Goal: Task Accomplishment & Management: Complete application form

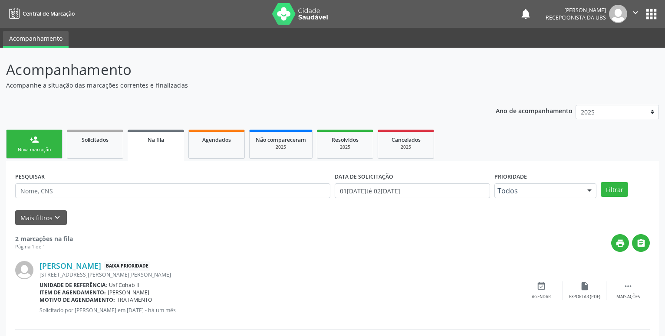
click at [25, 139] on link "person_add Nova marcação" at bounding box center [34, 144] width 56 height 29
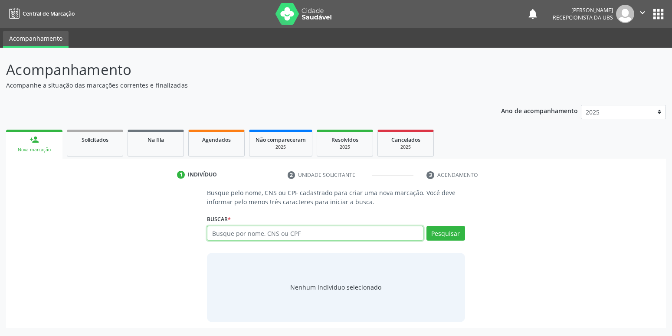
click at [252, 236] on input "text" at bounding box center [315, 233] width 216 height 15
type input "703102642745390"
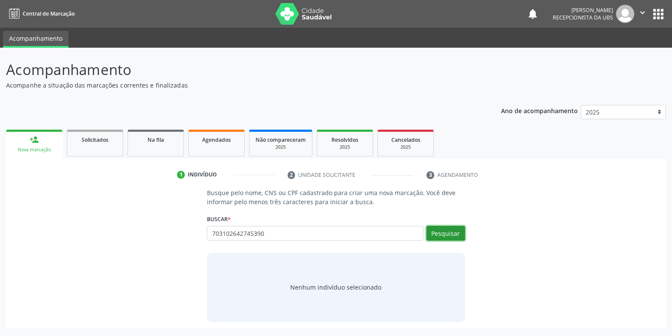
click at [454, 234] on button "Pesquisar" at bounding box center [445, 233] width 39 height 15
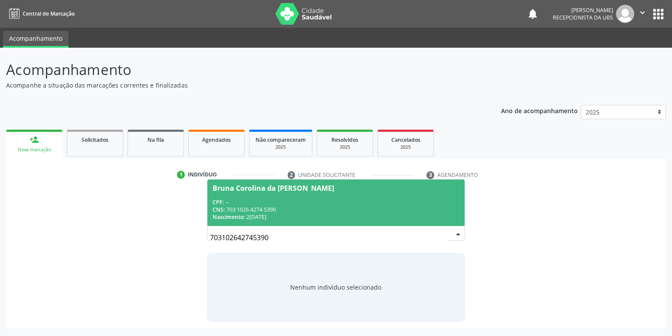
click at [265, 204] on div "CPF: --" at bounding box center [336, 202] width 246 height 7
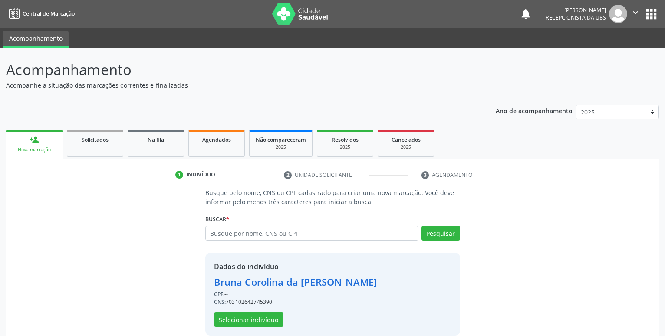
scroll to position [12, 0]
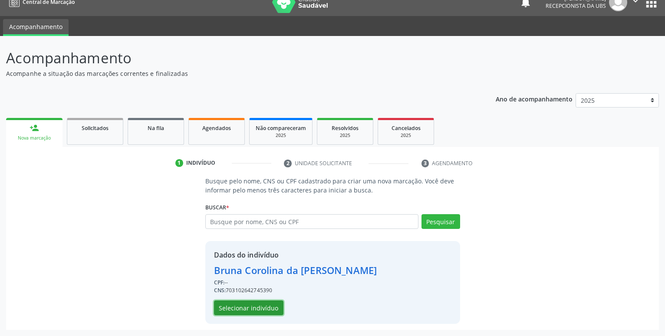
click at [243, 306] on button "Selecionar indivíduo" at bounding box center [248, 308] width 69 height 15
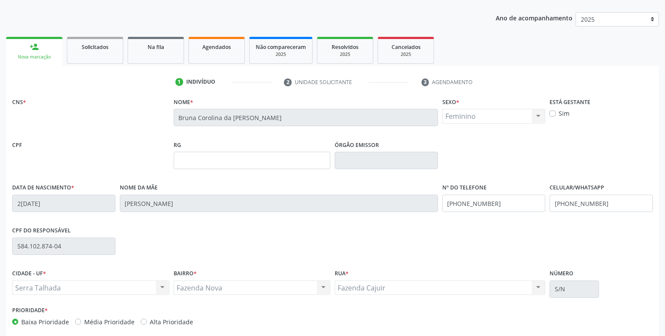
scroll to position [100, 0]
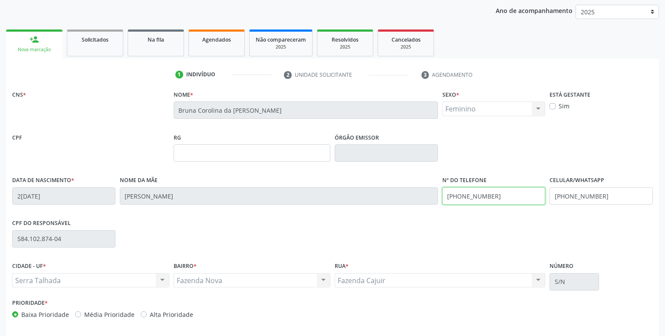
drag, startPoint x: 507, startPoint y: 195, endPoint x: 361, endPoint y: 197, distance: 145.8
click at [442, 197] on input "(87) 99622-1198" at bounding box center [493, 195] width 103 height 17
drag, startPoint x: 605, startPoint y: 195, endPoint x: 511, endPoint y: 199, distance: 93.8
click at [549, 199] on input "(87) 99622-1198" at bounding box center [600, 195] width 103 height 17
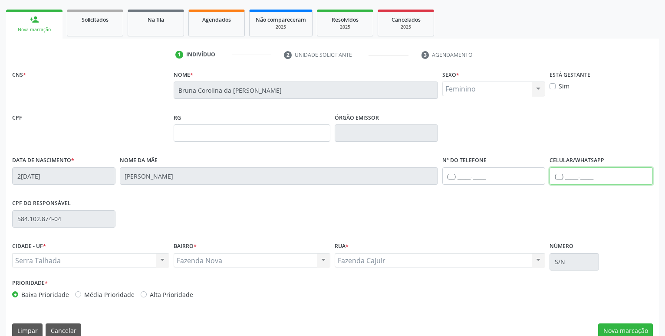
scroll to position [134, 0]
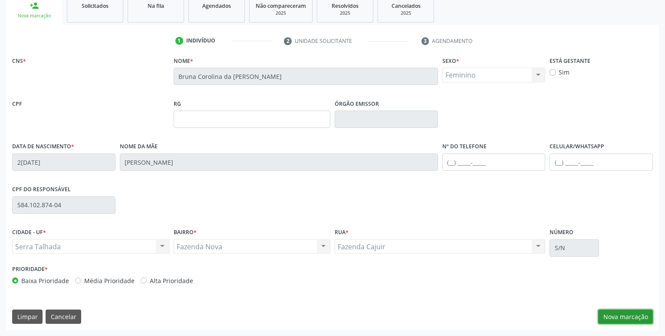
click at [622, 314] on button "Nova marcação" at bounding box center [625, 317] width 55 height 15
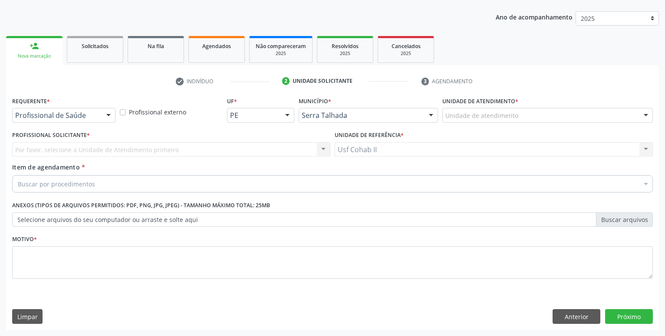
scroll to position [94, 0]
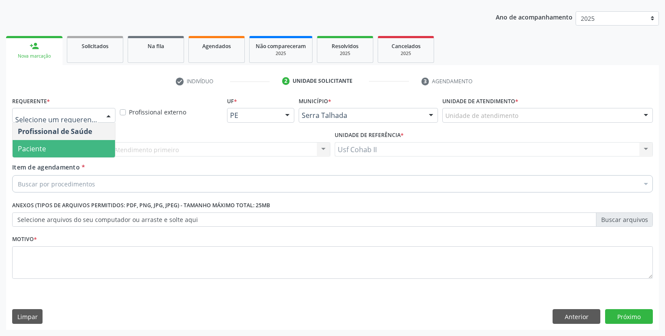
click at [63, 142] on span "Paciente" at bounding box center [64, 148] width 102 height 17
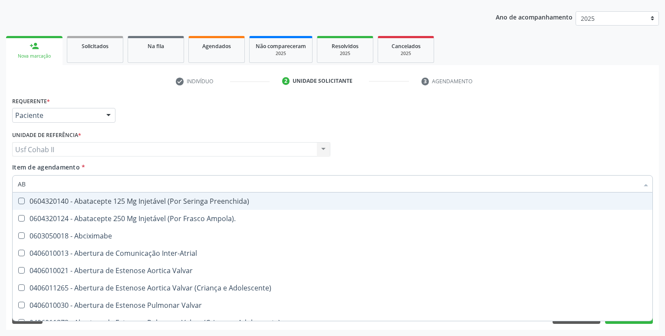
type input "ABO"
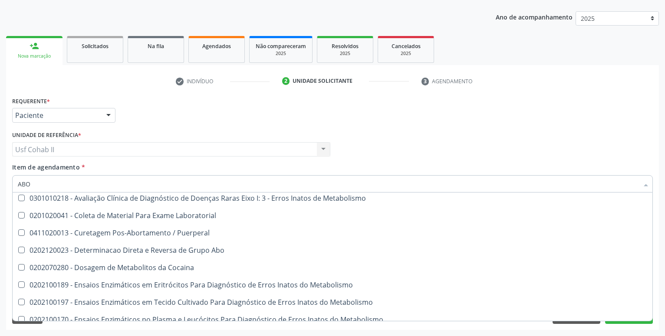
scroll to position [0, 0]
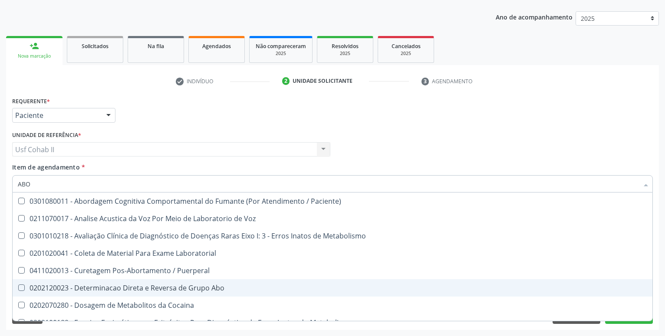
click at [170, 288] on div "0202120023 - Determinacao Direta e Reversa de Grupo Abo" at bounding box center [350, 288] width 664 height 7
checkbox Abo "true"
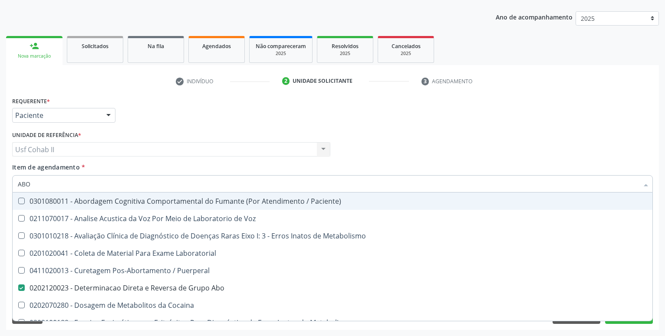
type input "ABO"
click at [158, 114] on div "Requerente * Paciente Profissional de Saúde Paciente Nenhum resultado encontrad…" at bounding box center [332, 112] width 645 height 34
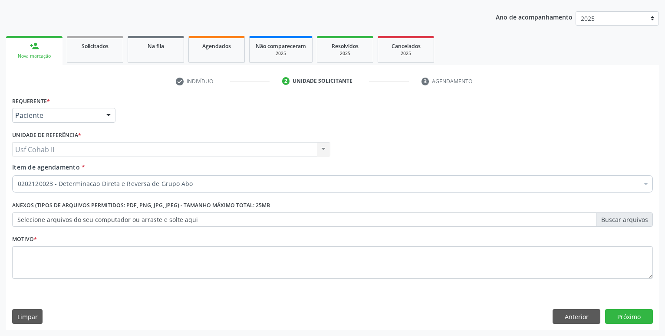
checkbox Abo "true"
checkbox Ampola\)\ "false"
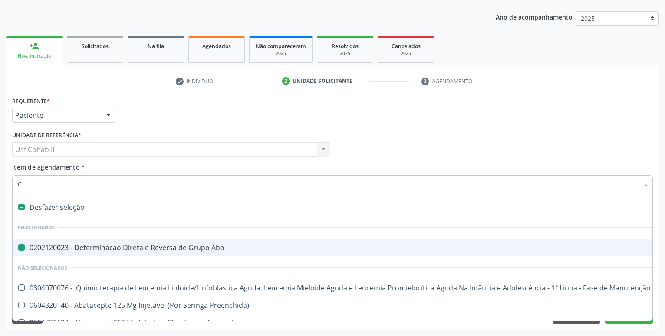
type input "CO"
checkbox Abo "false"
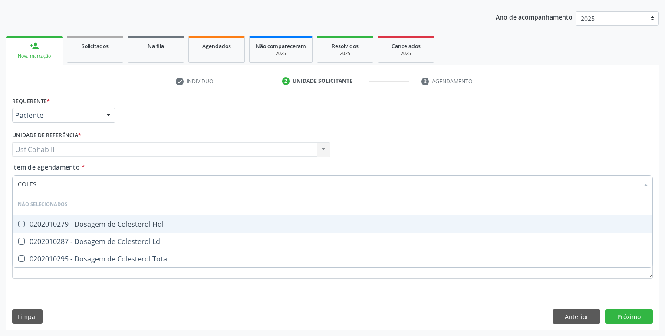
type input "COLEST"
click at [122, 223] on div "0202010279 - Dosagem de Colesterol Hdl" at bounding box center [332, 224] width 629 height 7
checkbox Hdl "true"
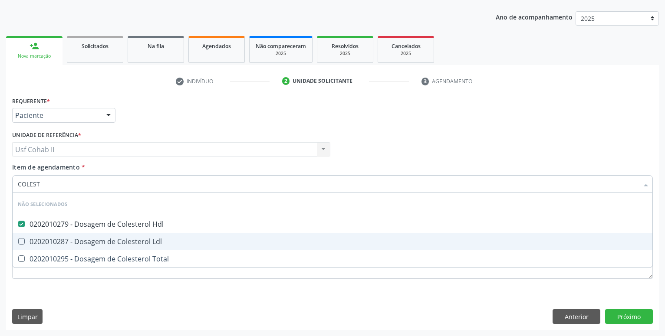
click at [119, 245] on div "0202010287 - Dosagem de Colesterol Ldl" at bounding box center [332, 241] width 629 height 7
checkbox Ldl "true"
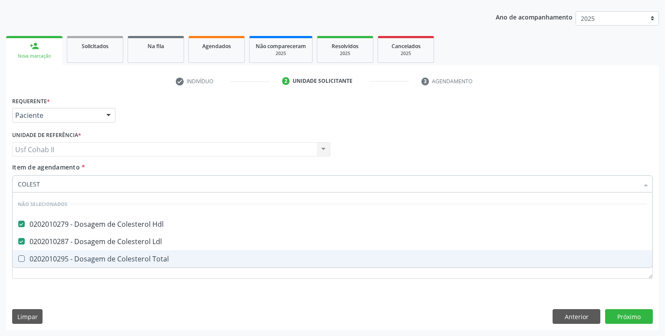
click at [112, 259] on div "0202010295 - Dosagem de Colesterol Total" at bounding box center [332, 258] width 629 height 7
checkbox Total "true"
type input "COLEST"
click at [100, 295] on div "Requerente * Paciente Profissional de Saúde Paciente Nenhum resultado encontrad…" at bounding box center [332, 213] width 652 height 236
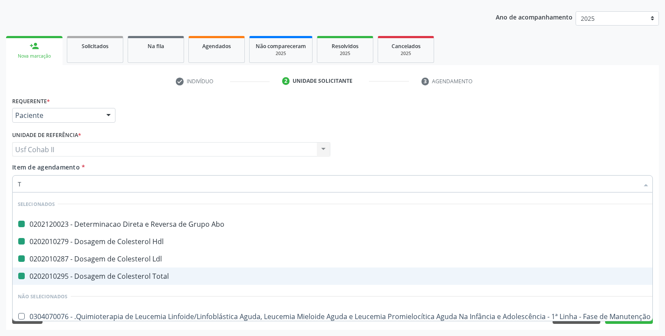
type input "TR"
checkbox Abo "false"
checkbox Ldl "false"
checkbox Hdl "false"
checkbox Total "false"
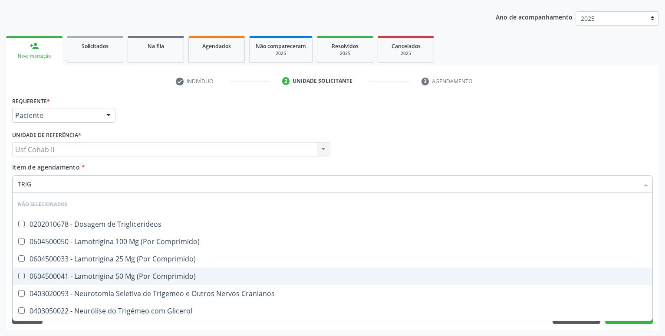
type input "TRIGL"
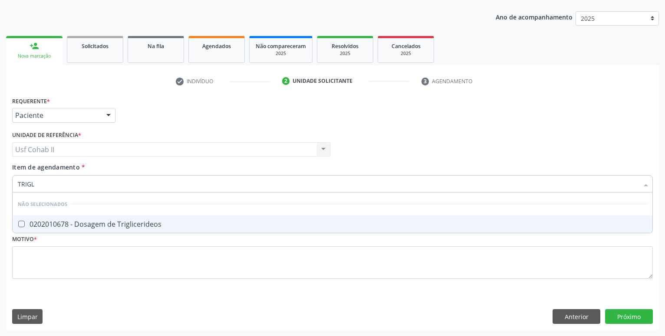
click at [121, 223] on div "0202010678 - Dosagem de Triglicerideos" at bounding box center [332, 224] width 629 height 7
checkbox Triglicerideos "true"
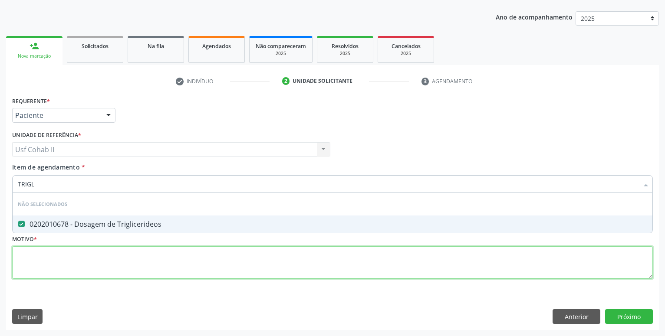
click at [96, 271] on textarea at bounding box center [332, 262] width 640 height 33
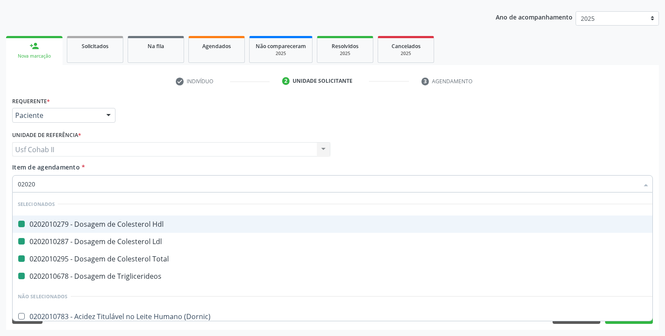
type input "020205"
checkbox Hdl "false"
checkbox Ldl "false"
checkbox Total "false"
checkbox Triglicerideos "false"
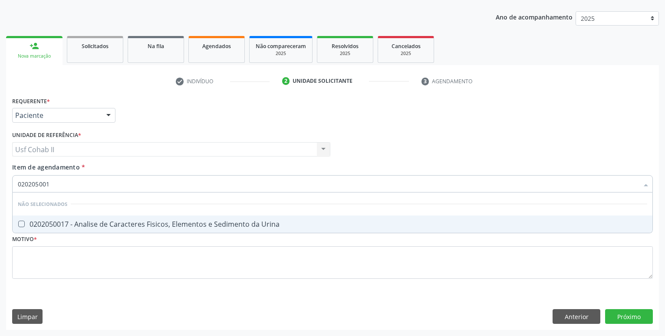
type input "0202050017"
click at [121, 224] on div "0202050017 - Analise de Caracteres Fisicos, Elementos e Sedimento da Urina" at bounding box center [332, 224] width 629 height 7
checkbox Urina "true"
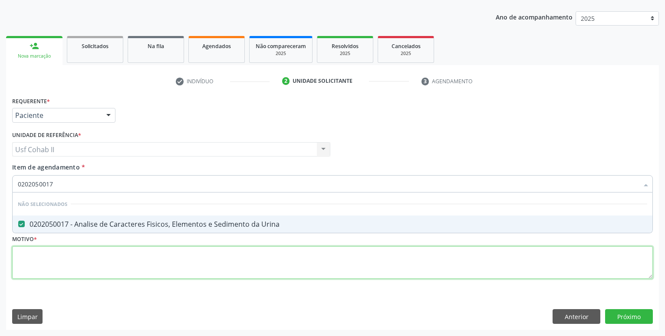
click at [83, 265] on textarea at bounding box center [332, 262] width 640 height 33
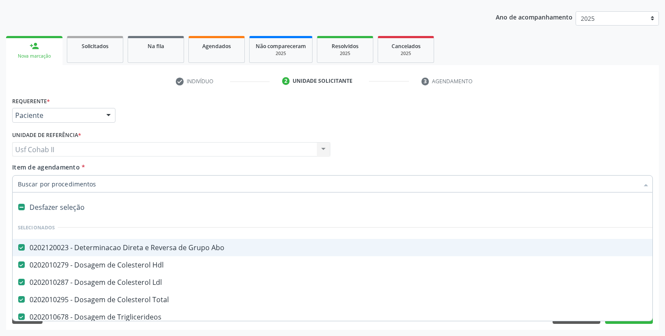
click at [95, 179] on div at bounding box center [332, 183] width 640 height 17
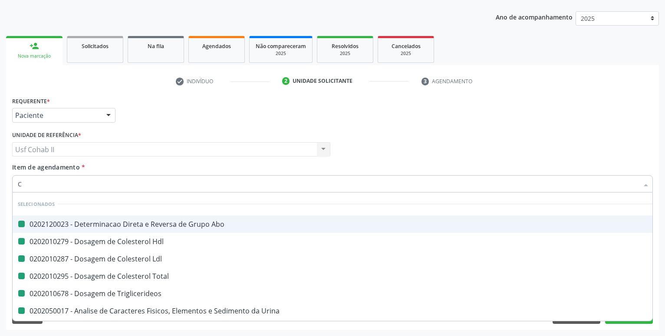
type input "CU"
checkbox Abo "false"
checkbox Hdl "false"
checkbox Ldl "false"
checkbox Total "false"
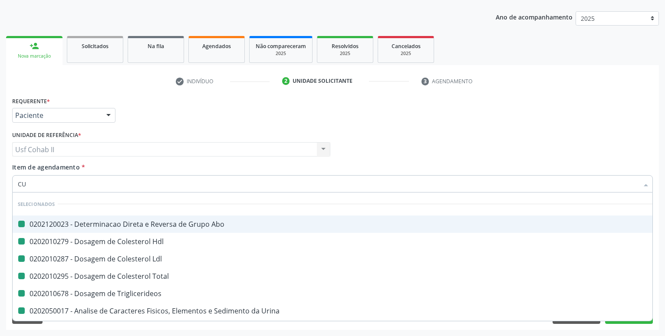
checkbox Triglicerideos "false"
checkbox Urina "false"
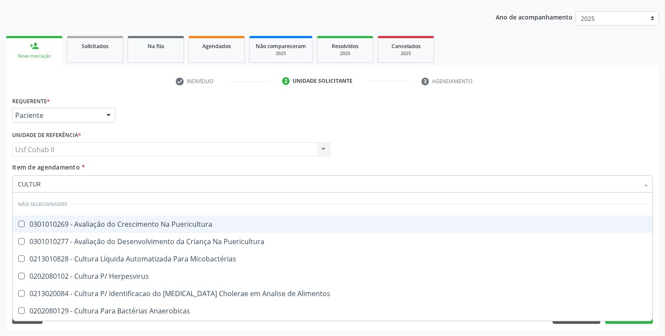
type input "CULTURA"
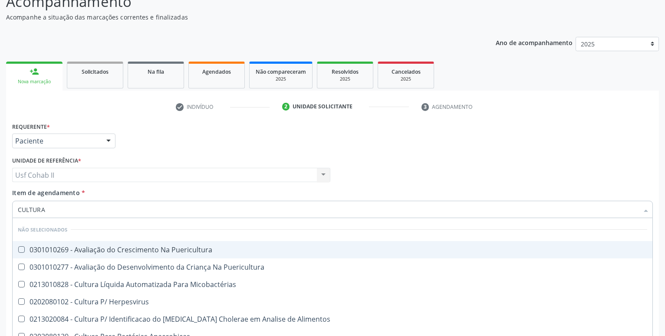
scroll to position [88, 0]
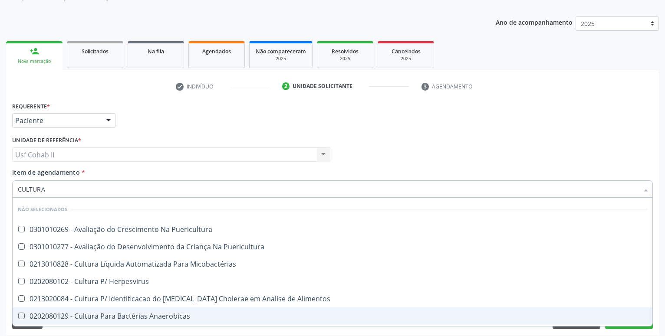
click at [118, 315] on div "0202080129 - Cultura Para Bactérias Anaerobicas" at bounding box center [332, 316] width 629 height 7
checkbox Anaerobicas "true"
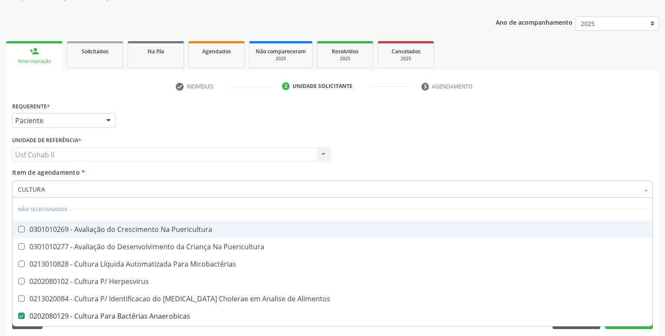
click at [178, 114] on div "Requerente * Paciente Profissional de Saúde Paciente Nenhum resultado encontrad…" at bounding box center [332, 117] width 645 height 34
checkbox Puericultura "true"
checkbox Micobactérias "true"
checkbox Herpesvirus "true"
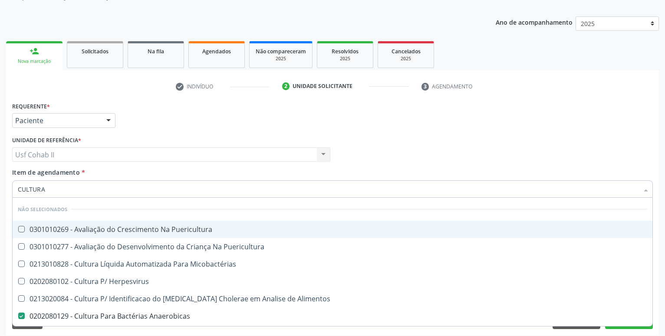
checkbox Alimentos "true"
checkbox Fungos "true"
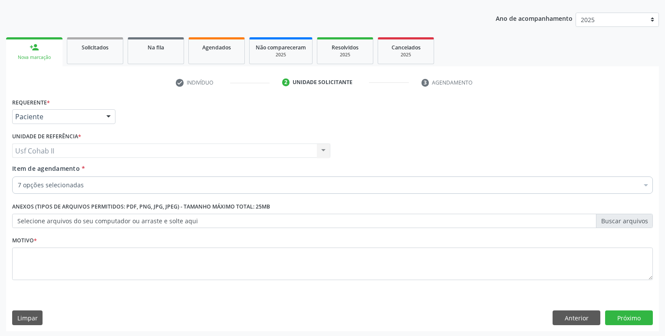
scroll to position [94, 0]
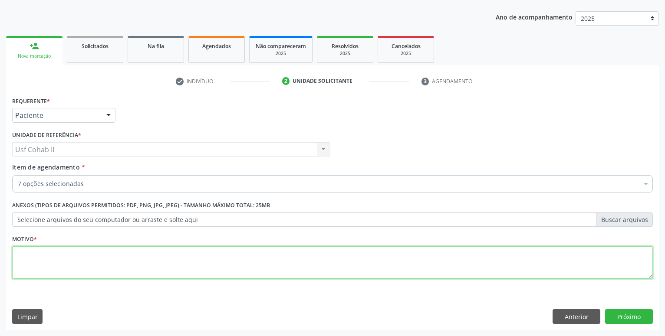
click at [154, 255] on textarea at bounding box center [332, 262] width 640 height 33
type textarea "."
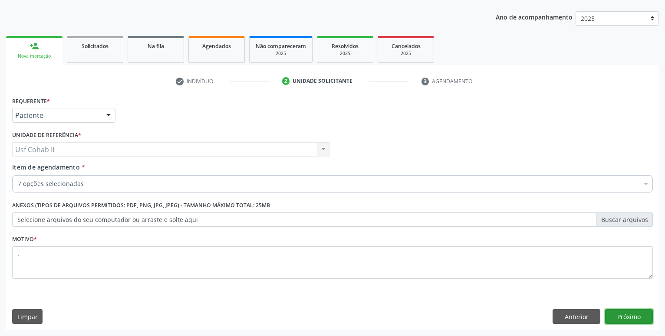
click at [634, 314] on button "Próximo" at bounding box center [629, 316] width 48 height 15
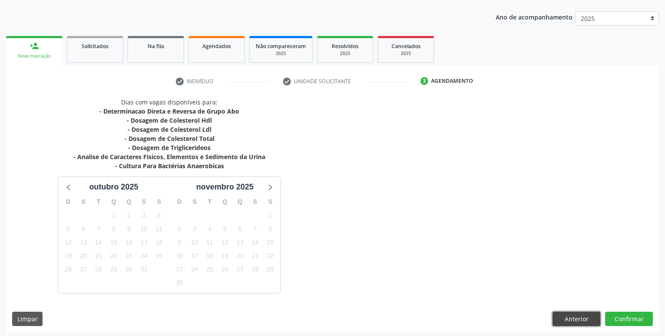
click at [566, 316] on button "Anterior" at bounding box center [576, 319] width 48 height 15
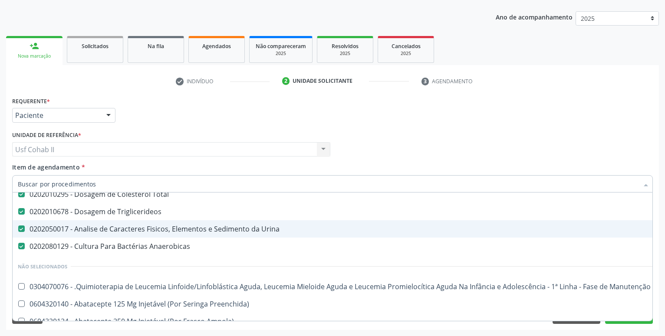
scroll to position [115, 0]
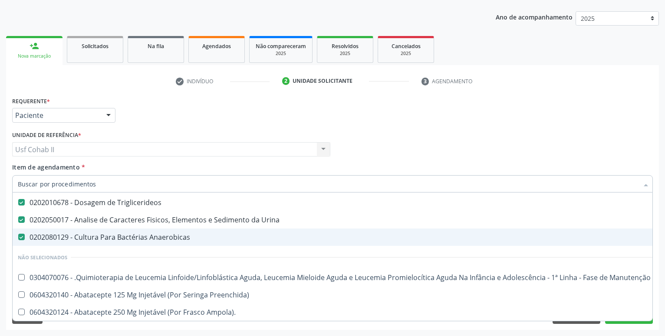
click at [147, 234] on div "0202080129 - Cultura Para Bactérias Anaerobicas" at bounding box center [355, 237] width 675 height 7
checkbox Anaerobicas "false"
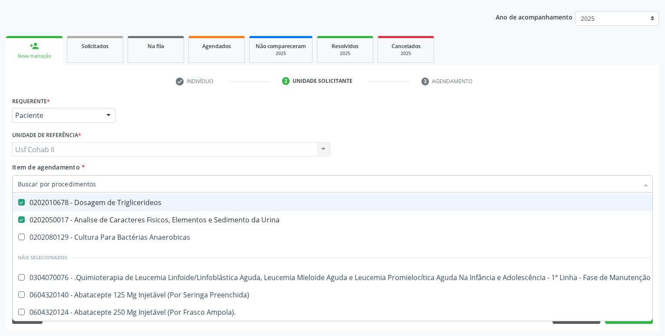
click at [186, 105] on div "Requerente * Paciente Profissional de Saúde Paciente Nenhum resultado encontrad…" at bounding box center [332, 112] width 645 height 34
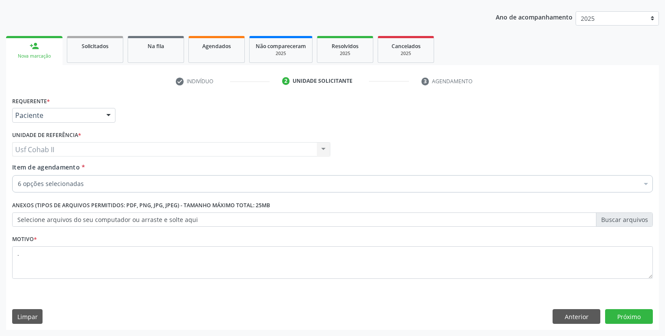
scroll to position [0, 0]
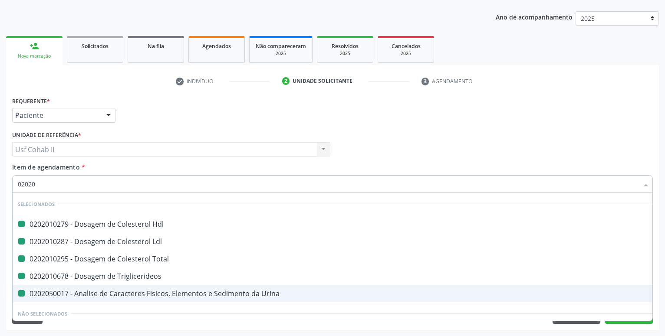
type input "020208"
checkbox Hdl "false"
checkbox Ldl "false"
checkbox Total "false"
checkbox Triglicerideos "false"
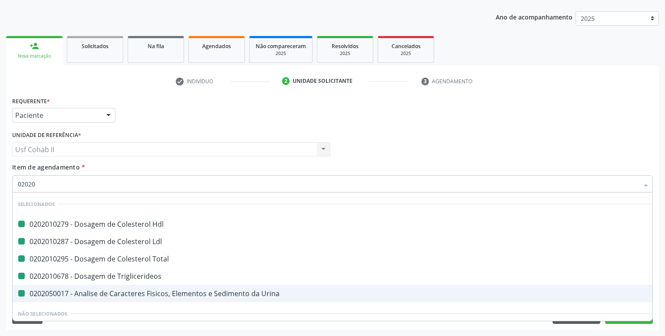
checkbox Urina "false"
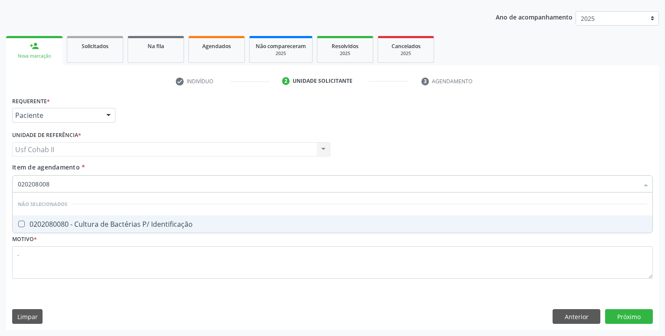
type input "0202080080"
click at [162, 223] on div "0202080080 - Cultura de Bactérias P/ Identificação" at bounding box center [332, 224] width 629 height 7
checkbox Identificação "true"
click at [226, 116] on div "Requerente * Paciente Profissional de Saúde Paciente Nenhum resultado encontrad…" at bounding box center [332, 112] width 645 height 34
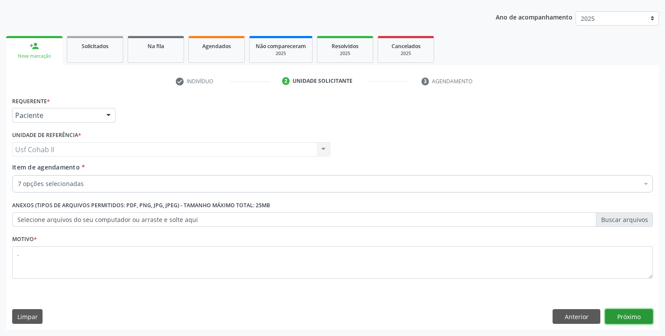
click at [625, 318] on button "Próximo" at bounding box center [629, 316] width 48 height 15
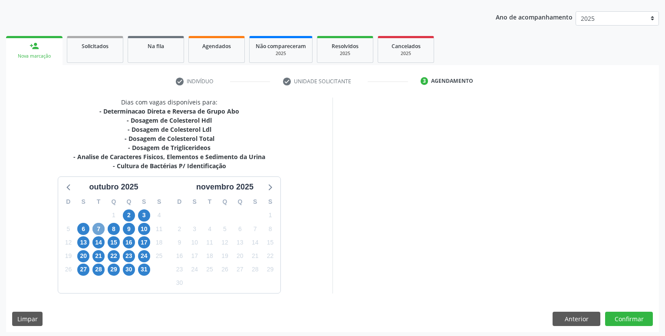
click at [100, 226] on span "7" at bounding box center [98, 229] width 12 height 12
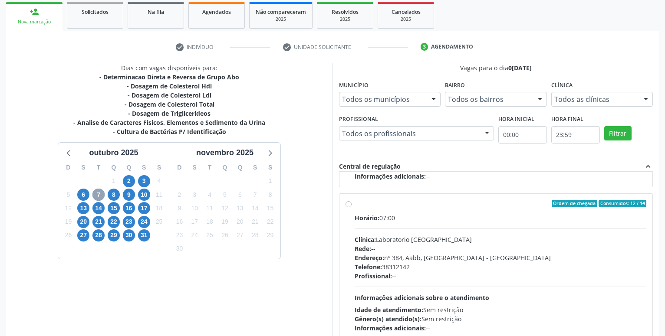
scroll to position [182, 0]
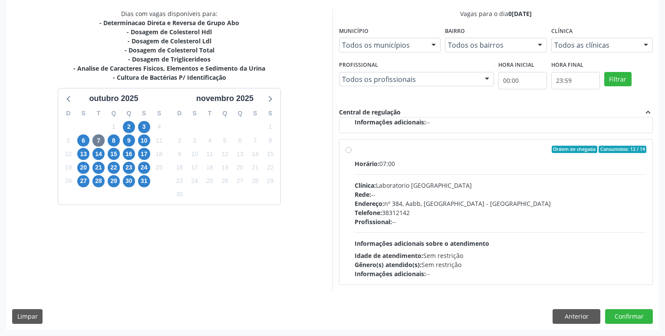
click at [354, 148] on label "Ordem de chegada Consumidos: 12 / 14 Horário: 07:00 Clínica: Laboratorio Sao Fr…" at bounding box center [499, 212] width 291 height 133
click at [347, 148] on input "Ordem de chegada Consumidos: 12 / 14 Horário: 07:00 Clínica: Laboratorio Sao Fr…" at bounding box center [348, 150] width 6 height 8
radio input "true"
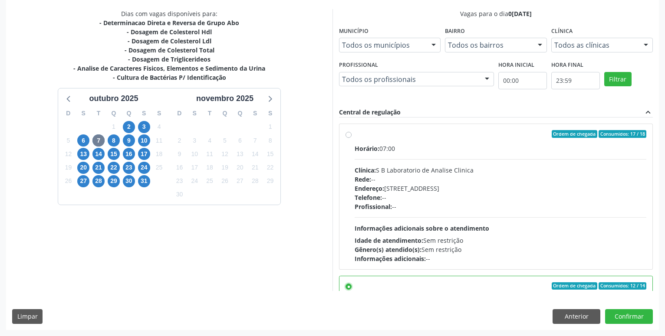
scroll to position [49, 0]
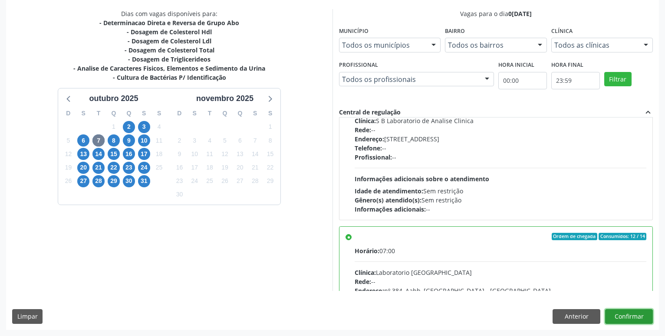
click at [612, 315] on button "Confirmar" at bounding box center [629, 316] width 48 height 15
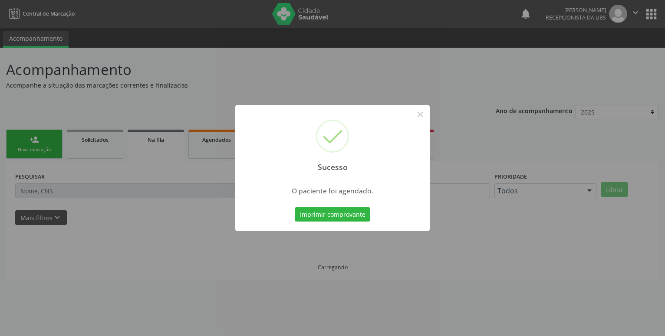
scroll to position [0, 0]
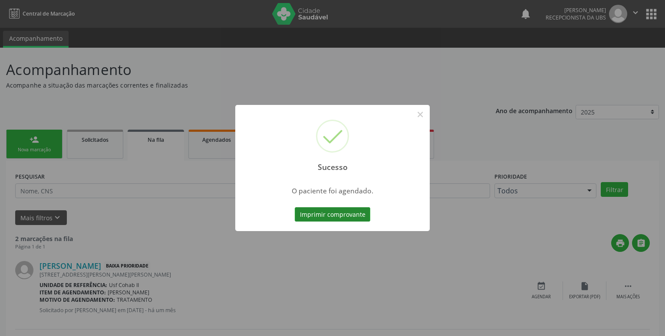
click at [337, 213] on button "Imprimir comprovante" at bounding box center [332, 214] width 75 height 15
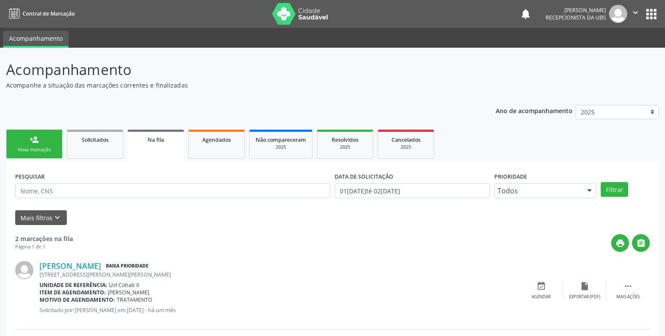
click at [47, 138] on link "person_add Nova marcação" at bounding box center [34, 144] width 56 height 29
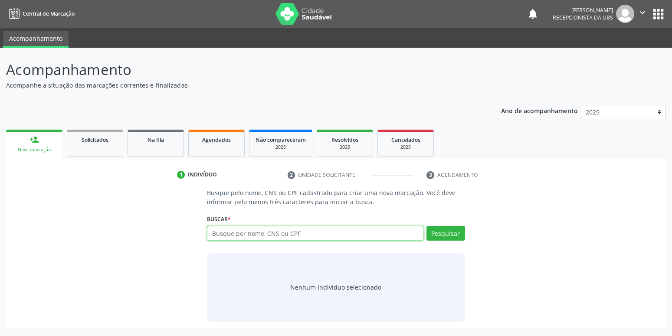
click at [259, 235] on input "text" at bounding box center [315, 233] width 216 height 15
type input "898005941216876"
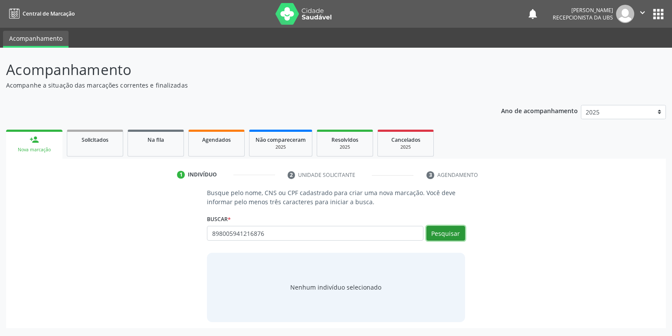
click at [458, 232] on button "Pesquisar" at bounding box center [445, 233] width 39 height 15
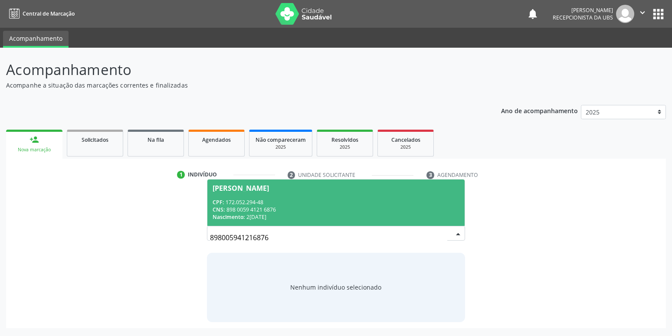
click at [265, 201] on div "CPF: 172.052.294-48" at bounding box center [336, 202] width 246 height 7
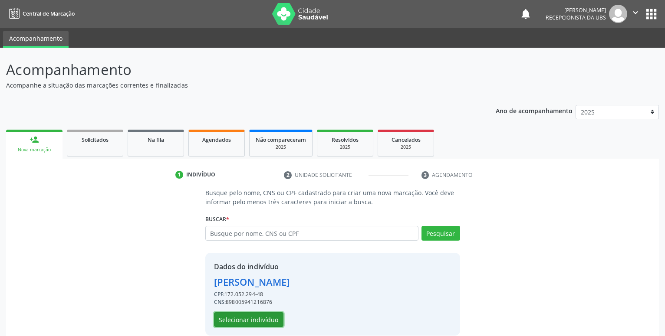
click at [236, 318] on button "Selecionar indivíduo" at bounding box center [248, 319] width 69 height 15
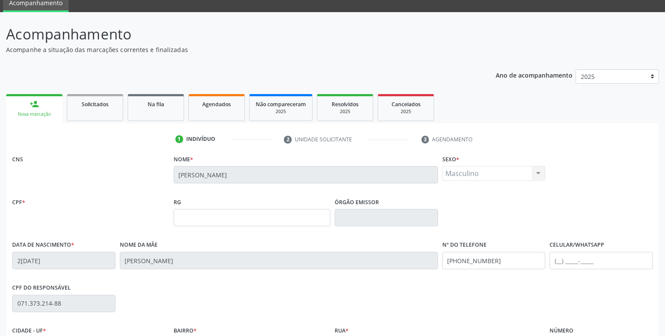
scroll to position [88, 0]
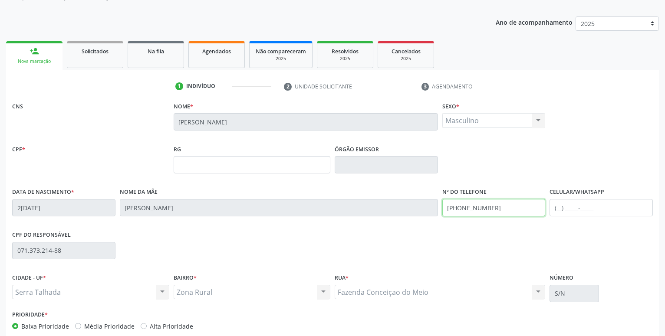
drag, startPoint x: 502, startPoint y: 209, endPoint x: 358, endPoint y: 213, distance: 144.1
click at [442, 213] on input "(87) 98120-0074" at bounding box center [493, 207] width 103 height 17
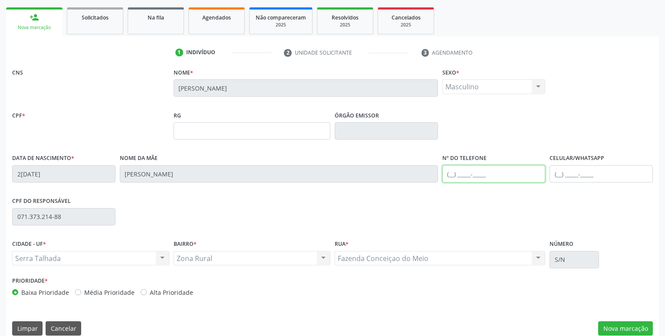
scroll to position [134, 0]
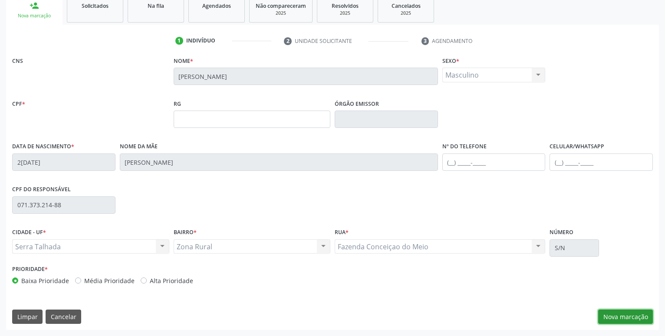
click at [607, 312] on button "Nova marcação" at bounding box center [625, 317] width 55 height 15
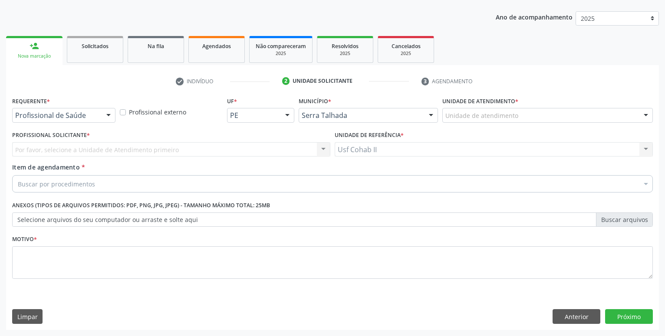
click at [104, 120] on div at bounding box center [108, 115] width 13 height 15
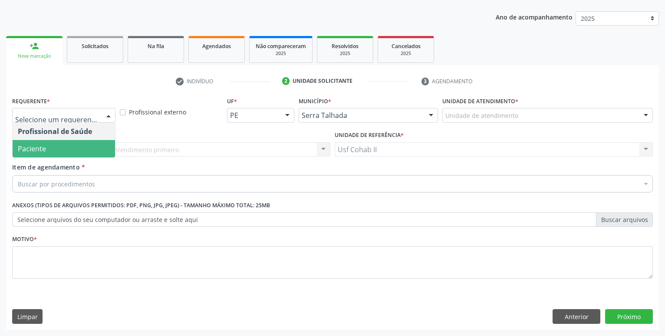
click at [75, 151] on span "Paciente" at bounding box center [64, 148] width 102 height 17
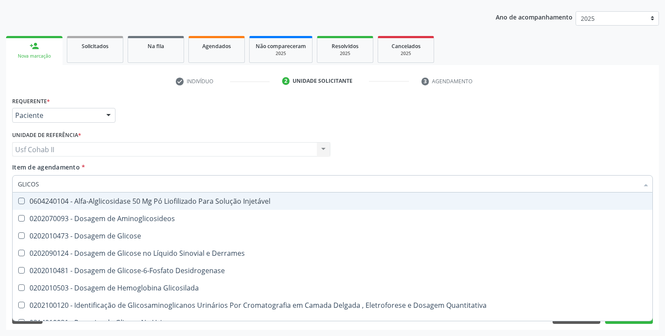
type input "GLICOSE"
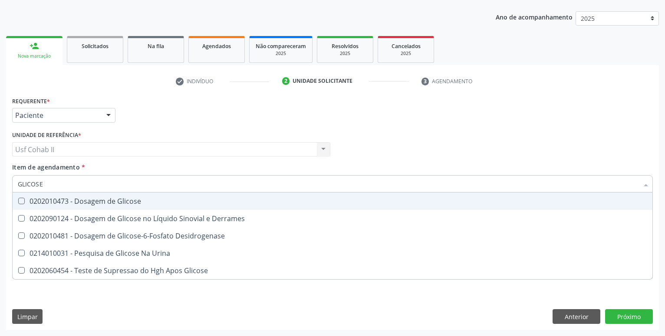
click at [127, 203] on div "0202010473 - Dosagem de Glicose" at bounding box center [332, 201] width 629 height 7
checkbox Glicose "true"
type input "GLICOSE"
click at [170, 126] on div "Requerente * Paciente Profissional de Saúde Paciente Nenhum resultado encontrad…" at bounding box center [332, 112] width 645 height 34
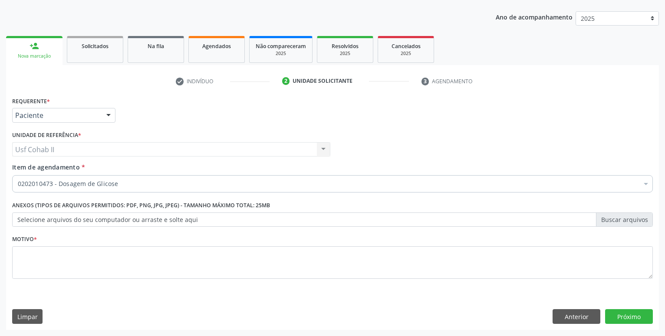
checkbox Glicose "true"
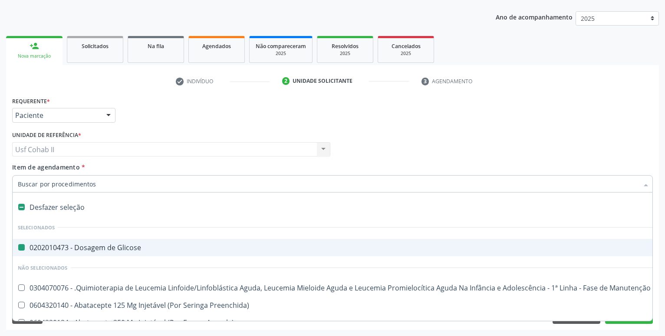
type input "H"
checkbox Glicose "false"
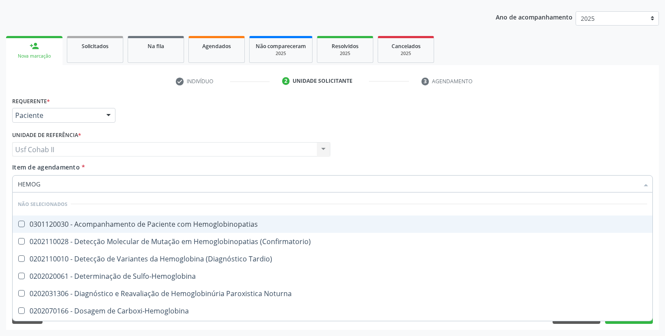
type input "HEMOGR"
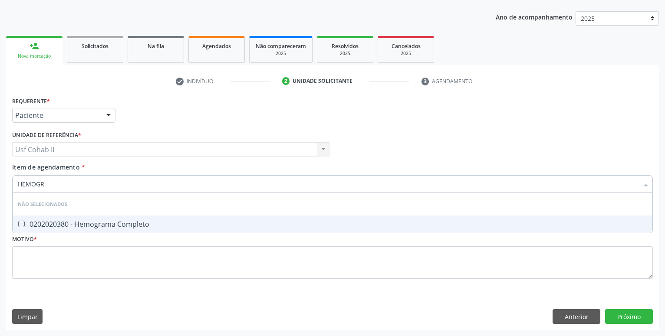
click at [118, 223] on div "0202020380 - Hemograma Completo" at bounding box center [332, 224] width 629 height 7
checkbox Completo "true"
type input "HEMOGR"
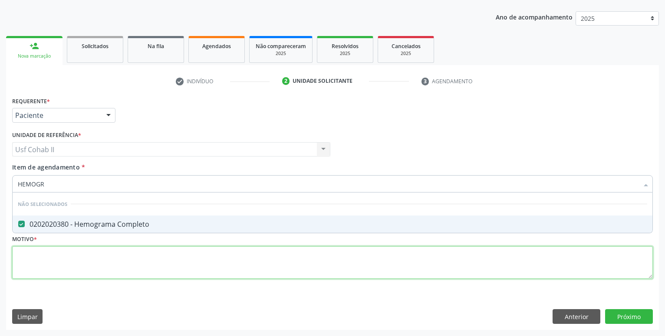
click at [92, 265] on textarea at bounding box center [332, 262] width 640 height 33
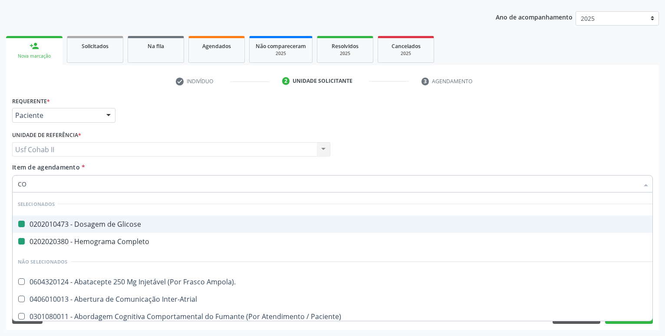
type input "COL"
checkbox Glicose "false"
checkbox Completo "false"
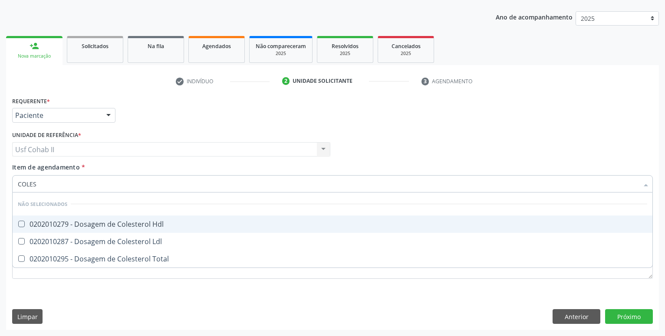
type input "COLEST"
click at [109, 221] on div "0202010279 - Dosagem de Colesterol Hdl" at bounding box center [332, 224] width 629 height 7
checkbox Hdl "true"
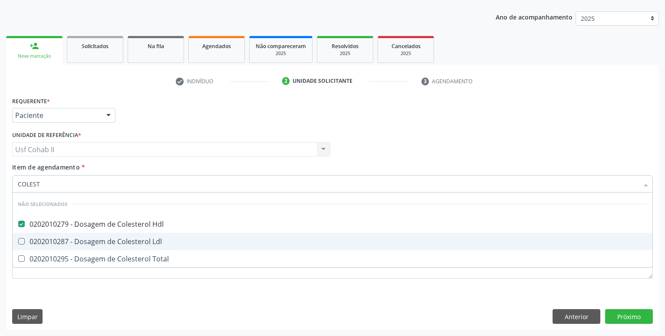
click at [98, 245] on div "0202010287 - Dosagem de Colesterol Ldl" at bounding box center [332, 241] width 629 height 7
checkbox Ldl "true"
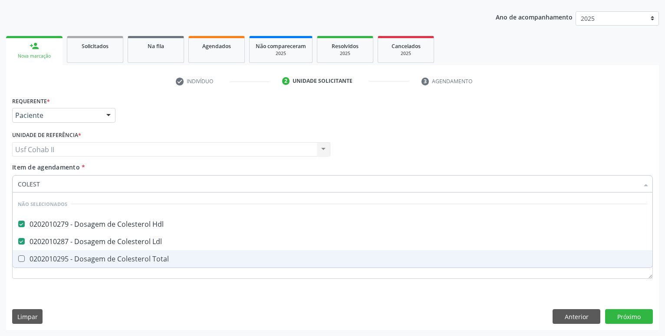
click at [91, 257] on div "0202010295 - Dosagem de Colesterol Total" at bounding box center [332, 258] width 629 height 7
checkbox Total "true"
click at [75, 297] on div "Requerente * Paciente Profissional de Saúde Paciente Nenhum resultado encontrad…" at bounding box center [332, 213] width 652 height 236
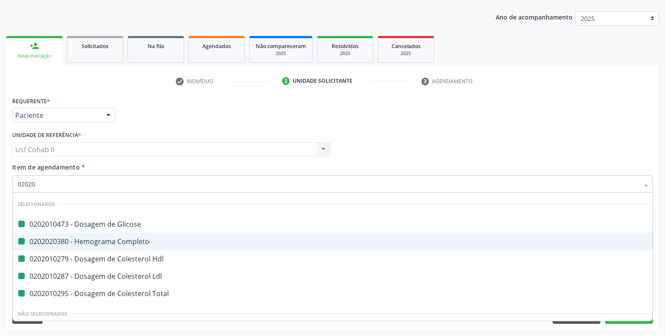
type input "020205"
checkbox Glicose "false"
checkbox Completo "false"
checkbox Hdl "false"
checkbox Ldl "false"
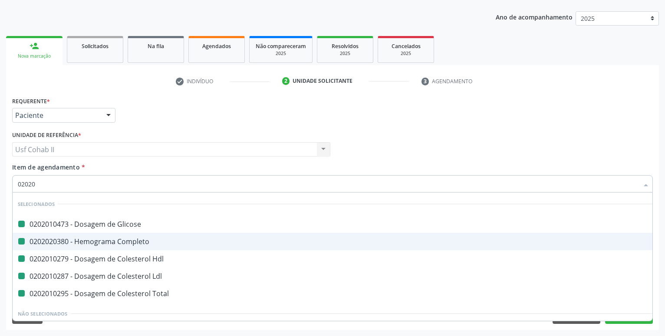
checkbox Total "false"
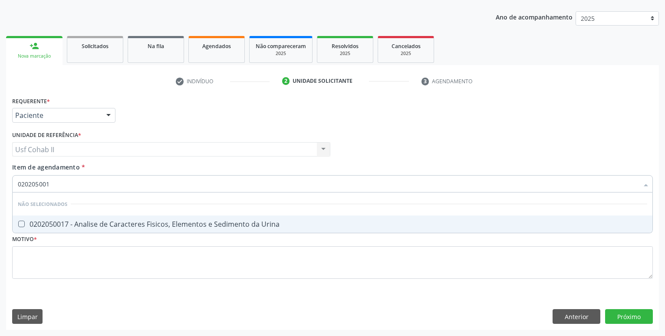
type input "0202050017"
click at [98, 223] on div "0202050017 - Analise de Caracteres Fisicos, Elementos e Sedimento da Urina" at bounding box center [332, 224] width 629 height 7
checkbox Urina "true"
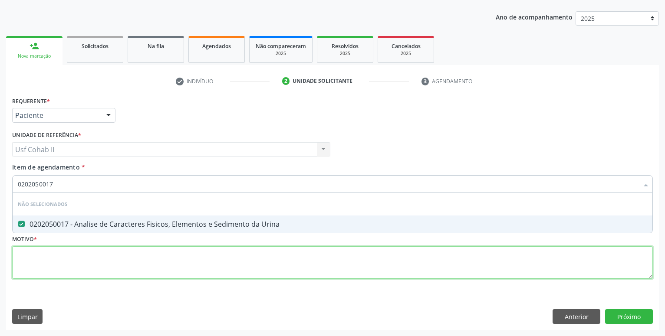
click at [91, 253] on textarea at bounding box center [332, 262] width 640 height 33
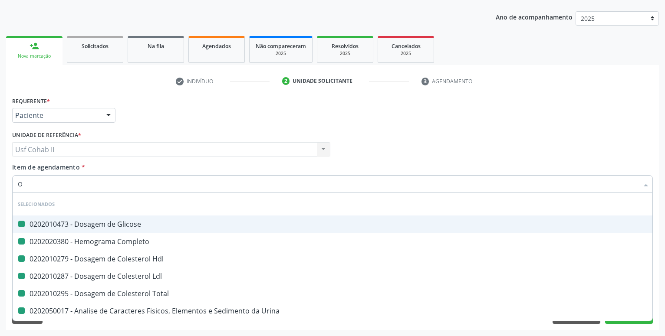
type input "OV"
checkbox Glicose "false"
checkbox Completo "false"
checkbox Hdl "false"
checkbox Ldl "false"
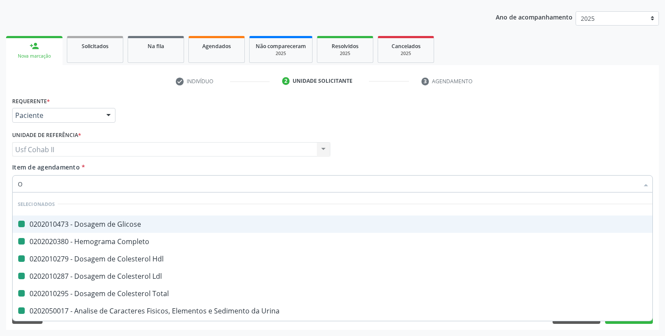
checkbox Total "false"
checkbox Urina "false"
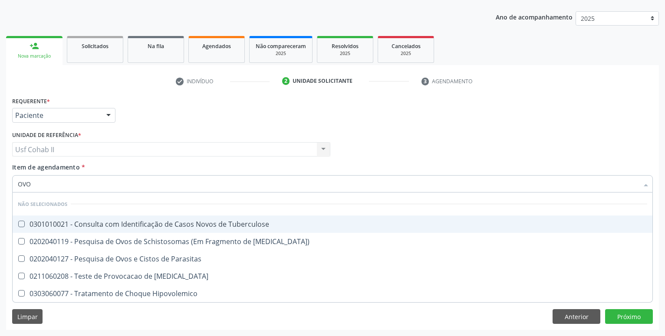
type input "OVOS"
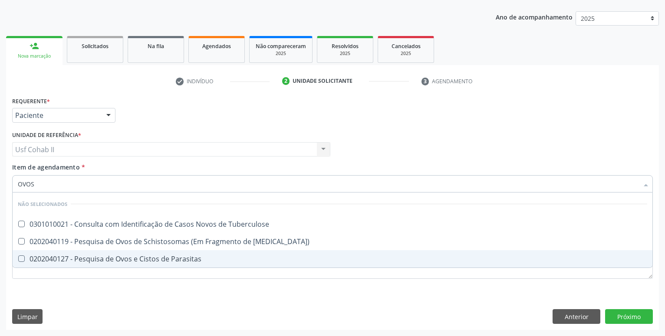
click at [106, 262] on div "0202040127 - Pesquisa de Ovos e Cistos de Parasitas" at bounding box center [332, 258] width 629 height 7
checkbox Parasitas "true"
click at [85, 301] on div "Requerente * Paciente Profissional de Saúde Paciente Nenhum resultado encontrad…" at bounding box center [332, 213] width 652 height 236
checkbox Tuberculose "true"
checkbox Mucosa\) "true"
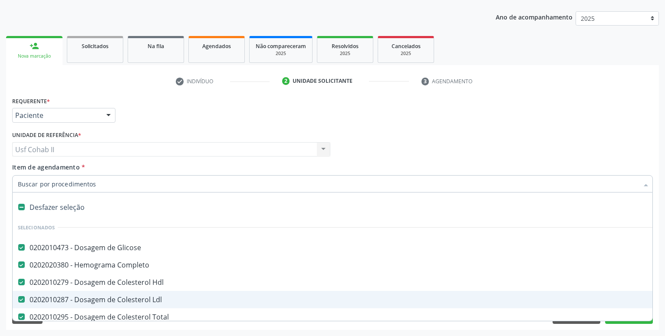
click at [171, 105] on div "Requerente * Paciente Profissional de Saúde Paciente Nenhum resultado encontrad…" at bounding box center [332, 112] width 645 height 34
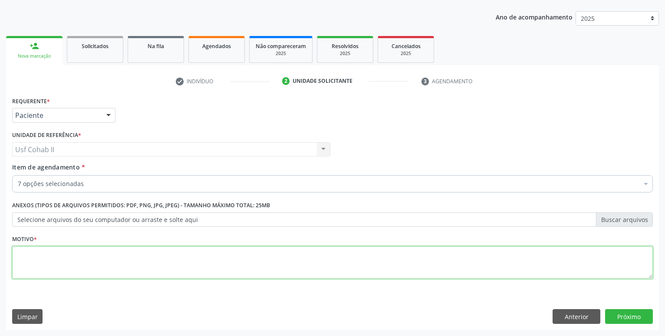
click at [92, 265] on textarea at bounding box center [332, 262] width 640 height 33
type textarea "."
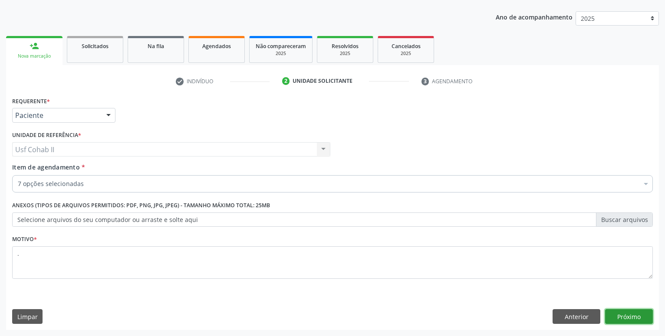
click at [621, 318] on button "Próximo" at bounding box center [629, 316] width 48 height 15
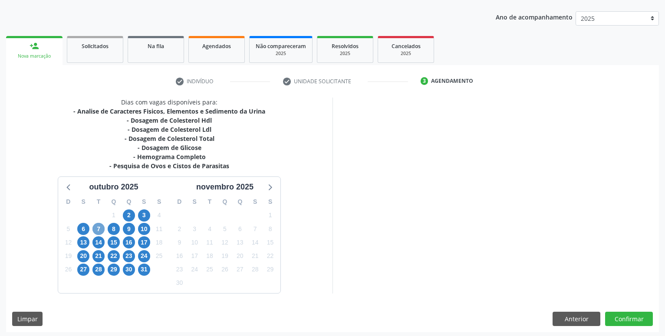
click at [104, 231] on span "7" at bounding box center [98, 229] width 12 height 12
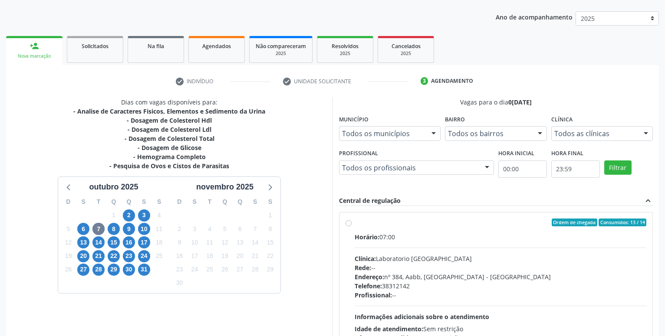
click at [354, 226] on label "Ordem de chegada Consumidos: 13 / 14 Horário: 07:00 Clínica: Laboratorio Sao Fr…" at bounding box center [499, 285] width 291 height 133
click at [349, 226] on input "Ordem de chegada Consumidos: 13 / 14 Horário: 07:00 Clínica: Laboratorio Sao Fr…" at bounding box center [348, 223] width 6 height 8
radio input "true"
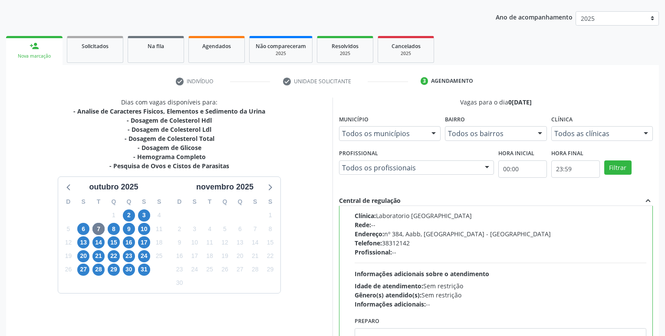
scroll to position [182, 0]
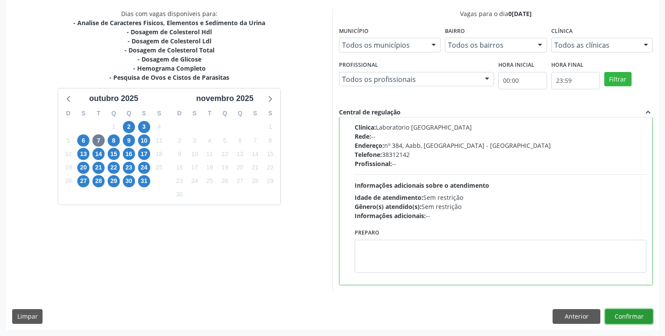
click at [618, 314] on button "Confirmar" at bounding box center [629, 316] width 48 height 15
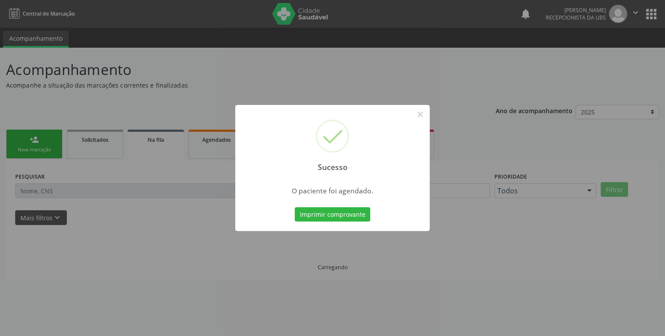
scroll to position [0, 0]
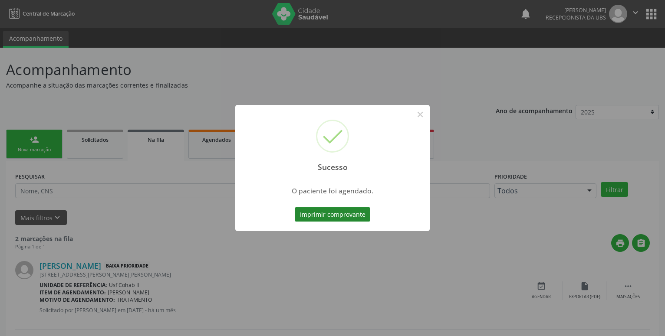
click at [352, 217] on button "Imprimir comprovante" at bounding box center [332, 214] width 75 height 15
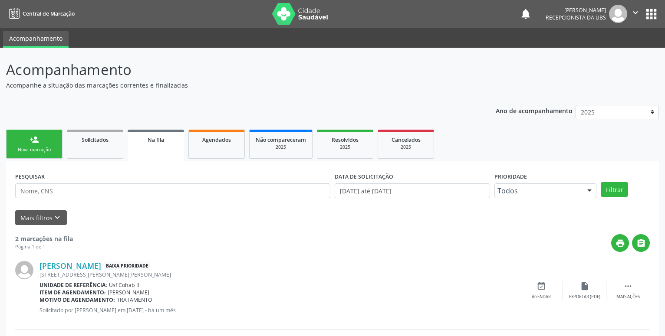
scroll to position [86, 0]
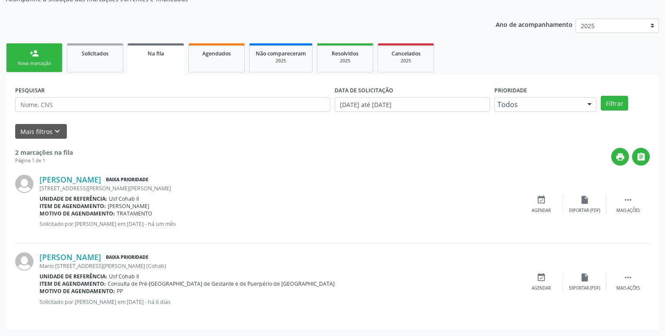
click at [47, 57] on link "person_add Nova marcação" at bounding box center [34, 57] width 56 height 29
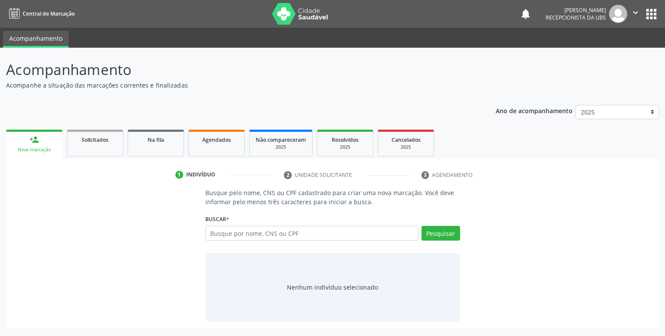
scroll to position [0, 0]
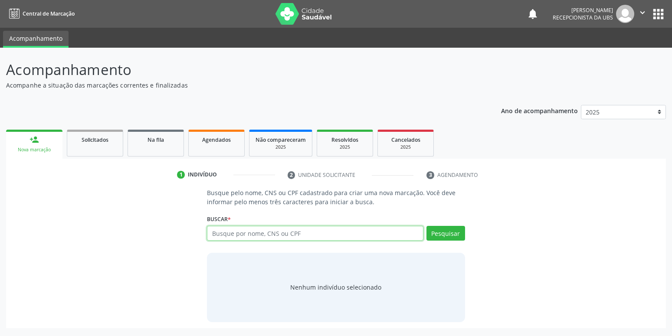
click at [267, 237] on input "text" at bounding box center [315, 233] width 216 height 15
type input "706206565937461"
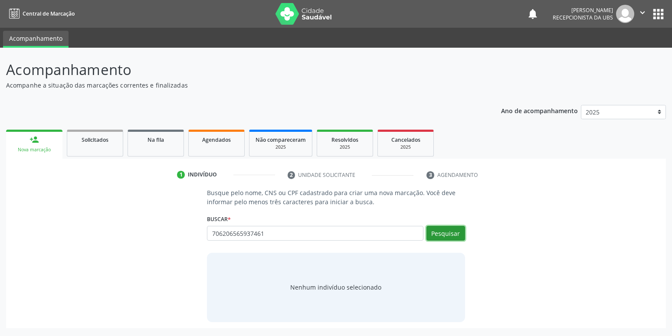
click at [431, 232] on button "Pesquisar" at bounding box center [445, 233] width 39 height 15
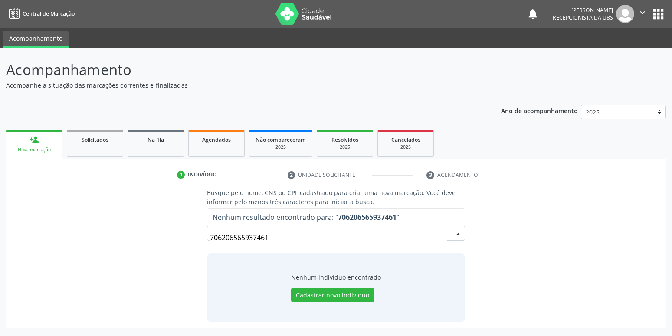
drag, startPoint x: 291, startPoint y: 243, endPoint x: 124, endPoint y: 246, distance: 166.6
click at [210, 246] on input "706206565937461" at bounding box center [328, 237] width 237 height 17
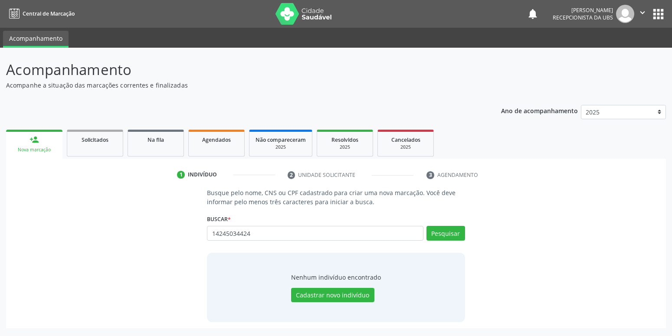
type input "14245034424"
click at [448, 223] on div "Buscar * Busque por nome, CNS ou CPF Nenhum resultado encontrado para: " " Não …" at bounding box center [336, 230] width 258 height 34
click at [446, 232] on button "Pesquisar" at bounding box center [445, 233] width 39 height 15
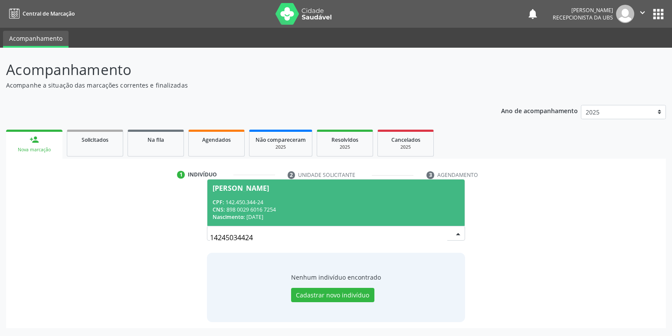
click at [352, 205] on div "CPF: 142.450.344-24" at bounding box center [336, 202] width 246 height 7
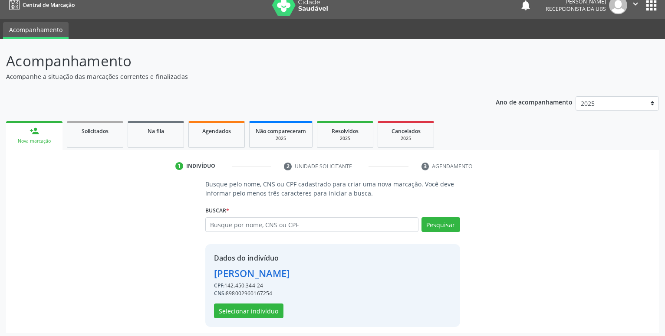
scroll to position [12, 0]
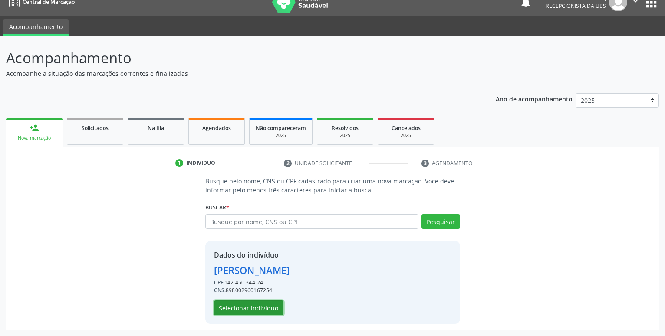
click at [257, 308] on button "Selecionar indivíduo" at bounding box center [248, 308] width 69 height 15
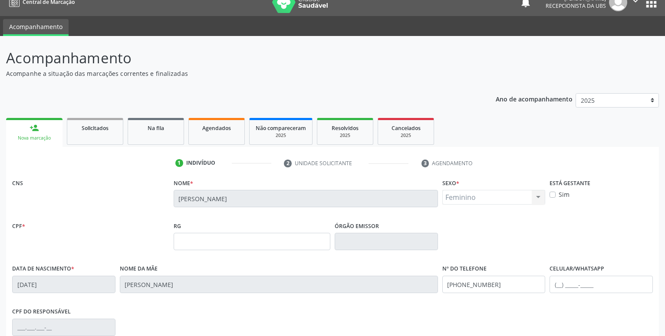
scroll to position [100, 0]
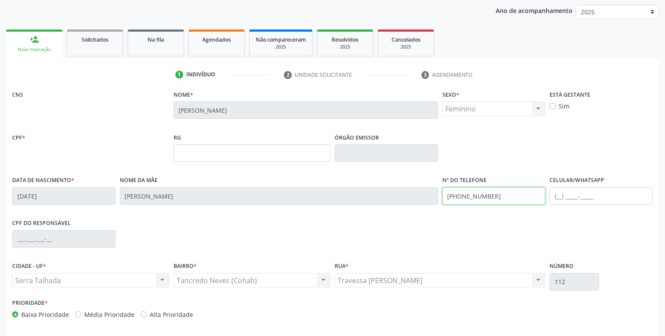
drag, startPoint x: 496, startPoint y: 198, endPoint x: 420, endPoint y: 200, distance: 75.9
click at [442, 200] on input "(87) 99649-8266" at bounding box center [493, 195] width 103 height 17
click at [414, 232] on div "CPF do responsável" at bounding box center [332, 238] width 645 height 43
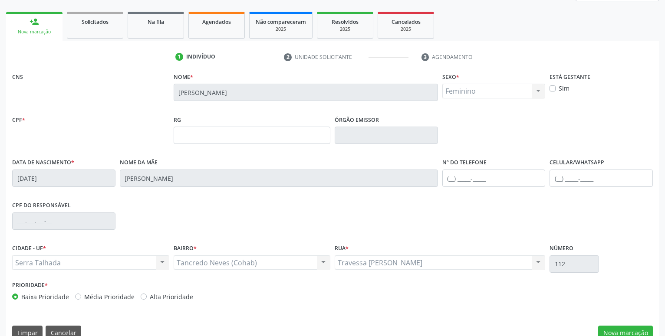
scroll to position [134, 0]
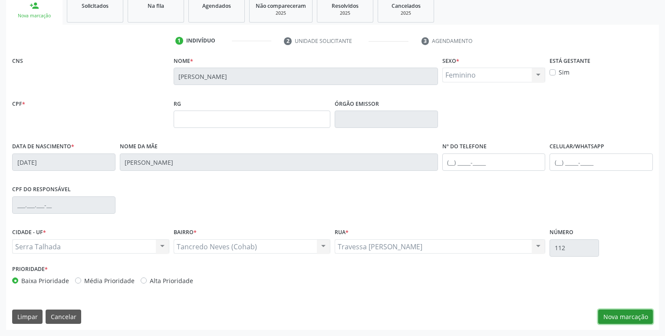
click at [626, 315] on button "Nova marcação" at bounding box center [625, 317] width 55 height 15
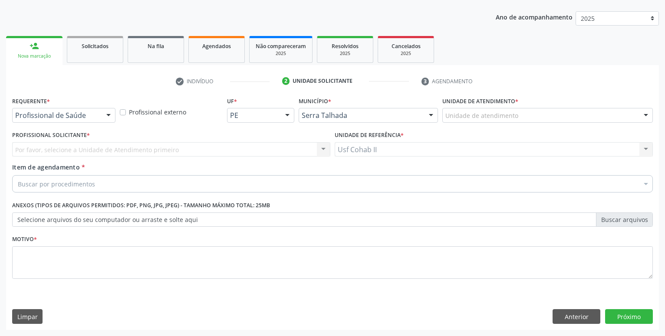
scroll to position [94, 0]
click at [108, 113] on div at bounding box center [108, 115] width 13 height 15
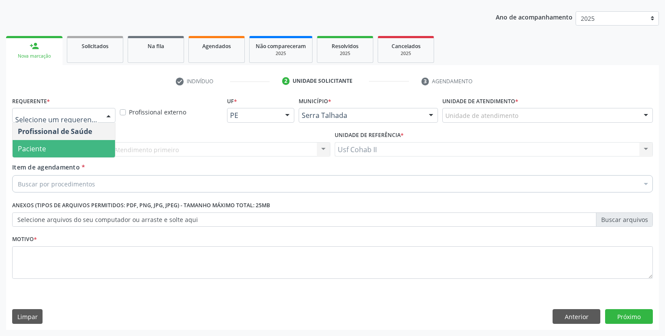
click at [100, 143] on span "Paciente" at bounding box center [64, 148] width 102 height 17
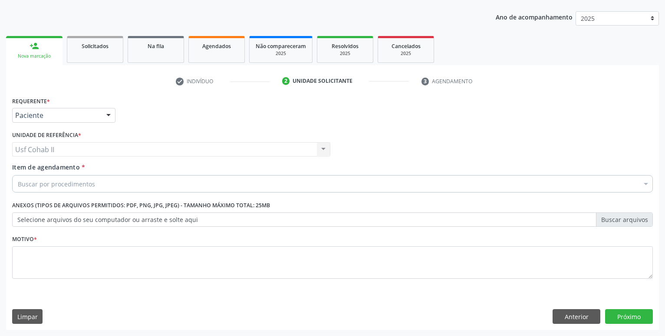
click at [106, 185] on div "Buscar por procedimentos" at bounding box center [332, 183] width 640 height 17
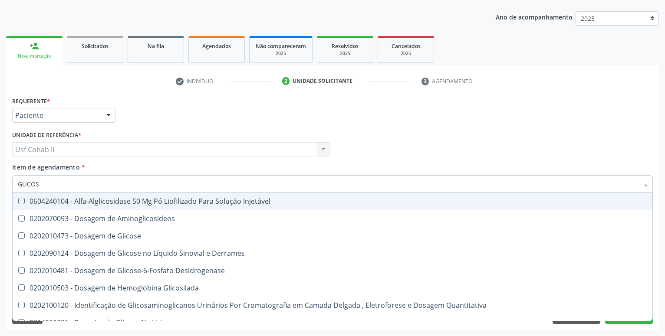
type input "GLICOSE"
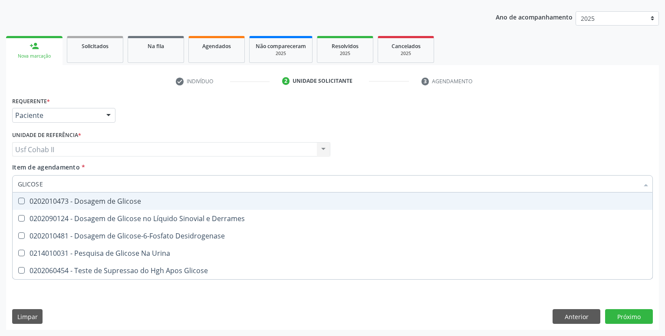
click at [116, 199] on div "0202010473 - Dosagem de Glicose" at bounding box center [332, 201] width 629 height 7
checkbox Glicose "true"
click at [155, 117] on div "Requerente * Paciente Profissional de Saúde Paciente Nenhum resultado encontrad…" at bounding box center [332, 112] width 645 height 34
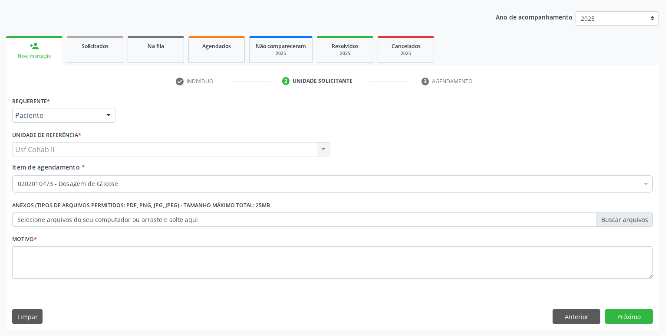
checkbox Glicose "true"
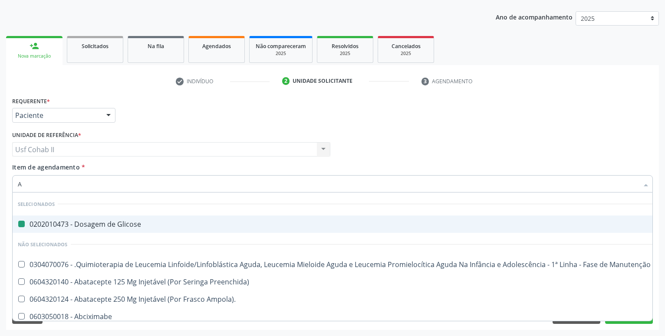
type input "AC"
checkbox Glicose "false"
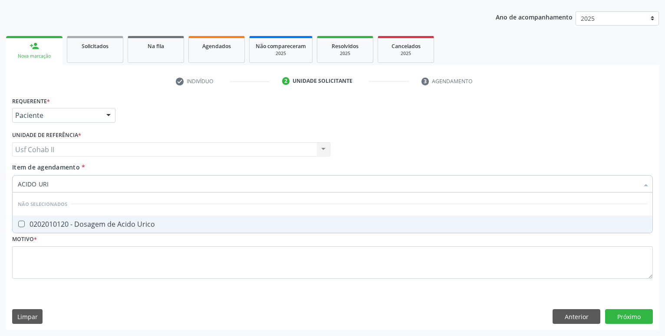
type input "ACIDO URIC"
click at [103, 223] on div "0202010120 - Dosagem de Acido Urico" at bounding box center [332, 224] width 629 height 7
checkbox Urico "true"
type input "ACIDO URIC"
click at [129, 117] on div "Requerente * Paciente Profissional de Saúde Paciente Nenhum resultado encontrad…" at bounding box center [332, 112] width 645 height 34
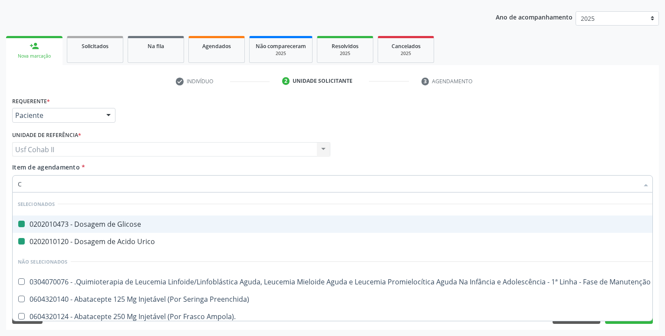
type input "CR"
checkbox Glicose "false"
checkbox Urico "false"
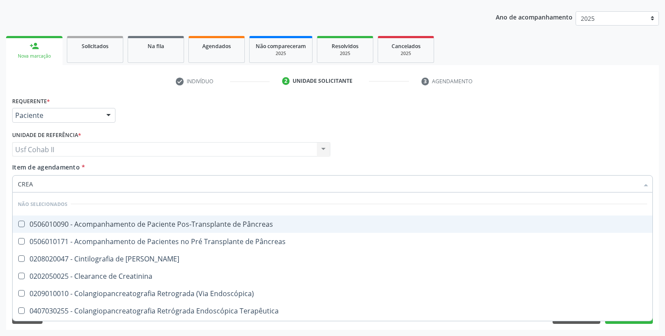
type input "CREAT"
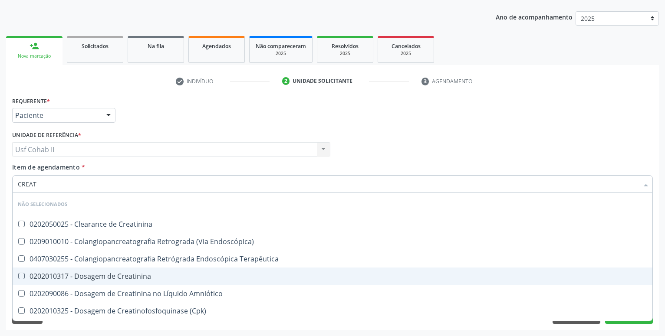
click at [125, 273] on div "0202010317 - Dosagem de Creatinina" at bounding box center [332, 276] width 629 height 7
checkbox Creatinina "true"
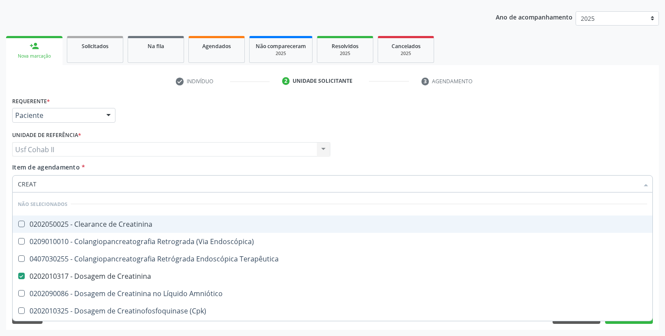
type input "CREAT"
click at [143, 112] on div "Requerente * Paciente Profissional de Saúde Paciente Nenhum resultado encontrad…" at bounding box center [332, 112] width 645 height 34
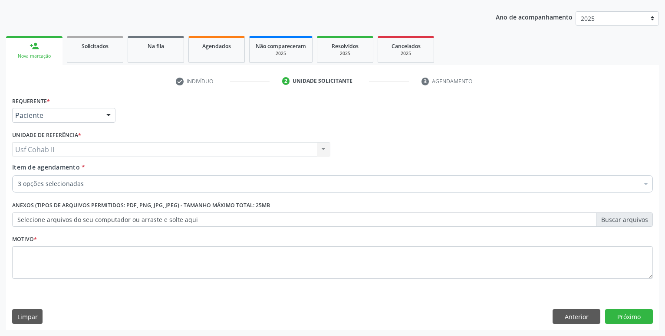
checkbox Glicose "true"
checkbox Urico "true"
checkbox Creatinina "true"
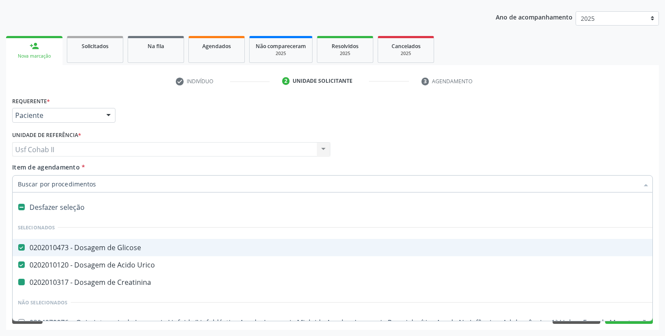
type input "U"
checkbox Creatinina "false"
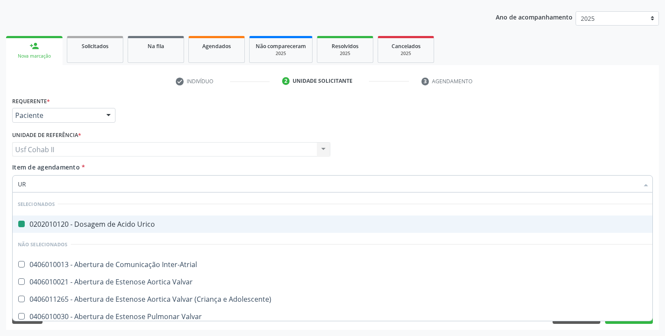
type input "URE"
checkbox Urico "false"
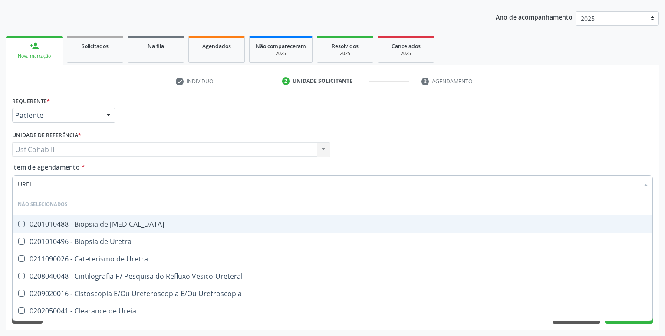
type input "UREIA"
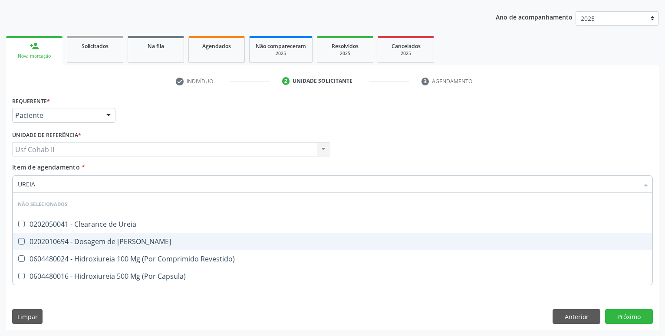
click at [106, 244] on div "0202010694 - Dosagem de [PERSON_NAME]" at bounding box center [332, 241] width 629 height 7
checkbox Ureia "true"
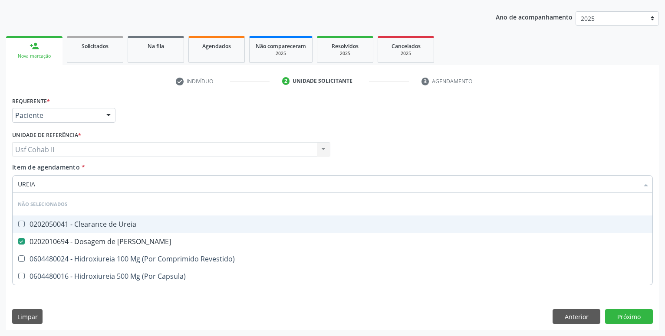
type input "UREIA"
click at [127, 120] on div "Requerente * Paciente Profissional de Saúde Paciente Nenhum resultado encontrad…" at bounding box center [332, 112] width 645 height 34
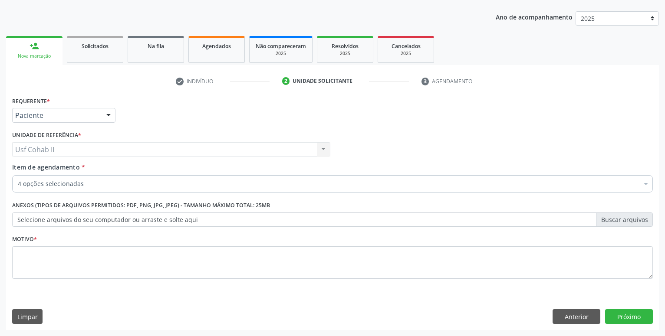
checkbox Glicose "true"
checkbox Creatinina "true"
checkbox Ureia "true"
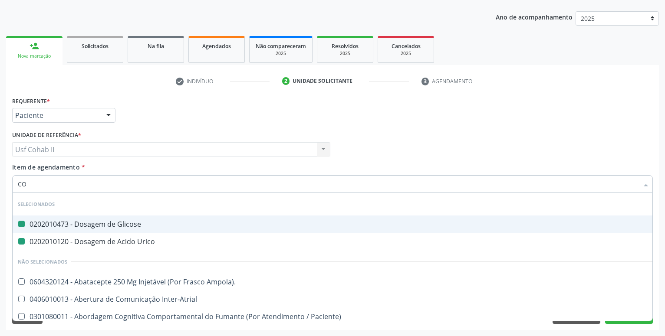
type input "COL"
checkbox Glicose "false"
checkbox Urico "false"
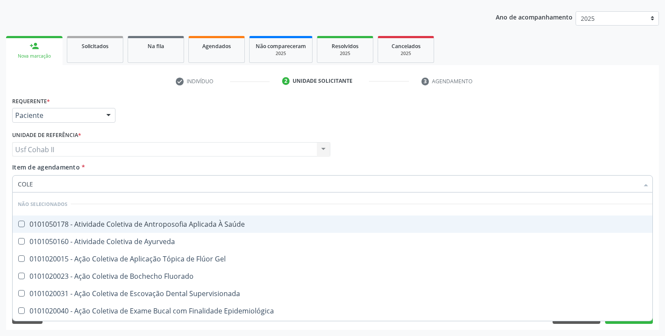
type input "COLES"
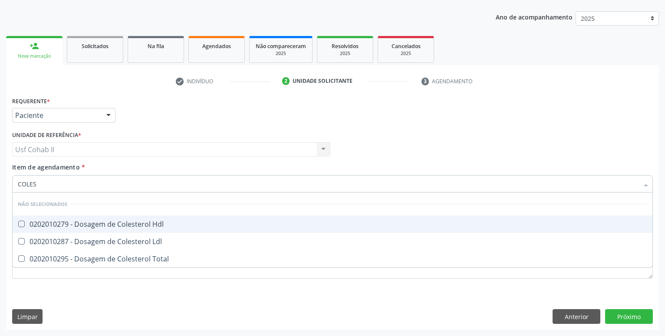
click at [128, 221] on div "0202010279 - Dosagem de Colesterol Hdl" at bounding box center [332, 224] width 629 height 7
checkbox Hdl "true"
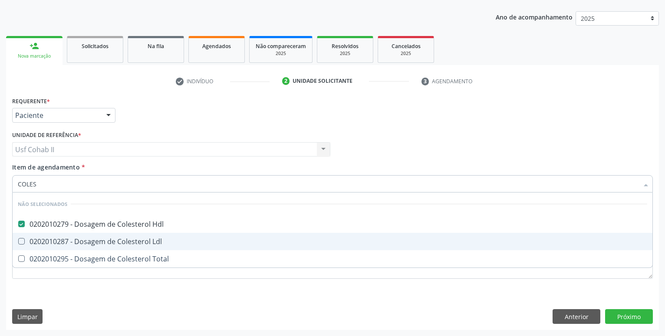
click at [121, 237] on span "0202010287 - Dosagem de Colesterol Ldl" at bounding box center [332, 241] width 639 height 17
checkbox Ldl "true"
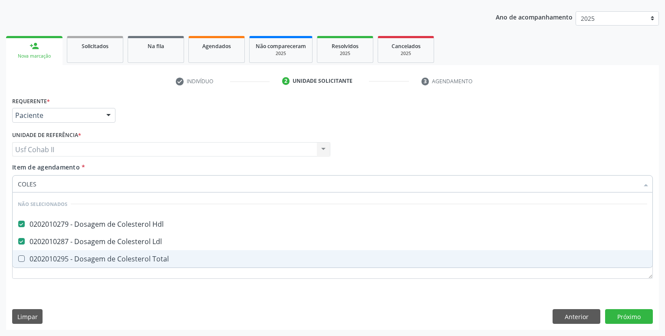
click at [116, 254] on span "0202010295 - Dosagem de Colesterol Total" at bounding box center [332, 258] width 639 height 17
checkbox Total "true"
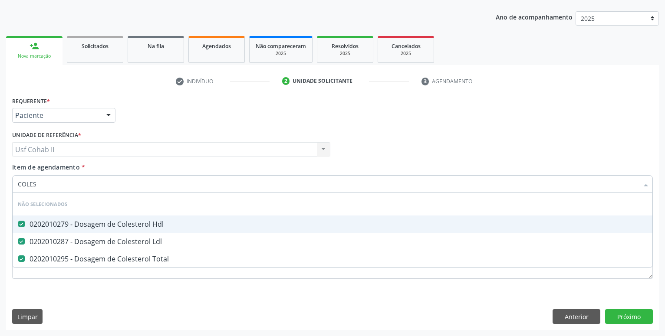
click at [166, 108] on div "Requerente * Paciente Profissional de Saúde Paciente Nenhum resultado encontrad…" at bounding box center [332, 112] width 645 height 34
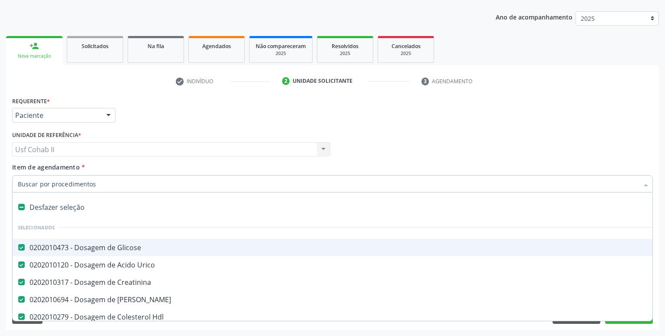
type input "T"
checkbox Ldl "false"
checkbox Total "false"
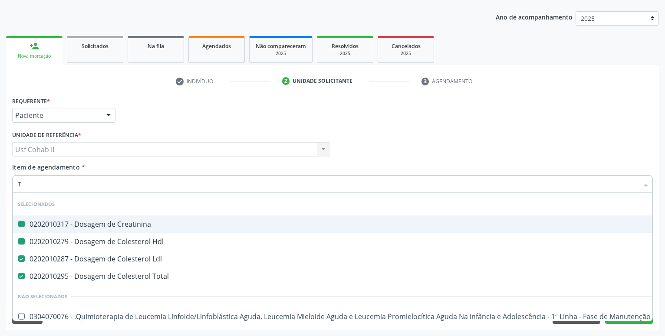
type input "TG"
checkbox Creatinina "false"
checkbox Hdl "false"
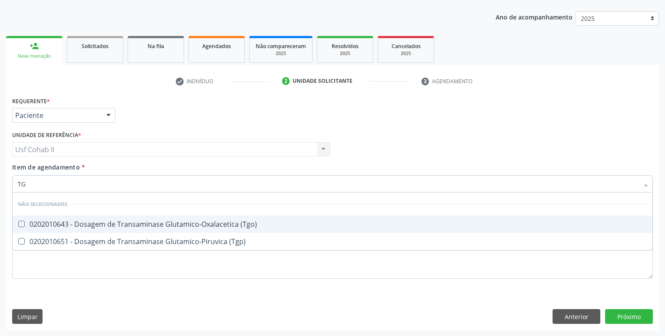
type input "TGO"
click at [104, 228] on div "0202010643 - Dosagem de Transaminase Glutamico-Oxalacetica (Tgo)" at bounding box center [332, 224] width 629 height 7
checkbox \(Tgo\) "true"
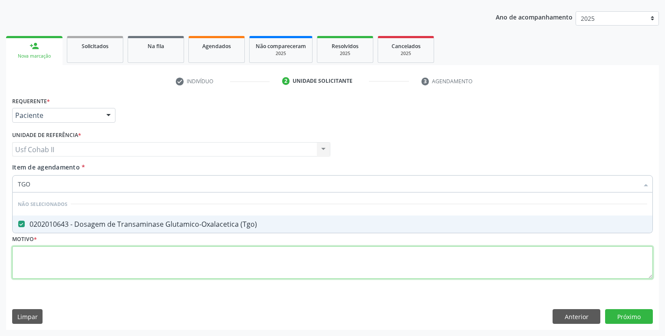
click at [87, 275] on textarea at bounding box center [332, 262] width 640 height 33
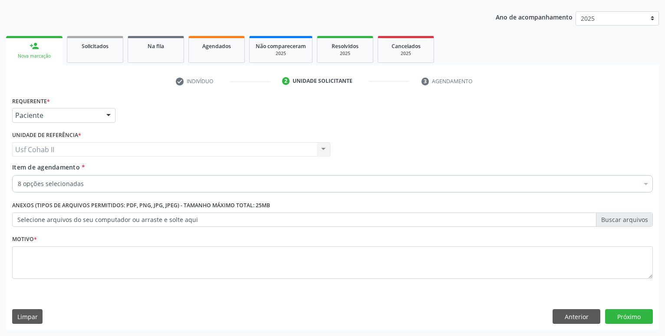
click at [81, 190] on div "8 opções selecionadas" at bounding box center [332, 183] width 640 height 17
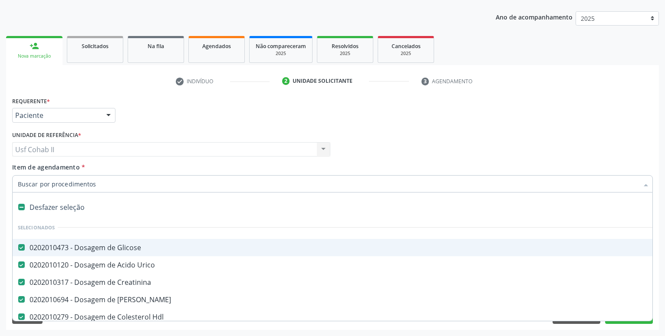
type input "T"
checkbox Total "false"
checkbox \(Tgo\) "false"
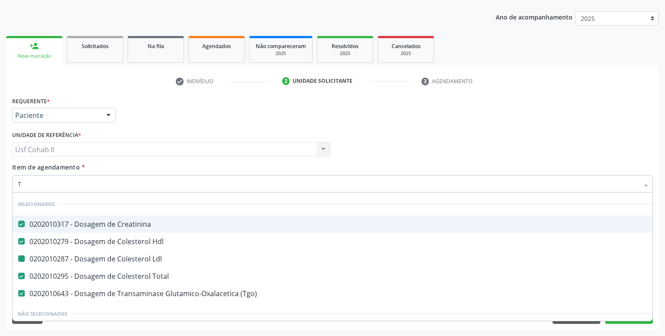
type input "TG"
checkbox Ldl "false"
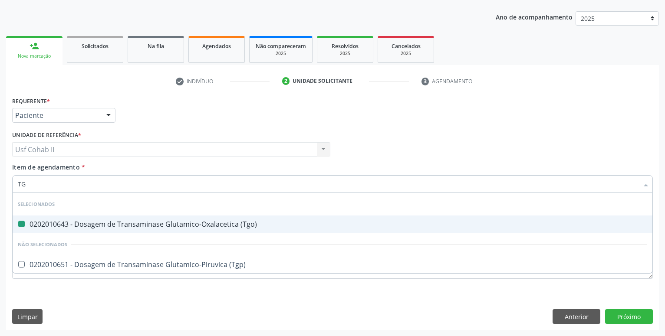
type input "TGP"
click at [133, 221] on div "0202010651 - Dosagem de Transaminase Glutamico-Piruvica (Tgp)" at bounding box center [332, 224] width 629 height 7
checkbox \(Tgp\) "true"
click at [141, 121] on div "Requerente * Paciente Profissional de Saúde Paciente Nenhum resultado encontrad…" at bounding box center [332, 112] width 645 height 34
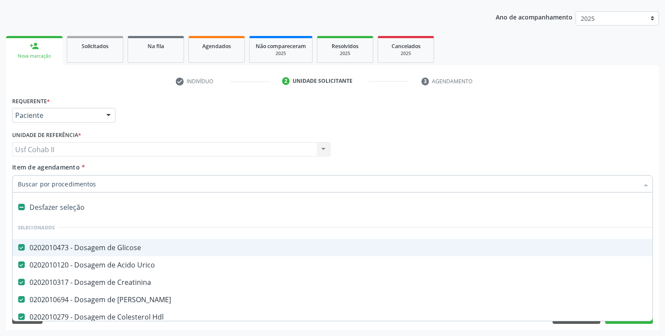
type input "T"
checkbox \(Tgo\) "false"
checkbox \(Tgp\) "false"
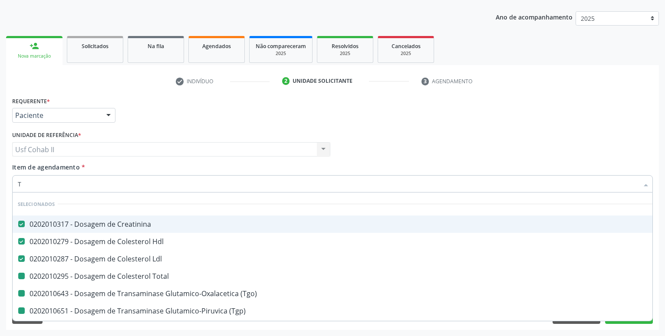
type input "TR"
checkbox Total "false"
checkbox \(Tgo\) "false"
checkbox \(Tgp\) "false"
type input "TRI"
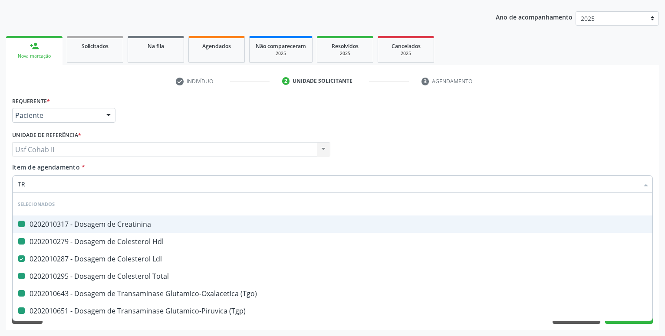
checkbox Creatinina "false"
checkbox Hdl "false"
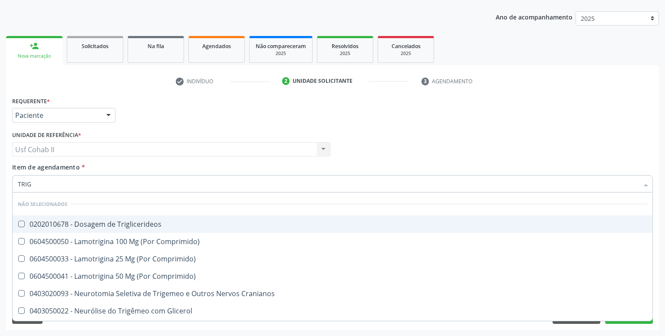
type input "TRIGL"
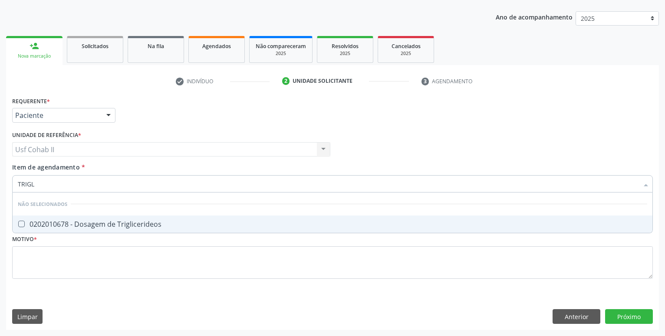
click at [115, 226] on div "0202010678 - Dosagem de Triglicerideos" at bounding box center [332, 224] width 629 height 7
checkbox Triglicerideos "true"
click at [128, 118] on div "Requerente * Paciente Profissional de Saúde Paciente Nenhum resultado encontrad…" at bounding box center [332, 112] width 645 height 34
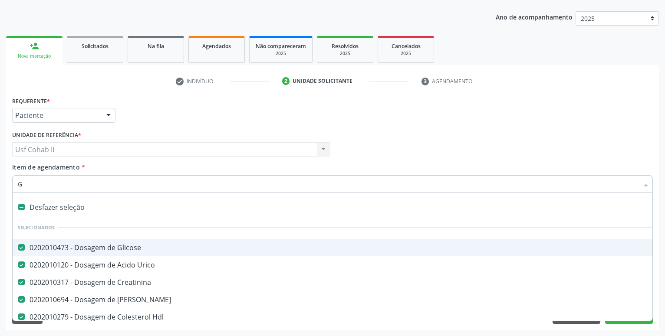
type input "GL"
checkbox Ldl "false"
checkbox Total "false"
checkbox \(Tgo\) "false"
checkbox \(Tgp\) "false"
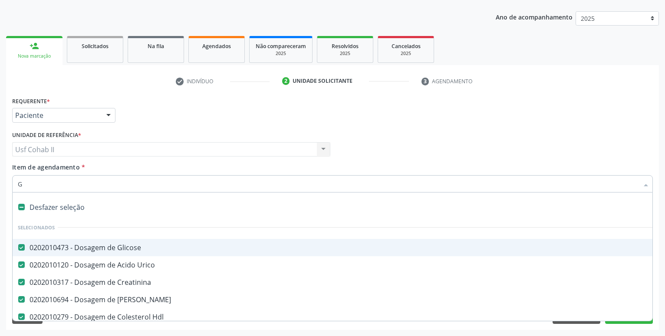
checkbox Triglicerideos "false"
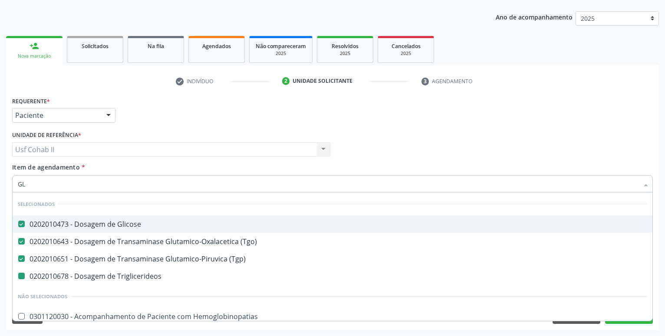
type input "GLI"
checkbox Triglicerideos "false"
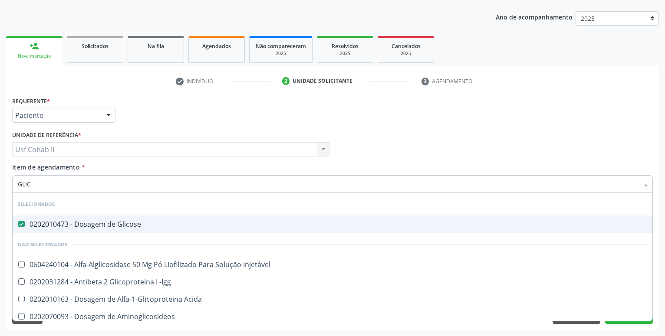
type input "GLICO"
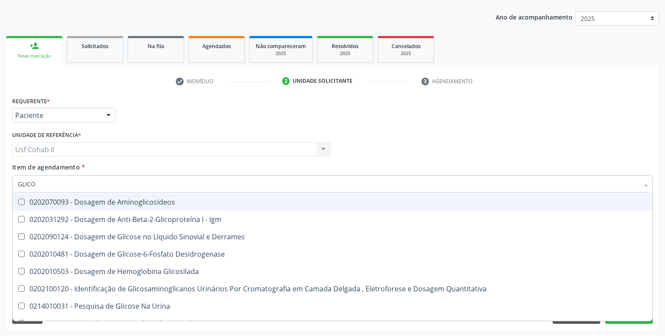
scroll to position [125, 0]
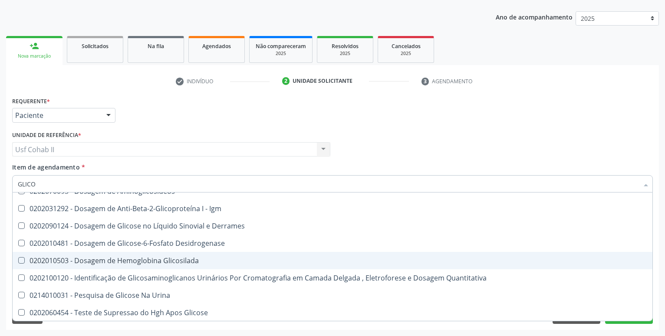
click at [150, 262] on div "0202010503 - Dosagem de Hemoglobina Glicosilada" at bounding box center [332, 260] width 629 height 7
checkbox Glicosilada "true"
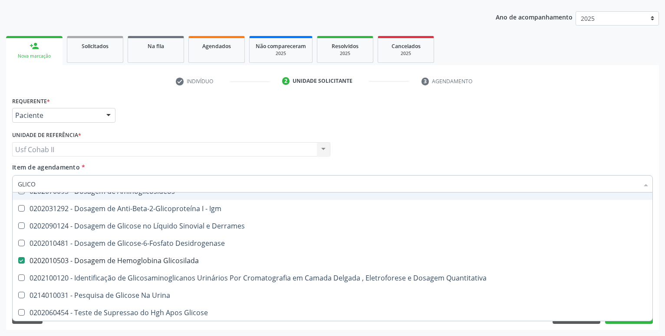
click at [160, 119] on div "Requerente * Paciente Profissional de Saúde Paciente Nenhum resultado encontrad…" at bounding box center [332, 112] width 645 height 34
checkbox -Igg "true"
checkbox Aminoglicosideos "true"
checkbox Igm "true"
checkbox Derrames "true"
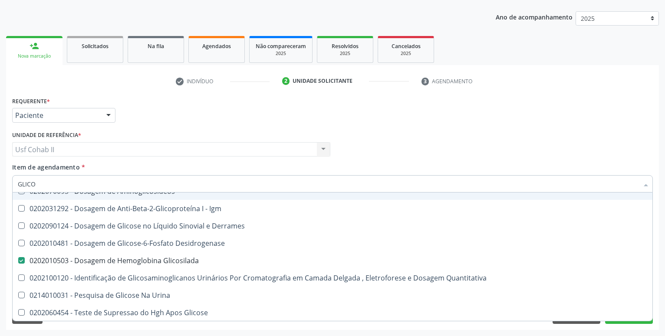
checkbox Desidrogenase "true"
checkbox Quantitativa "true"
checkbox Acida "true"
checkbox Injetável "true"
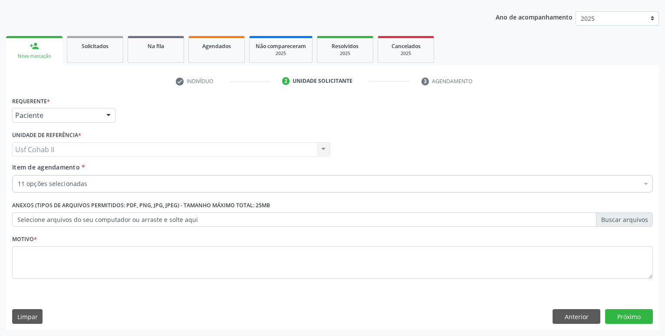
scroll to position [0, 0]
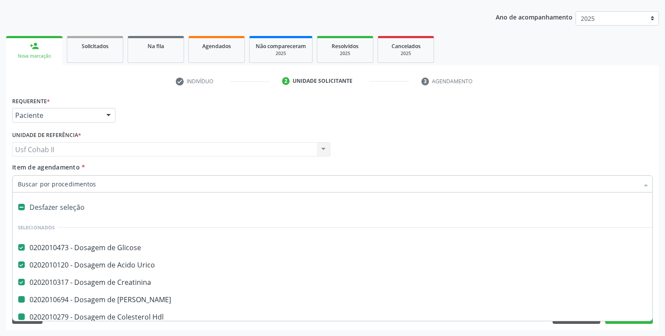
type input "H"
checkbox Ureia "false"
checkbox Ldl "false"
checkbox Total "false"
checkbox \(Tgo\) "false"
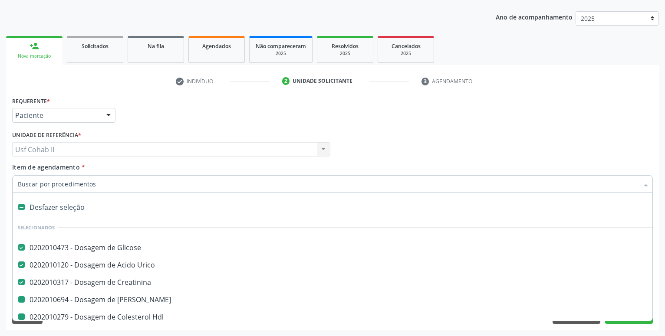
checkbox \(Tgp\) "false"
checkbox Triglicerideos "false"
checkbox Glicosilada "false"
checkbox Hdl "false"
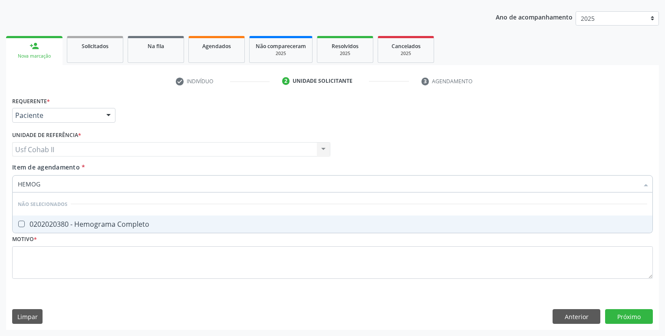
type input "HEMOGR"
checkbox Completo "false"
type input "HEMOGRA"
click at [74, 225] on div "0202020380 - Hemograma Completo" at bounding box center [332, 224] width 629 height 7
checkbox Completo "true"
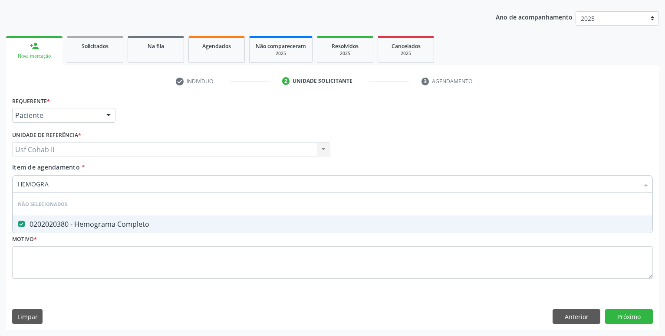
click at [136, 131] on div "Unidade de referência * Usf Cohab II Usf Cohab II Nenhum resultado encontrado p…" at bounding box center [171, 143] width 318 height 28
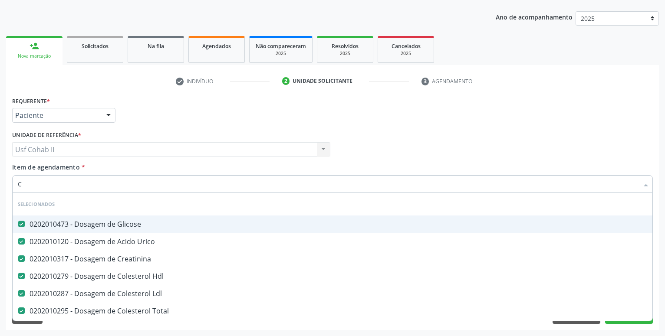
type input "CO"
checkbox Completo "false"
type input "COL"
checkbox Total "false"
checkbox \(Tgo\) "false"
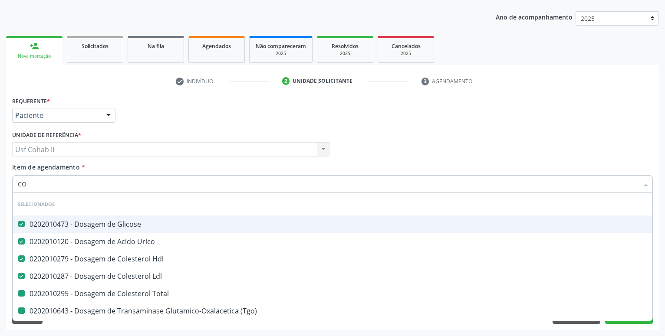
checkbox \(Tgp\) "false"
checkbox Glicosilada "false"
checkbox Completo "false"
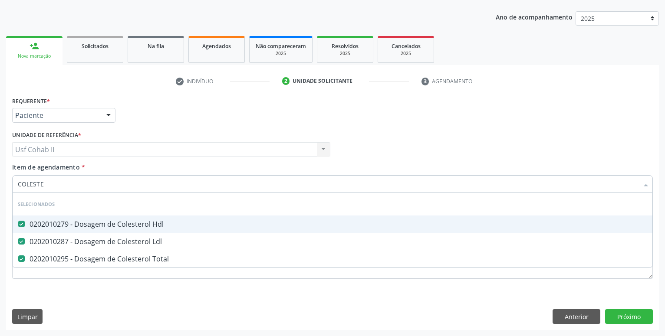
click at [152, 106] on div "Requerente * Paciente Profissional de Saúde Paciente Nenhum resultado encontrad…" at bounding box center [332, 112] width 645 height 34
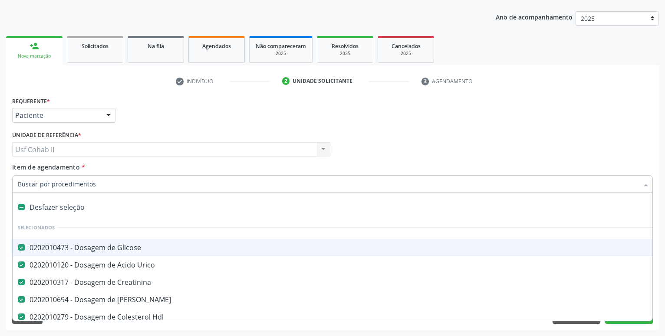
click at [66, 177] on div at bounding box center [332, 183] width 640 height 17
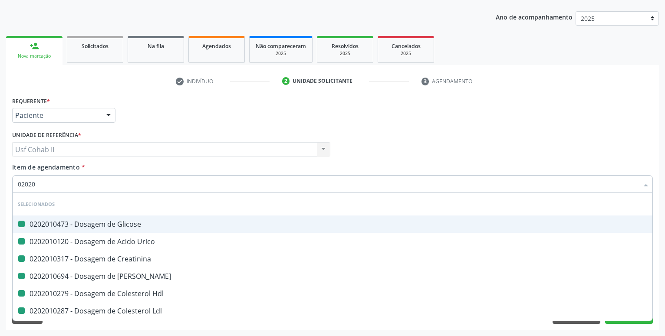
type input "020205"
checkbox Glicose "false"
checkbox Urico "false"
checkbox Creatinina "false"
checkbox Ureia "false"
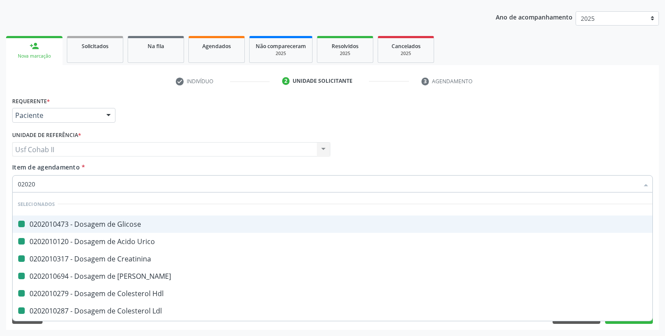
checkbox Hdl "false"
checkbox Ldl "false"
checkbox Total "false"
checkbox \(Tgo\) "false"
checkbox \(Tgp\) "false"
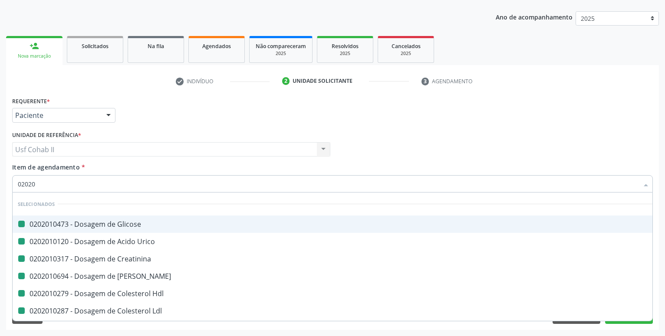
checkbox Triglicerideos "false"
checkbox Glicosilada "false"
checkbox Completo "false"
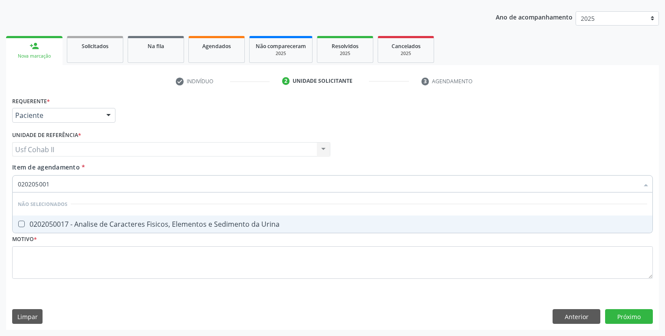
type input "0202050017"
click at [98, 228] on div "0202050017 - Analise de Caracteres Fisicos, Elementos e Sedimento da Urina" at bounding box center [332, 224] width 629 height 7
checkbox Urina "true"
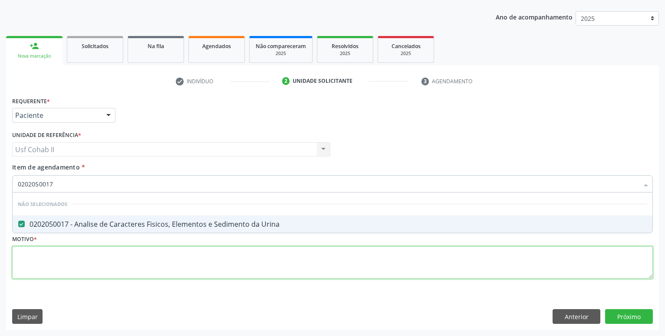
click at [72, 262] on textarea at bounding box center [332, 262] width 640 height 33
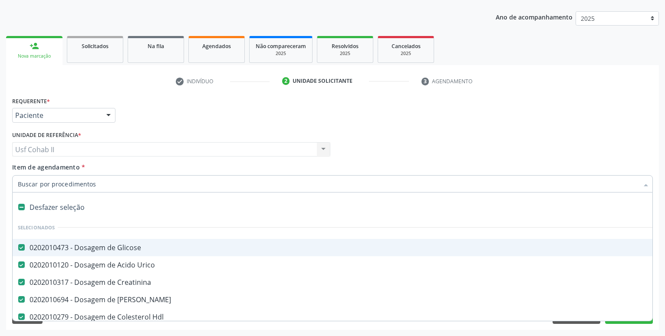
type input "T"
checkbox Glicosilada "false"
checkbox Completo "false"
checkbox Urina "false"
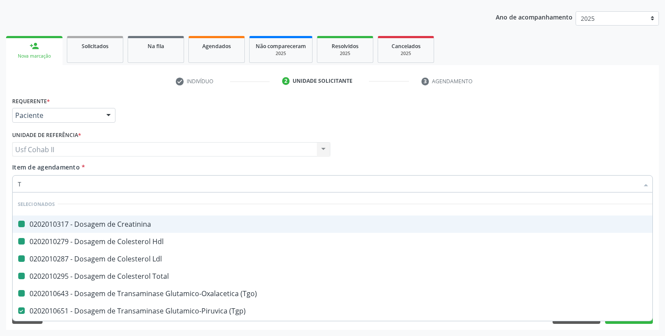
type input "T4"
checkbox Creatinina "false"
checkbox Hdl "false"
checkbox Ldl "false"
checkbox Total "false"
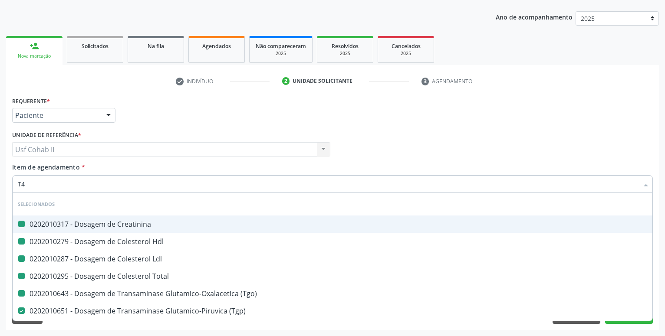
checkbox \(Tgo\) "false"
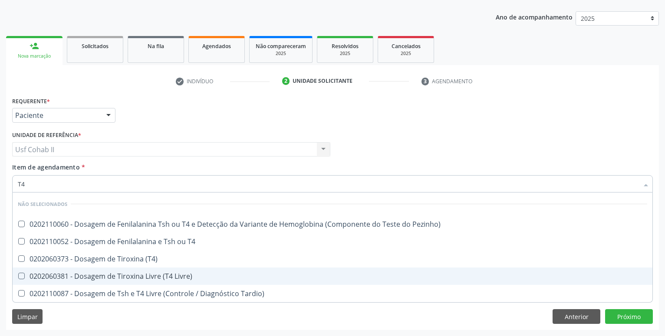
click at [138, 274] on div "0202060381 - Dosagem de Tiroxina Livre (T4 Livre)" at bounding box center [332, 276] width 629 height 7
checkbox Livre\) "true"
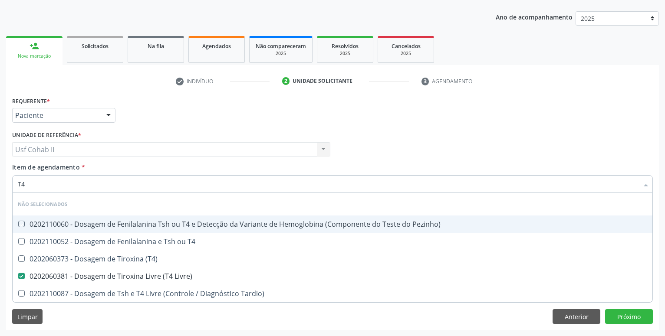
click at [164, 115] on div "Requerente * Paciente Profissional de Saúde Paciente Nenhum resultado encontrad…" at bounding box center [332, 112] width 645 height 34
checkbox Pezinho\) "true"
checkbox T4 "true"
checkbox \(T4\) "true"
checkbox Tardio\) "true"
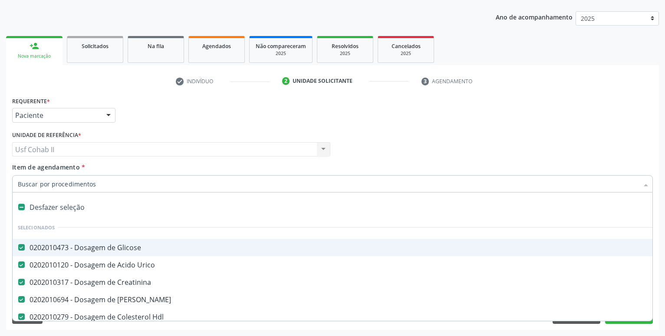
type input "T"
checkbox Completo "false"
checkbox Urina "false"
checkbox Livre\) "false"
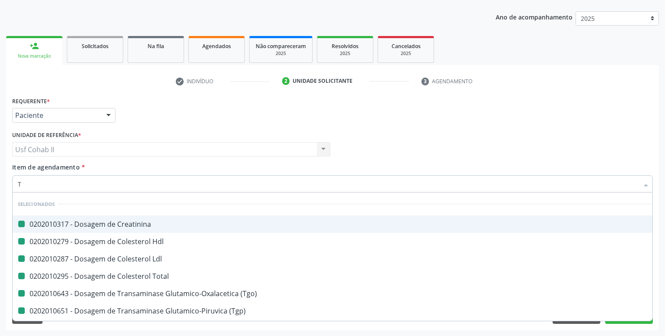
type input "TS"
checkbox Creatinina "false"
checkbox Hdl "false"
checkbox Ldl "false"
checkbox Total "false"
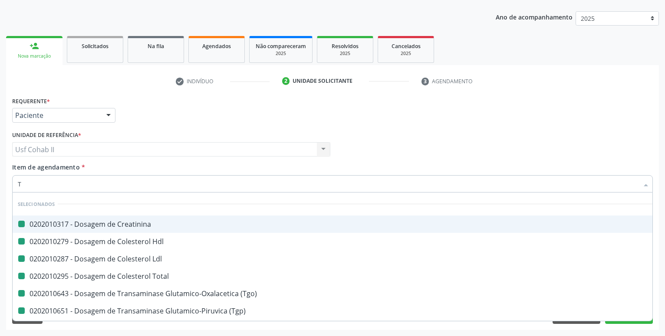
checkbox \(Tgo\) "false"
checkbox \(Tgp\) "false"
checkbox Triglicerideos "false"
checkbox Completo "false"
checkbox Urina "false"
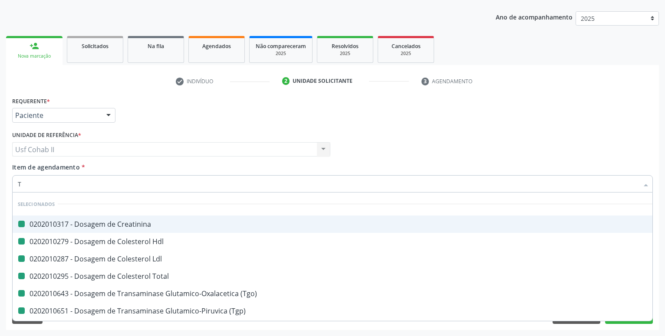
checkbox Livre\) "false"
type input "TSH"
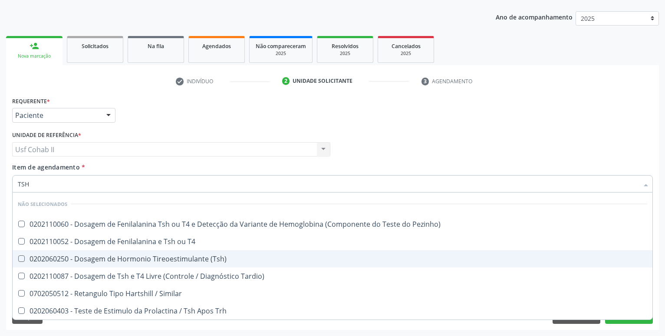
click at [147, 261] on div "0202060250 - Dosagem de Hormonio Tireoestimulante (Tsh)" at bounding box center [332, 258] width 629 height 7
checkbox \(Tsh\) "true"
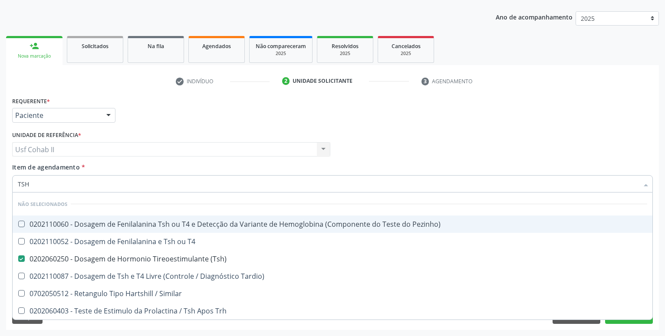
click at [160, 115] on div "Requerente * Paciente Profissional de Saúde Paciente Nenhum resultado encontrad…" at bounding box center [332, 112] width 645 height 34
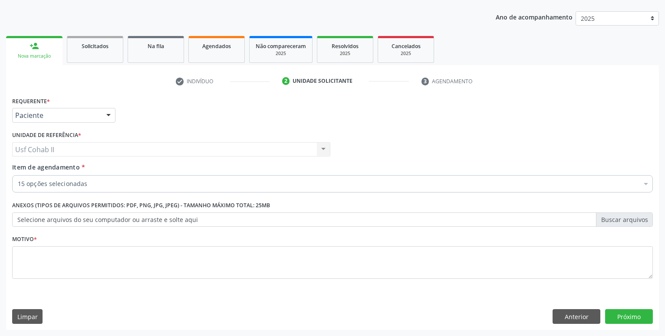
checkbox Glicose "true"
checkbox Urico "true"
checkbox Ureia "true"
checkbox Hdl "true"
checkbox Ldl "true"
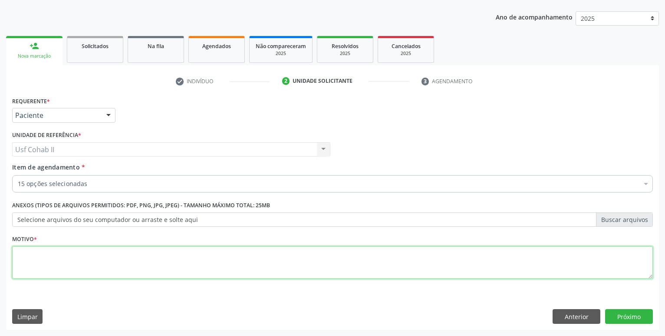
click at [56, 249] on textarea at bounding box center [332, 262] width 640 height 33
type textarea "."
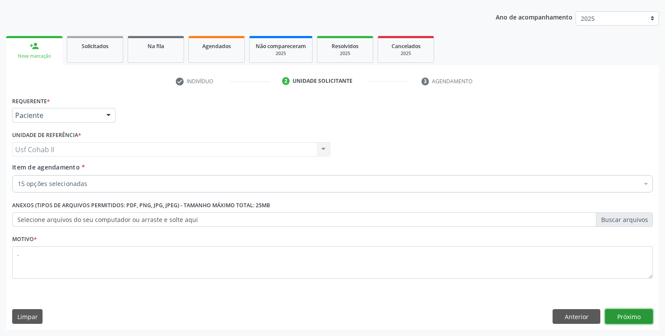
click at [630, 318] on button "Próximo" at bounding box center [629, 316] width 48 height 15
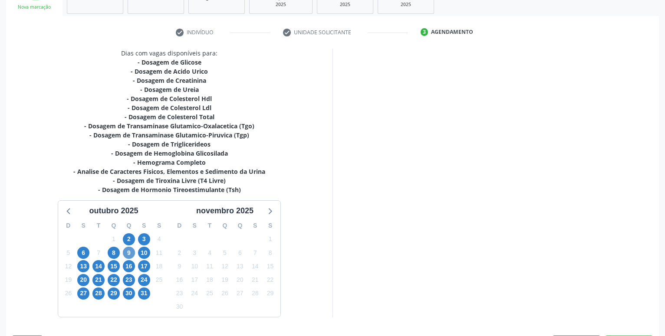
scroll to position [124, 0]
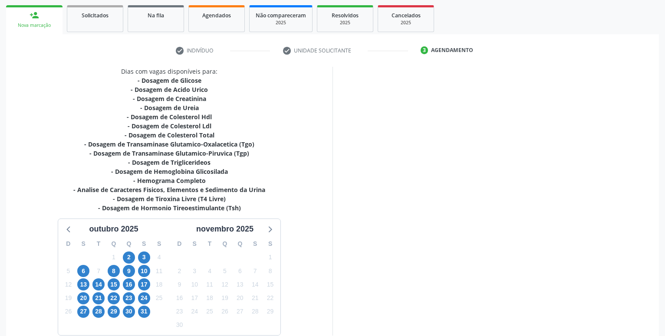
scroll to position [124, 0]
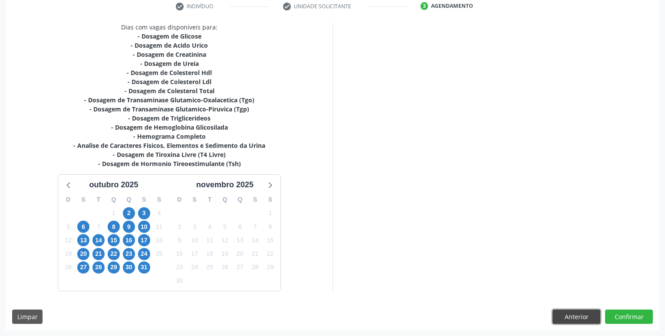
click at [558, 319] on button "Anterior" at bounding box center [576, 317] width 48 height 15
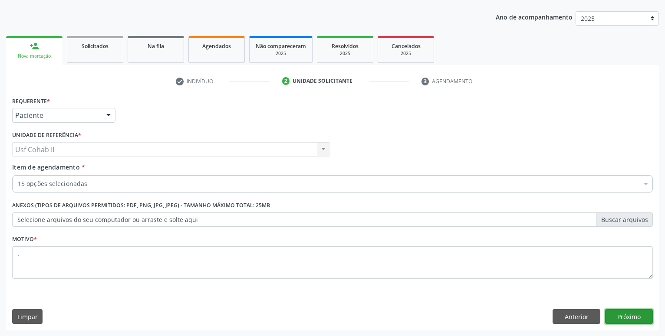
click at [622, 314] on button "Próximo" at bounding box center [629, 316] width 48 height 15
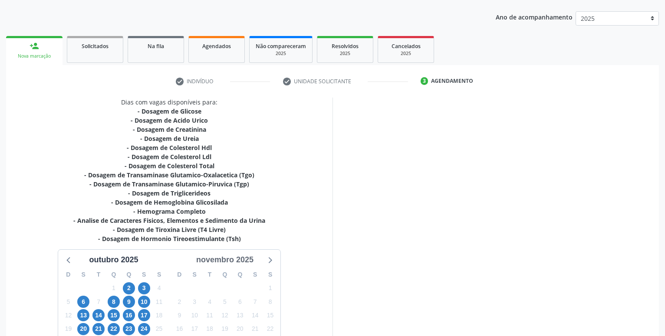
scroll to position [169, 0]
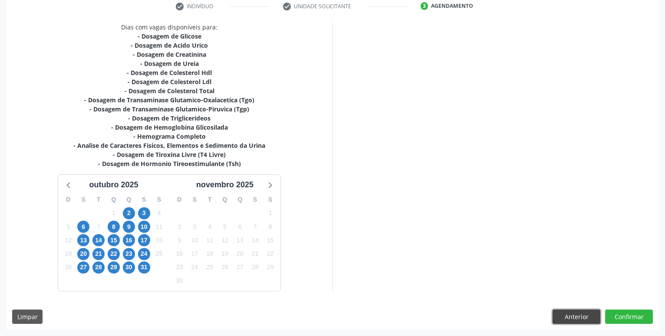
click at [573, 315] on button "Anterior" at bounding box center [576, 317] width 48 height 15
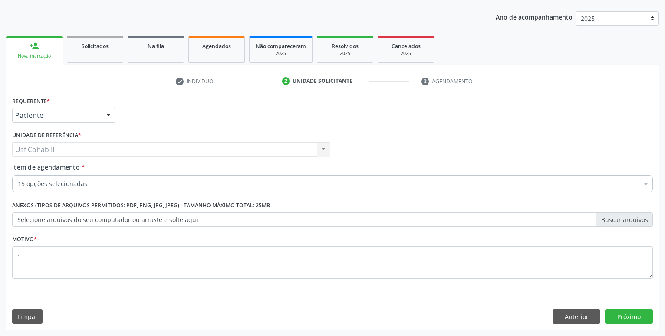
scroll to position [94, 0]
click at [626, 320] on button "Próximo" at bounding box center [629, 316] width 48 height 15
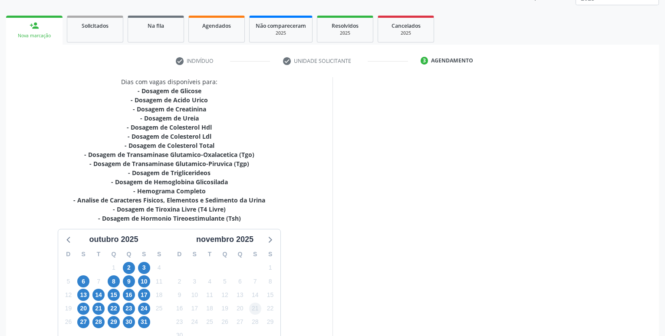
scroll to position [169, 0]
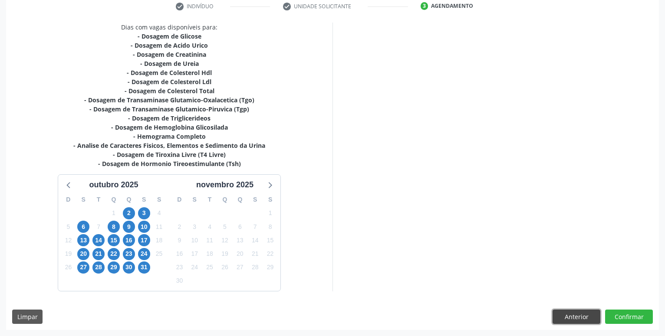
click at [585, 316] on button "Anterior" at bounding box center [576, 317] width 48 height 15
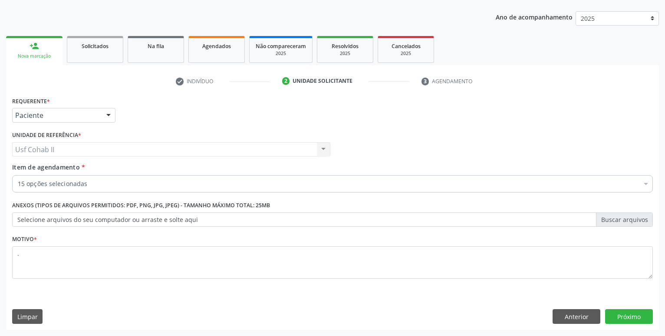
scroll to position [94, 0]
click at [646, 314] on button "Próximo" at bounding box center [629, 316] width 48 height 15
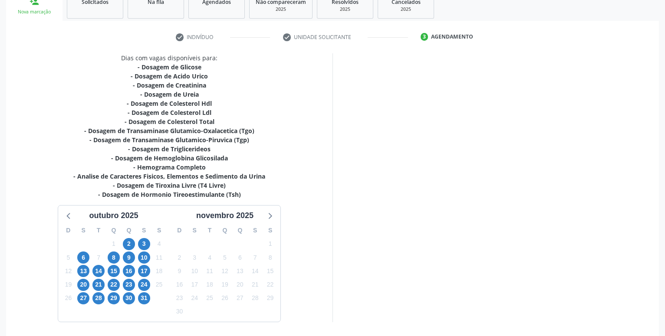
scroll to position [169, 0]
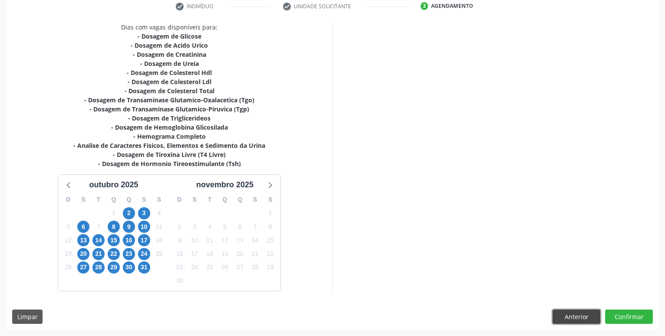
click at [569, 311] on button "Anterior" at bounding box center [576, 317] width 48 height 15
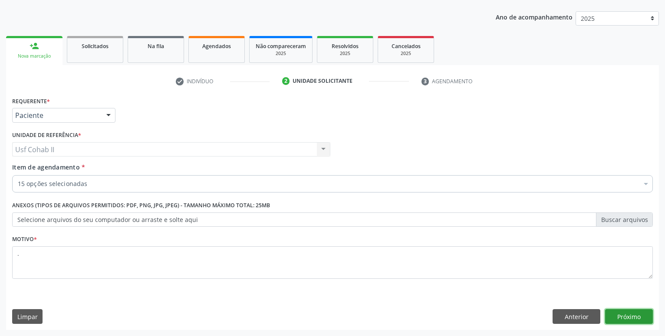
click at [624, 319] on button "Próximo" at bounding box center [629, 316] width 48 height 15
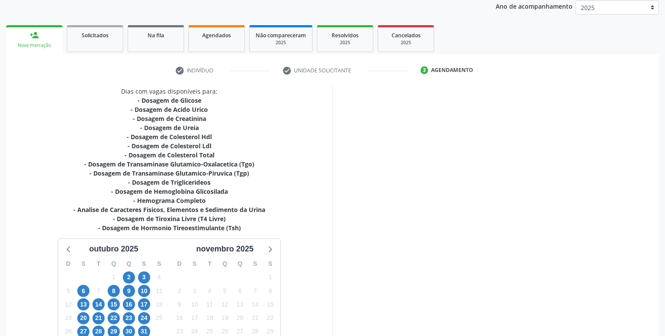
scroll to position [169, 0]
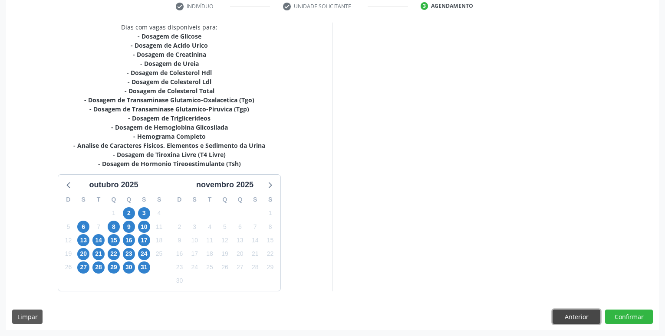
click at [571, 321] on button "Anterior" at bounding box center [576, 317] width 48 height 15
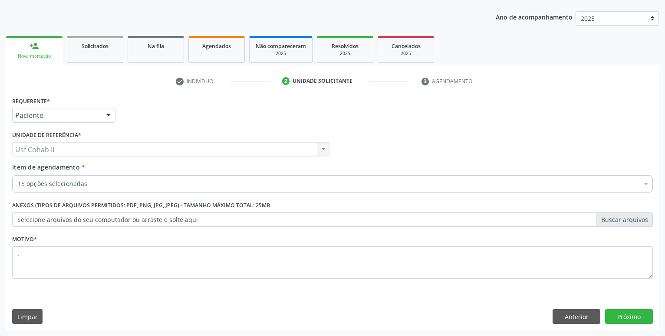
scroll to position [94, 0]
click at [111, 176] on div "15 opções selecionadas" at bounding box center [332, 183] width 640 height 17
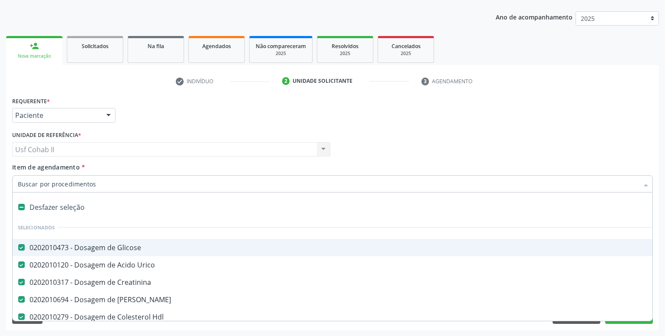
click at [152, 112] on div "Requerente * Paciente Profissional de Saúde Paciente Nenhum resultado encontrad…" at bounding box center [332, 112] width 645 height 34
click at [121, 246] on div "0202010473 - Dosagem de Glicose" at bounding box center [355, 247] width 675 height 7
click at [164, 95] on div "Requerente * Paciente Profissional de Saúde Paciente Nenhum resultado encontrad…" at bounding box center [332, 112] width 645 height 34
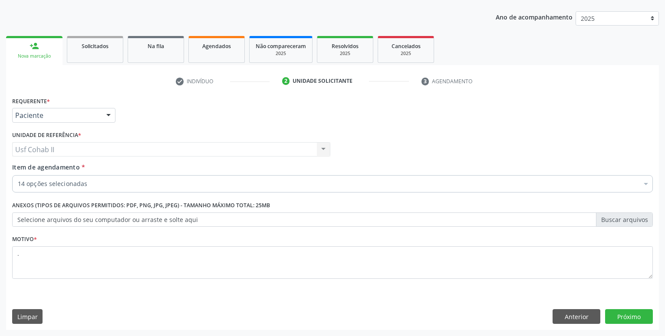
checkbox Urico "true"
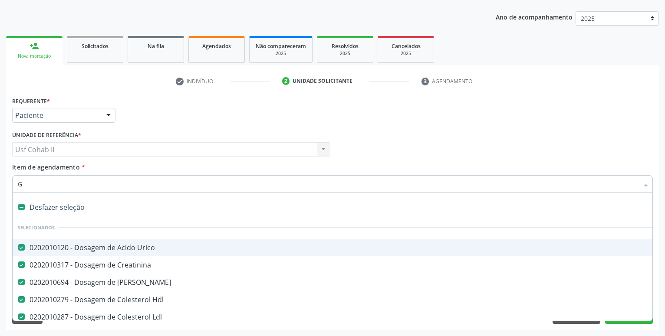
type input "GL"
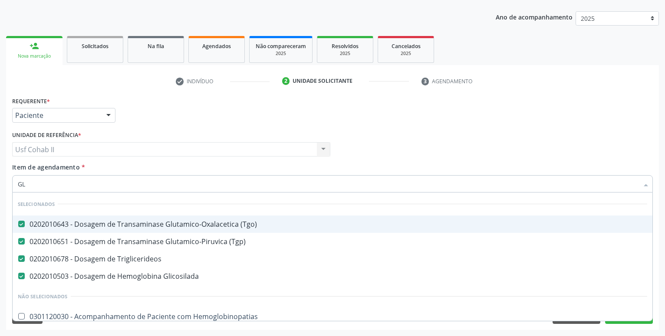
checkbox Hemoglobinopatias "false"
checkbox Tonometria "false"
checkbox Injetável "false"
checkbox Ampola\) "false"
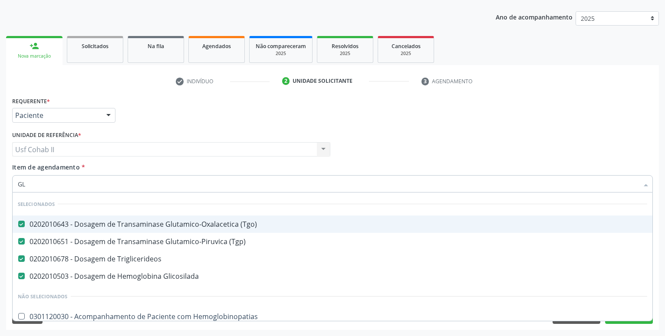
checkbox -Igg "false"
checkbox Linfatico "false"
checkbox Salivar "false"
type input "GLI"
checkbox Glicosilada "false"
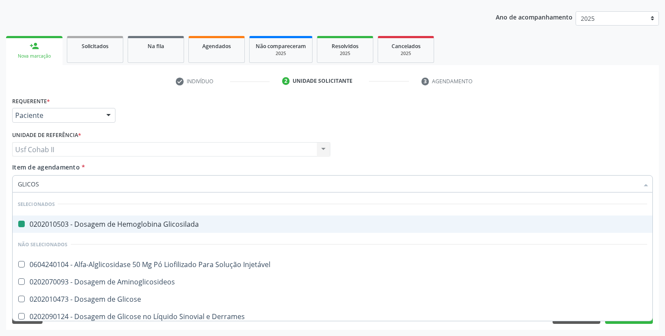
type input "GLICOSE"
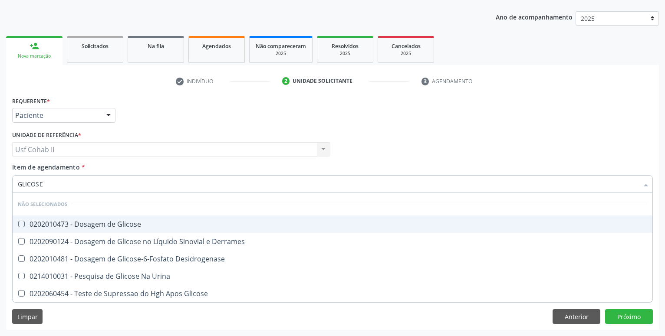
click at [108, 224] on div "0202010473 - Dosagem de Glicose" at bounding box center [332, 224] width 629 height 7
checkbox Glicose "true"
click at [152, 125] on div "Requerente * Paciente Profissional de Saúde Paciente Nenhum resultado encontrad…" at bounding box center [332, 112] width 645 height 34
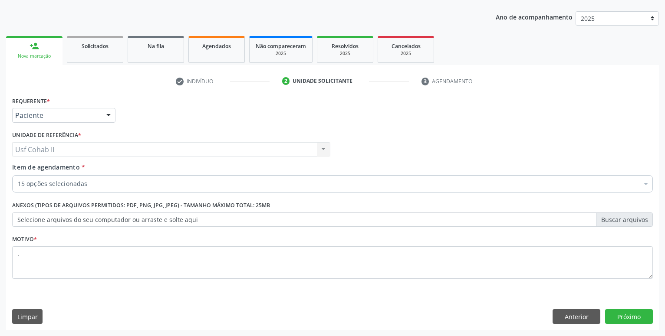
checkbox Hdl "true"
checkbox Ldl "true"
checkbox Ureia "true"
checkbox Creatinina "true"
click at [619, 311] on button "Próximo" at bounding box center [629, 316] width 48 height 15
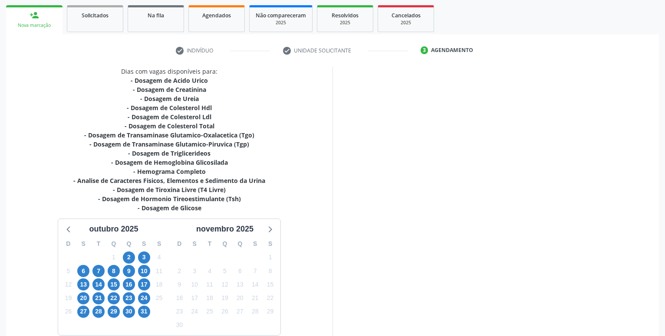
scroll to position [169, 0]
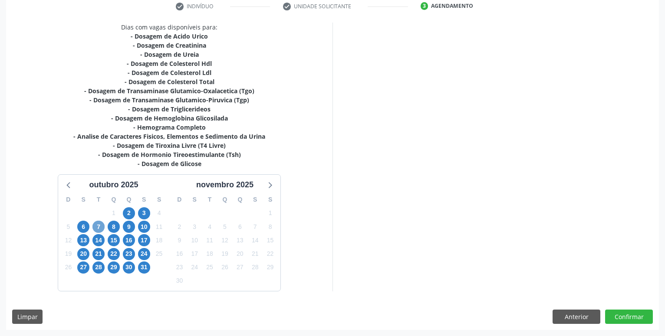
click at [98, 226] on span "7" at bounding box center [98, 227] width 12 height 12
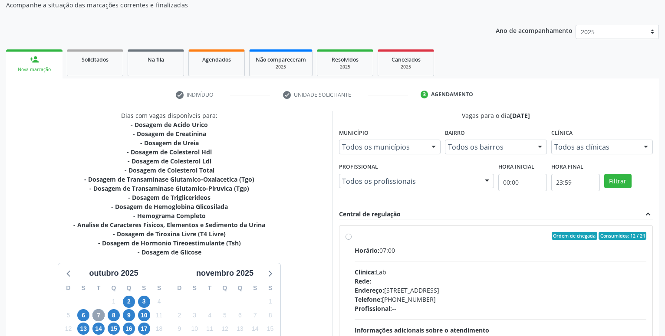
scroll to position [137, 0]
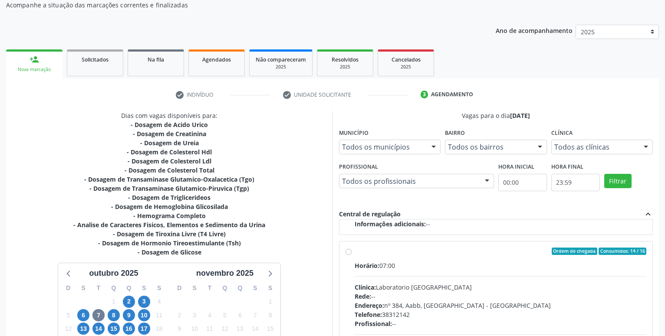
click at [354, 251] on label "Ordem de chegada Consumidos: 14 / 16 Horário: 07:00 Clínica: Laboratorio [GEOGR…" at bounding box center [499, 314] width 291 height 133
click at [348, 251] on input "Ordem de chegada Consumidos: 14 / 16 Horário: 07:00 Clínica: Laboratorio [GEOGR…" at bounding box center [348, 252] width 6 height 8
radio input "true"
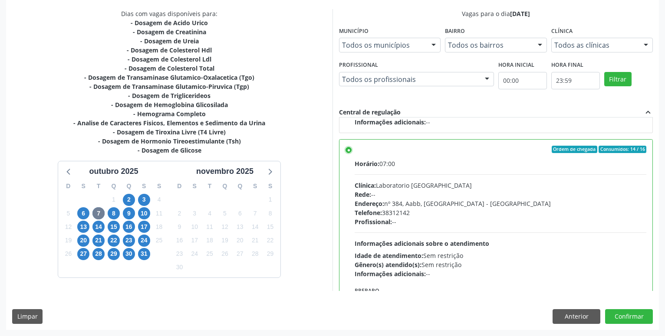
scroll to position [195, 0]
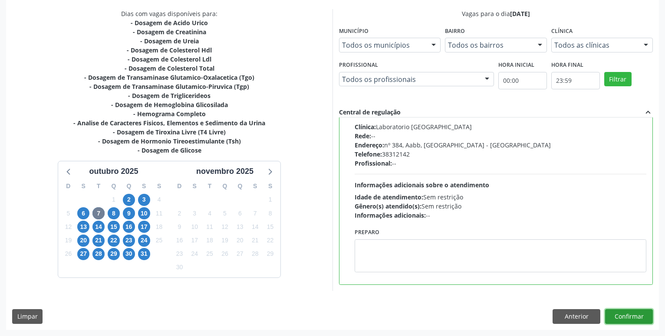
click at [643, 316] on button "Confirmar" at bounding box center [629, 316] width 48 height 15
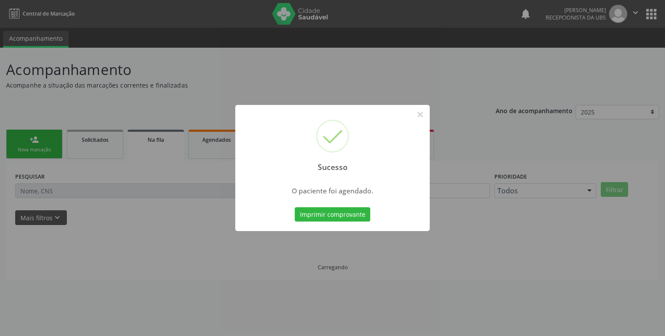
scroll to position [0, 0]
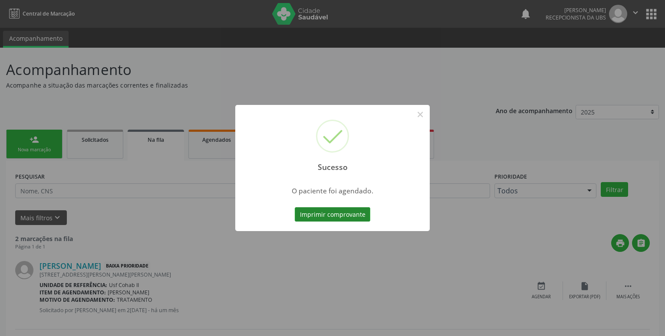
click at [361, 213] on button "Imprimir comprovante" at bounding box center [332, 214] width 75 height 15
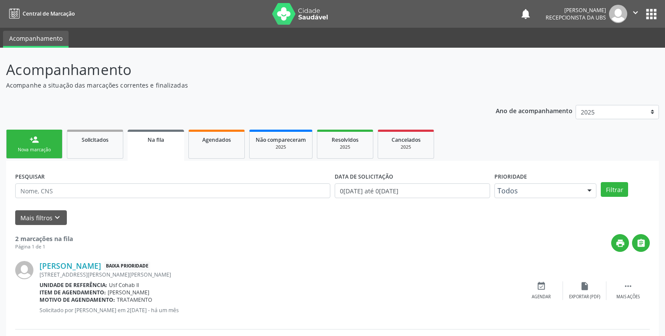
click at [46, 152] on div "Nova marcação" at bounding box center [34, 150] width 43 height 7
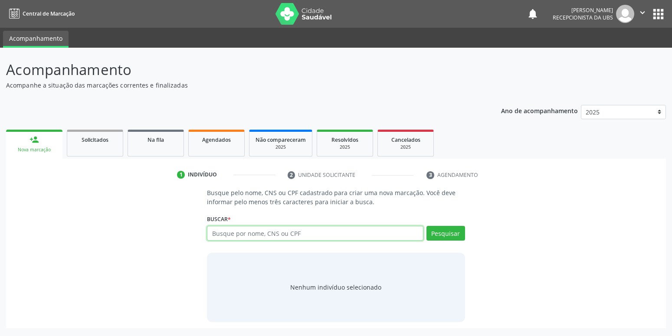
click at [285, 236] on input "text" at bounding box center [315, 233] width 216 height 15
type input "15289857404"
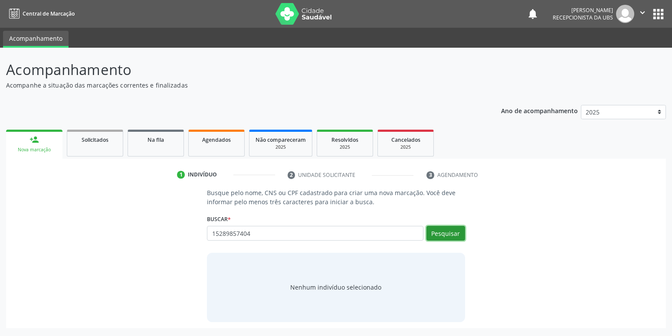
click at [429, 232] on button "Pesquisar" at bounding box center [445, 233] width 39 height 15
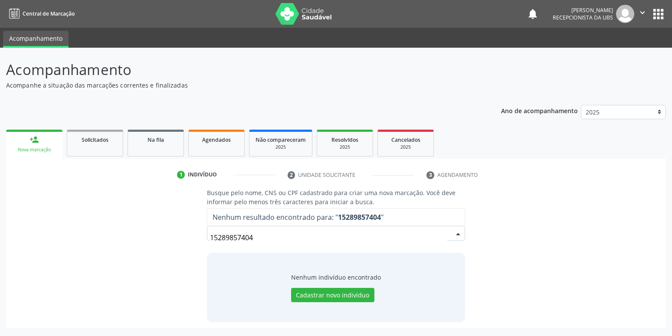
drag, startPoint x: 272, startPoint y: 236, endPoint x: 128, endPoint y: 239, distance: 144.9
click at [210, 239] on input "15289857404" at bounding box center [328, 237] width 237 height 17
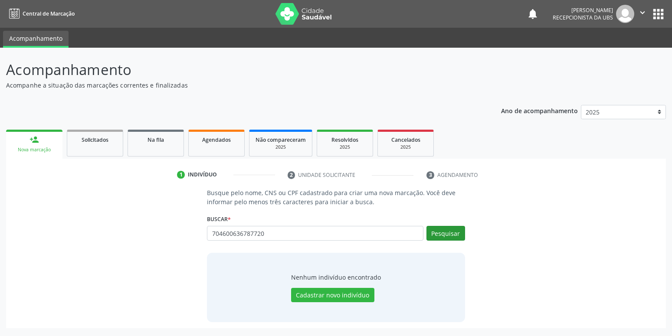
type input "704600636787720"
click at [443, 232] on button "Pesquisar" at bounding box center [445, 233] width 39 height 15
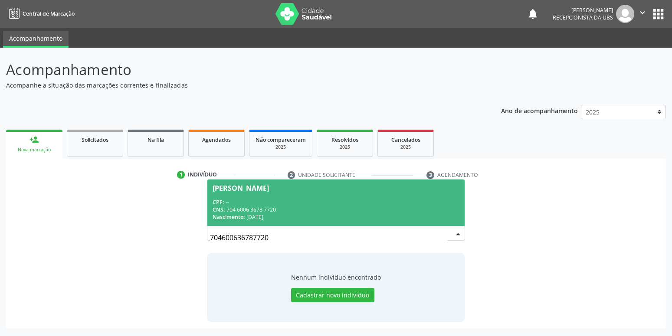
click at [324, 197] on span "[PERSON_NAME] CPF: -- CNS: 704 6006 3678 7720 Nascimento: 1[DATE]" at bounding box center [335, 203] width 257 height 46
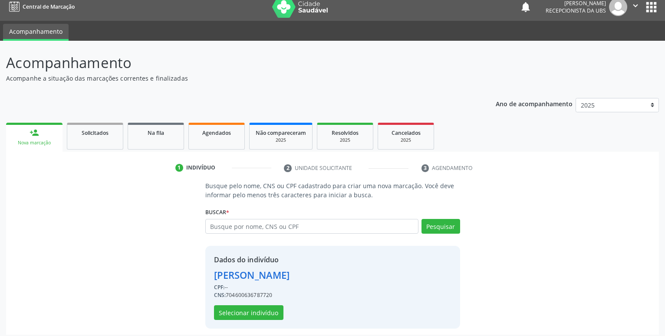
scroll to position [12, 0]
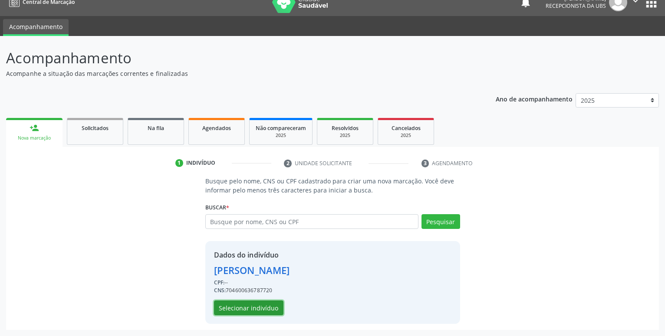
click at [239, 310] on button "Selecionar indivíduo" at bounding box center [248, 308] width 69 height 15
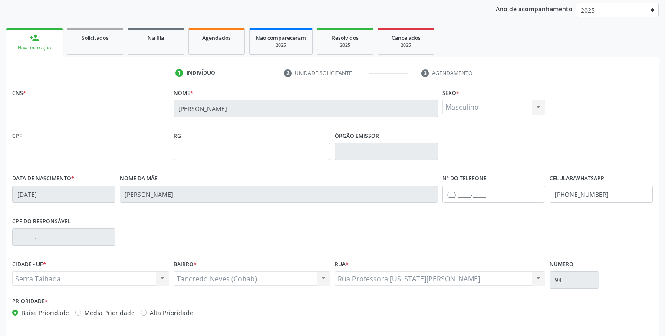
scroll to position [134, 0]
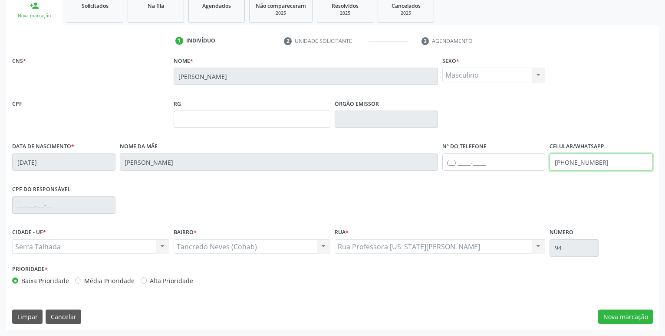
drag, startPoint x: 605, startPoint y: 165, endPoint x: 511, endPoint y: 165, distance: 94.1
click at [549, 165] on input "[PHONE_NUMBER]" at bounding box center [600, 162] width 103 height 17
click at [613, 314] on button "Nova marcação" at bounding box center [625, 317] width 55 height 15
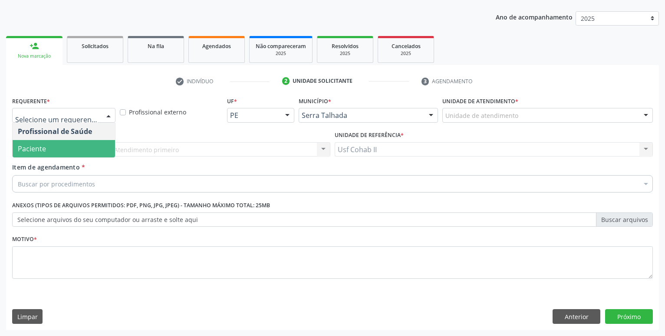
click at [81, 147] on span "Paciente" at bounding box center [64, 148] width 102 height 17
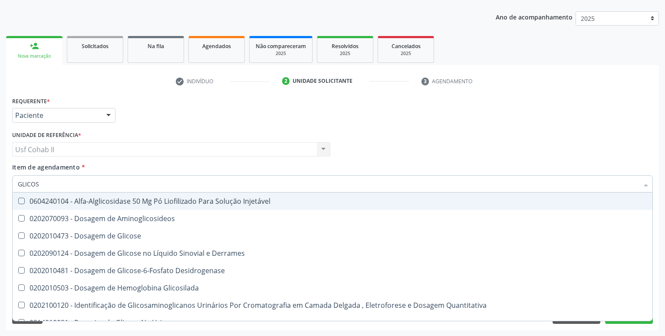
type input "GLICOSE"
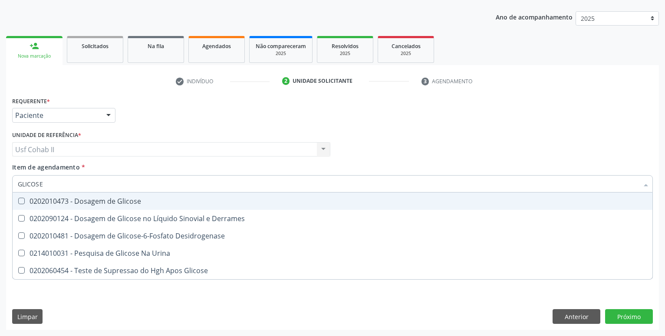
click at [115, 204] on div "0202010473 - Dosagem de Glicose" at bounding box center [332, 201] width 629 height 7
checkbox Glicose "true"
click at [134, 115] on div "Requerente * Paciente Profissional de Saúde Paciente Nenhum resultado encontrad…" at bounding box center [332, 112] width 645 height 34
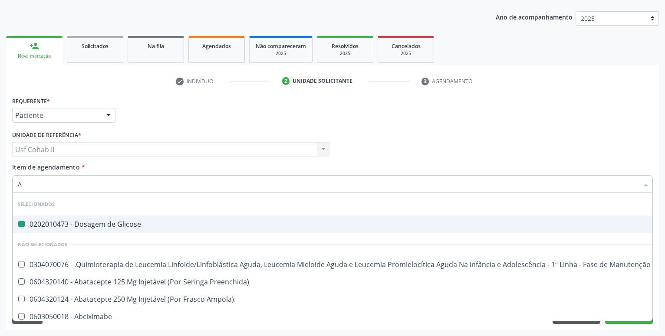
type input "AC"
checkbox Glicose "false"
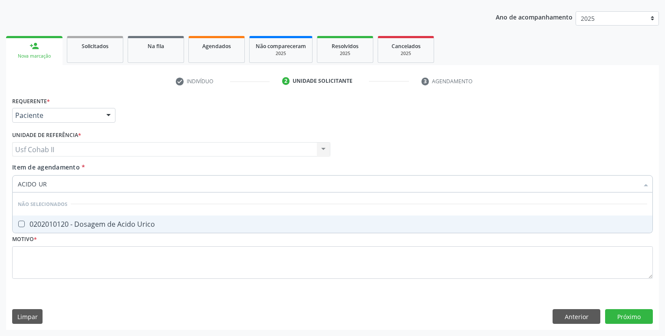
type input "ACIDO URI"
click at [113, 224] on div "0202010120 - Dosagem de Acido Urico" at bounding box center [332, 224] width 629 height 7
checkbox Urico "true"
type input "ACIDO URI"
click at [147, 124] on div "Requerente * Paciente Profissional de Saúde Paciente Nenhum resultado encontrad…" at bounding box center [332, 112] width 645 height 34
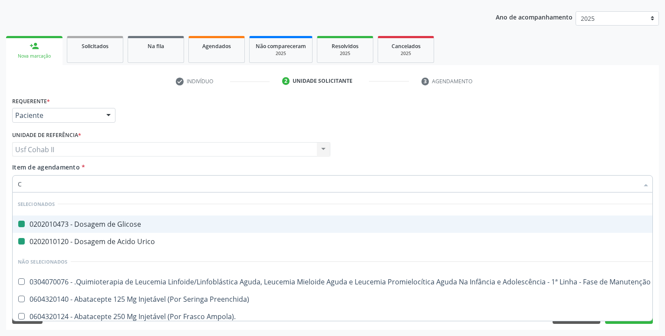
type input "CR"
checkbox Glicose "false"
checkbox Urico "false"
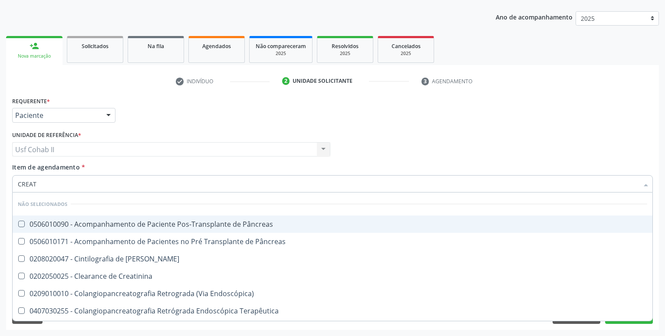
type input "CREATI"
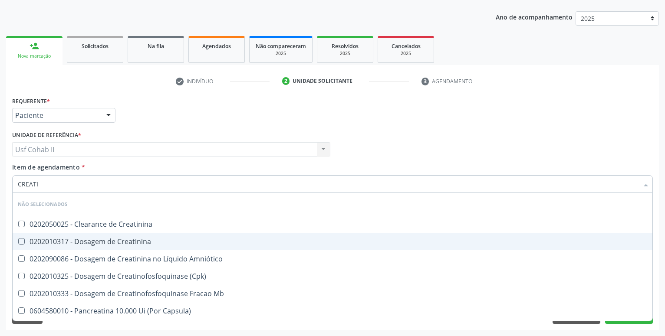
click at [124, 241] on div "0202010317 - Dosagem de Creatinina" at bounding box center [332, 241] width 629 height 7
checkbox Creatinina "true"
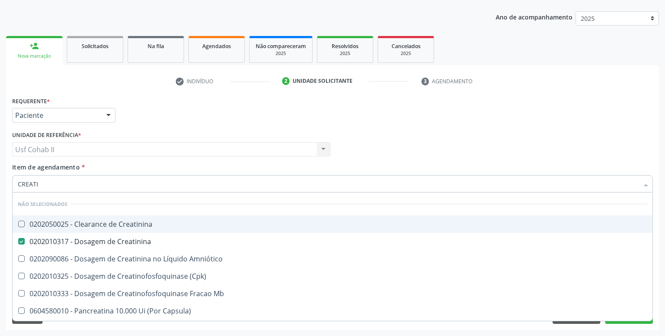
type input "CREATI"
click at [157, 124] on div "Requerente * Paciente Profissional de Saúde Paciente Nenhum resultado encontrad…" at bounding box center [332, 112] width 645 height 34
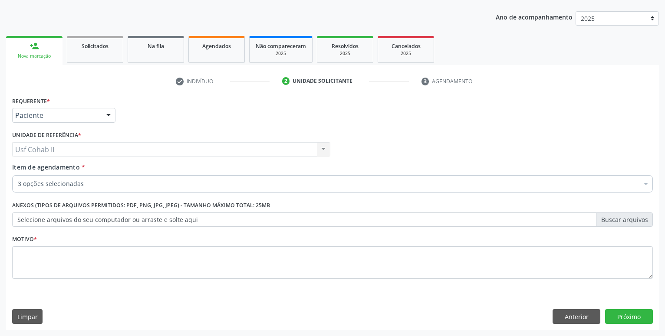
checkbox Glicose "true"
checkbox Creatinina "true"
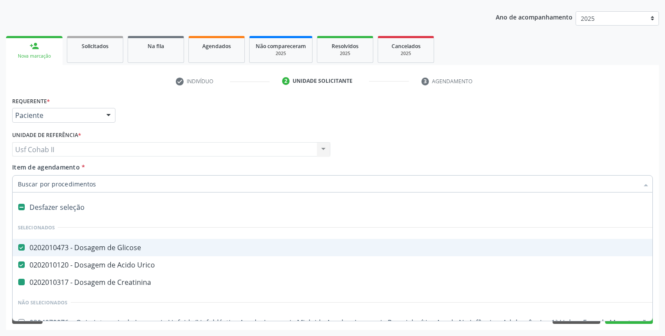
type input "U"
checkbox Creatinina "false"
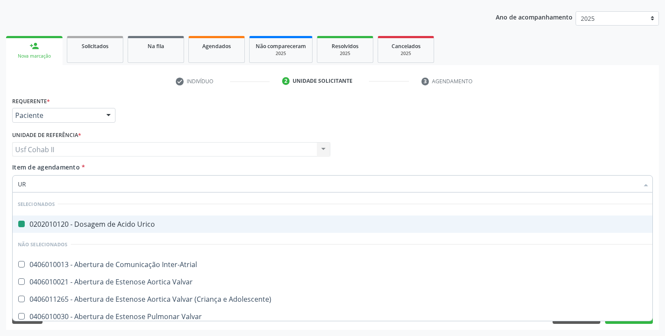
type input "URE"
checkbox Urico "false"
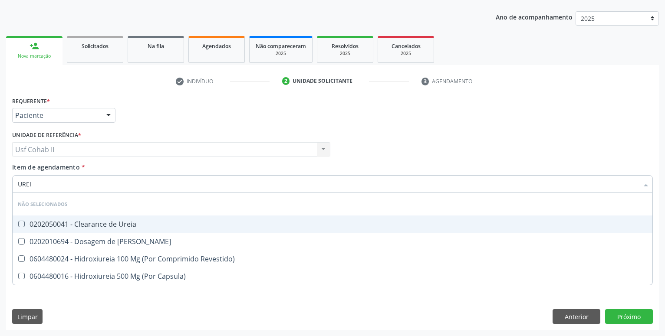
type input "UREIA"
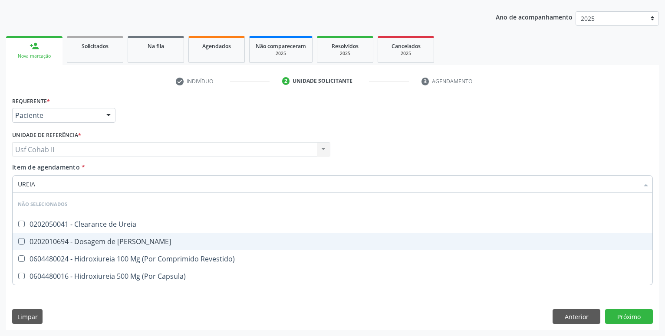
click at [89, 239] on div "0202010694 - Dosagem de [PERSON_NAME]" at bounding box center [332, 241] width 629 height 7
checkbox Ureia "true"
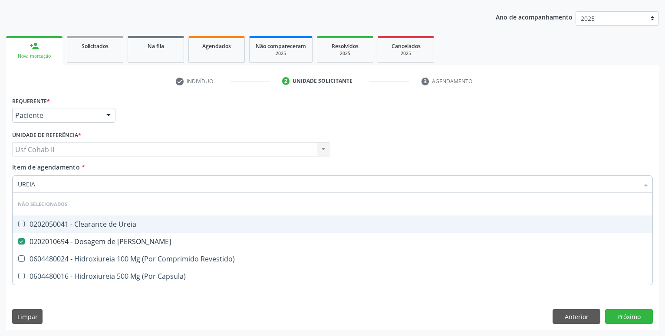
type input "UREIA"
click at [137, 117] on div "Requerente * Paciente Profissional de Saúde Paciente Nenhum resultado encontrad…" at bounding box center [332, 112] width 645 height 34
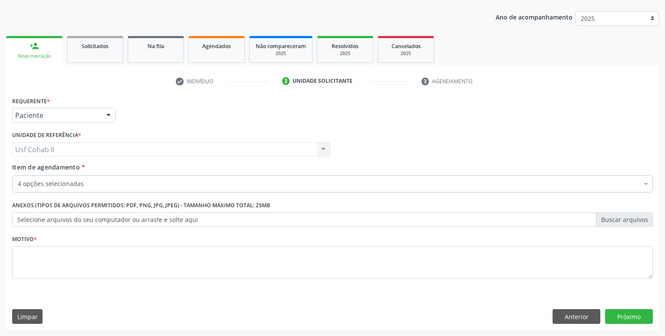
checkbox Glicose "true"
checkbox Creatinina "true"
checkbox Ureia "true"
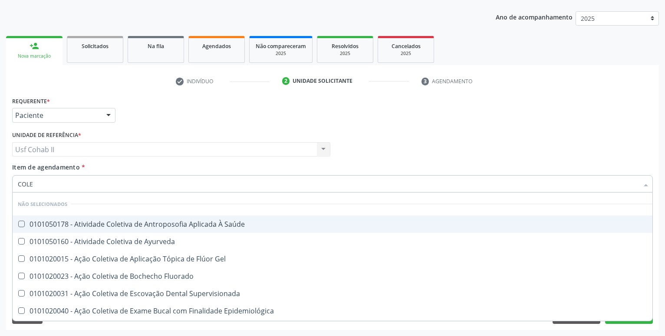
type input "COLES"
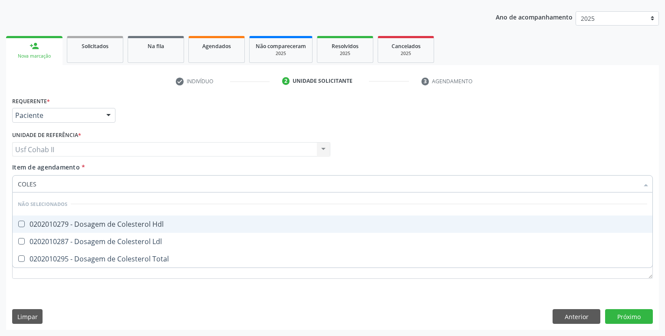
click at [141, 222] on div "0202010279 - Dosagem de Colesterol Hdl" at bounding box center [332, 224] width 629 height 7
checkbox Hdl "true"
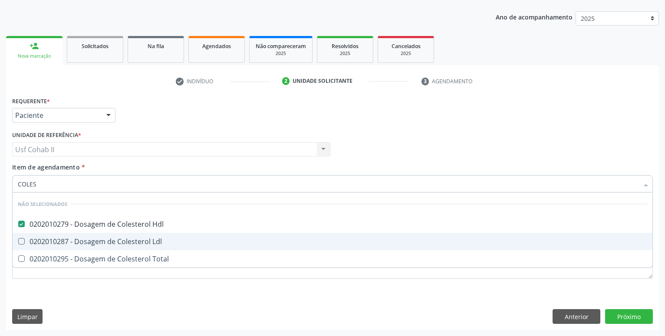
click at [131, 242] on div "0202010287 - Dosagem de Colesterol Ldl" at bounding box center [332, 241] width 629 height 7
checkbox Ldl "true"
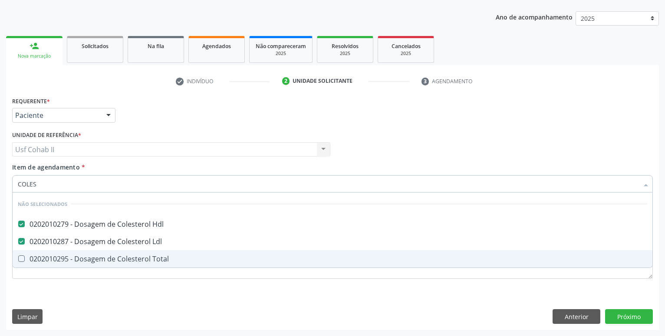
click at [124, 262] on div "0202010295 - Dosagem de Colesterol Total" at bounding box center [332, 258] width 629 height 7
checkbox Total "true"
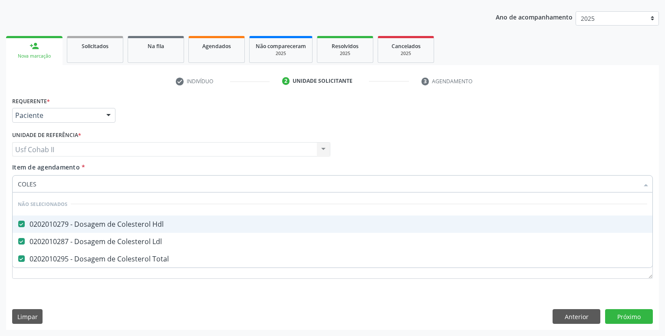
click at [156, 131] on div "Unidade de referência * Usf Cohab II Usf Cohab II Nenhum resultado encontrado p…" at bounding box center [171, 143] width 318 height 28
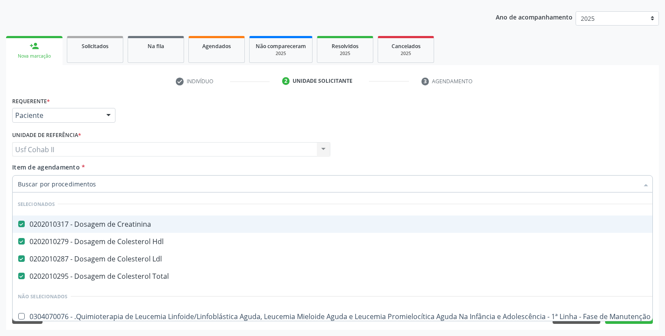
type input "T"
checkbox Manutenção "false"
checkbox Preenchida\) "false"
type input "TG"
checkbox Creatinina "false"
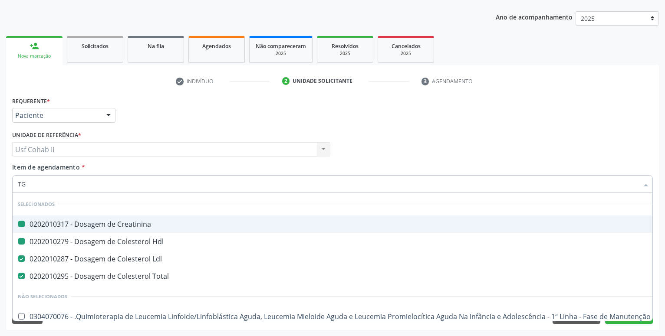
checkbox Hdl "false"
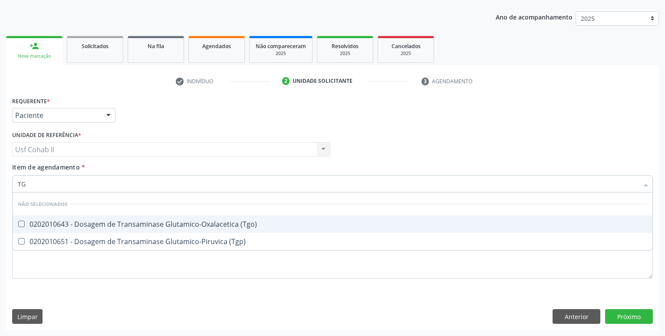
type input "TGO"
click at [129, 219] on span "0202010643 - Dosagem de Transaminase Glutamico-Oxalacetica (Tgo)" at bounding box center [332, 224] width 639 height 17
checkbox \(Tgo\) "true"
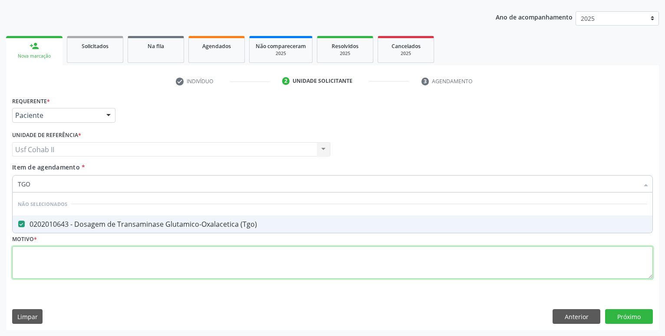
click at [121, 260] on textarea at bounding box center [332, 262] width 640 height 33
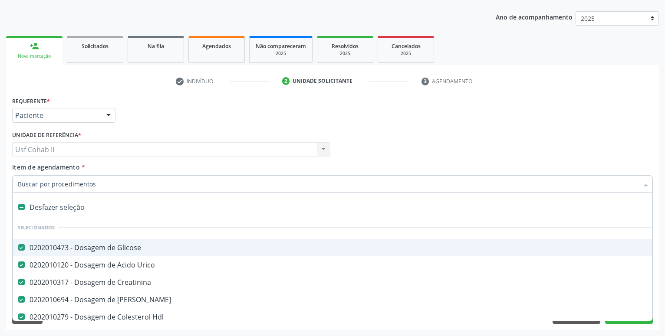
type input "R"
type input "T"
checkbox Total "false"
checkbox \(Tgo\) "false"
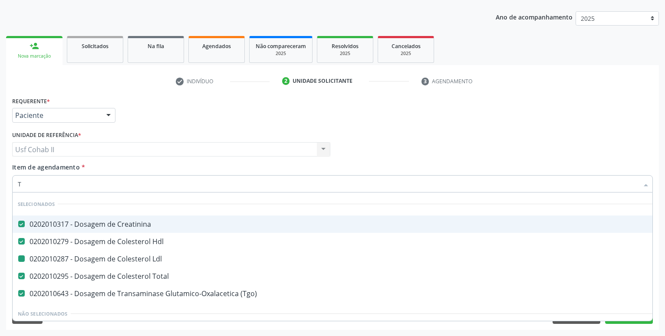
type input "TG"
checkbox Ldl "false"
type input "TGP"
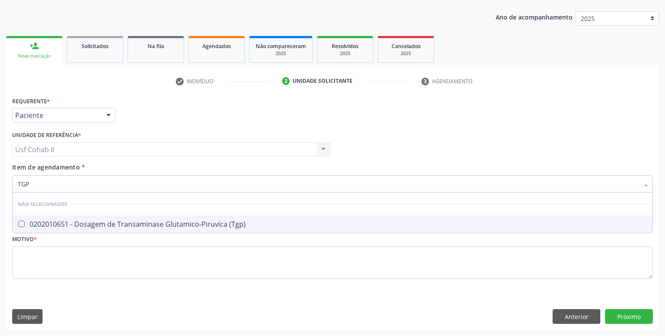
click at [195, 221] on div "0202010651 - Dosagem de Transaminase Glutamico-Piruvica (Tgp)" at bounding box center [332, 224] width 629 height 7
checkbox \(Tgp\) "true"
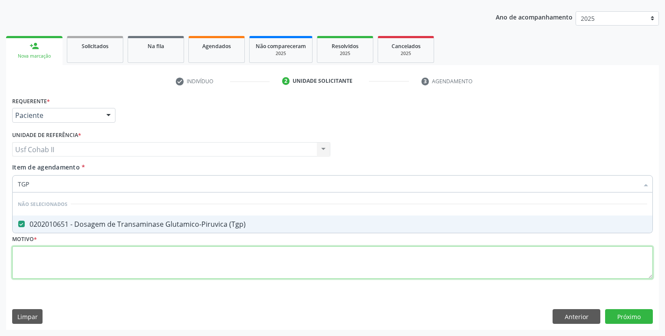
click at [173, 249] on textarea at bounding box center [332, 262] width 640 height 33
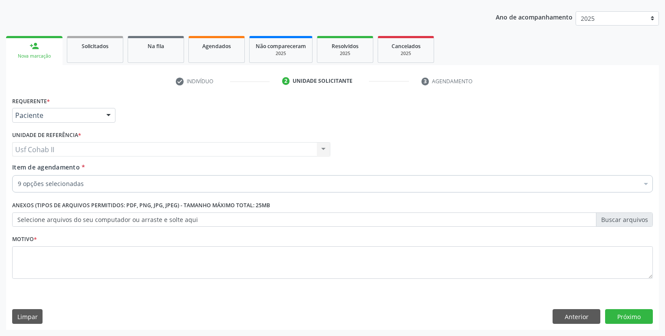
click at [181, 114] on div "Requerente * Paciente Profissional de Saúde Paciente Nenhum resultado encontrad…" at bounding box center [332, 112] width 645 height 34
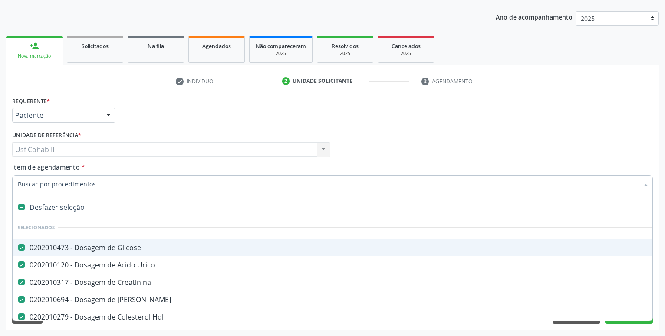
type input "T"
checkbox \(Tgo\) "false"
checkbox \(Tgp\) "false"
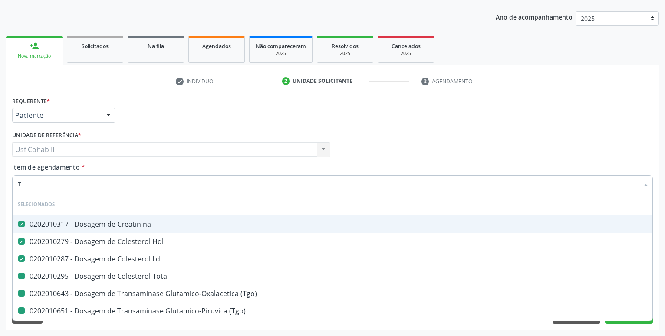
type input "TR"
checkbox Total "false"
checkbox \(Tgo\) "false"
checkbox \(Tgp\) "false"
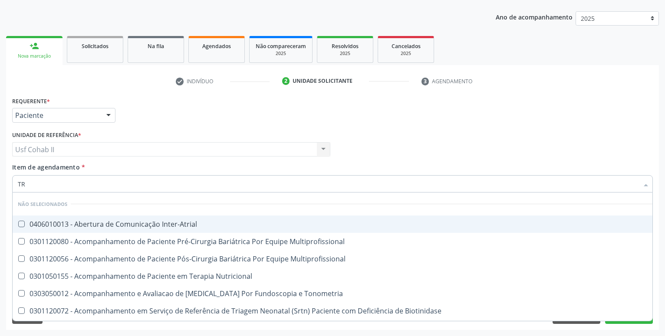
type input "TRI"
checkbox Inter-Atrial "false"
checkbox Multiprofissional "false"
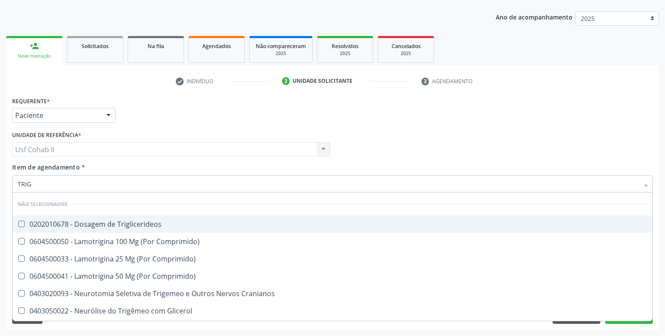
type input "TRIGL"
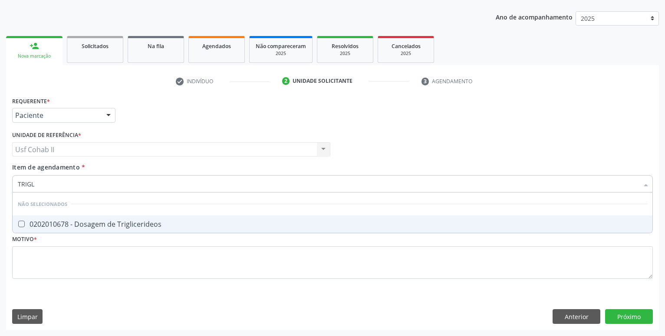
click at [175, 219] on span "0202010678 - Dosagem de Triglicerideos" at bounding box center [332, 224] width 639 height 17
checkbox Triglicerideos "true"
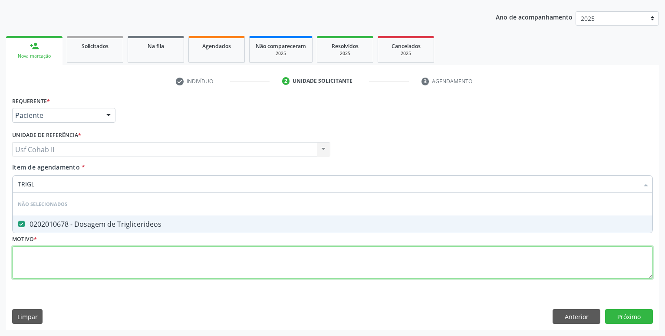
drag, startPoint x: 147, startPoint y: 273, endPoint x: 147, endPoint y: 211, distance: 61.6
click at [147, 272] on textarea at bounding box center [332, 262] width 640 height 33
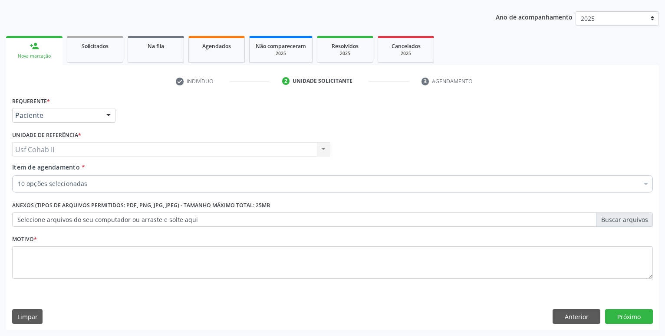
click at [151, 179] on div "10 opções selecionadas" at bounding box center [332, 183] width 640 height 17
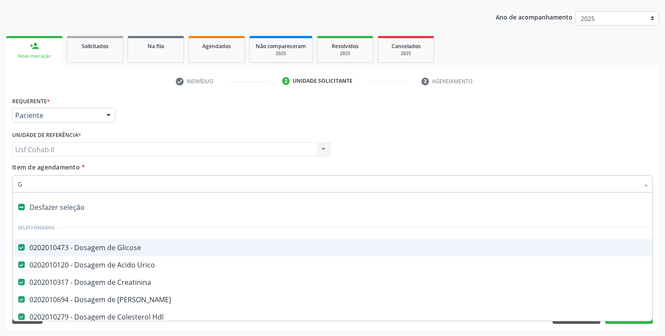
type input "GL"
checkbox Ldl "false"
checkbox Total "false"
checkbox \(Tgo\) "false"
checkbox \(Tgp\) "false"
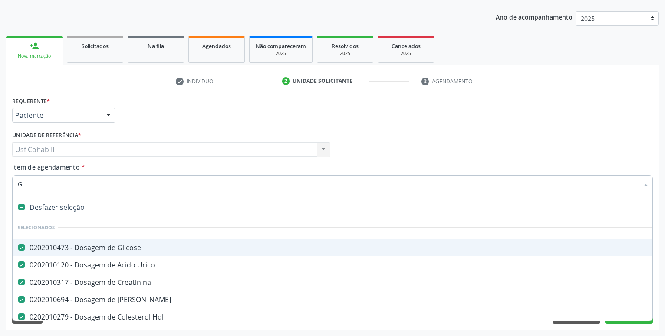
checkbox Triglicerideos "false"
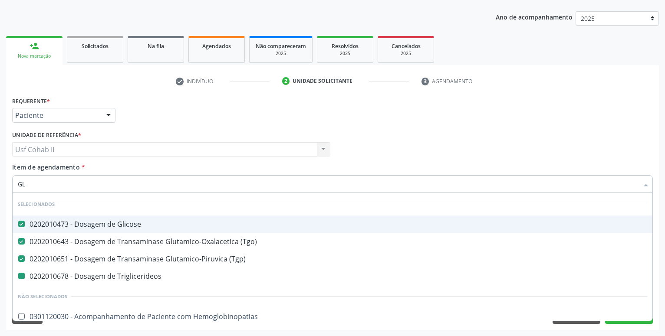
type input "GLI"
checkbox Triglicerideos "false"
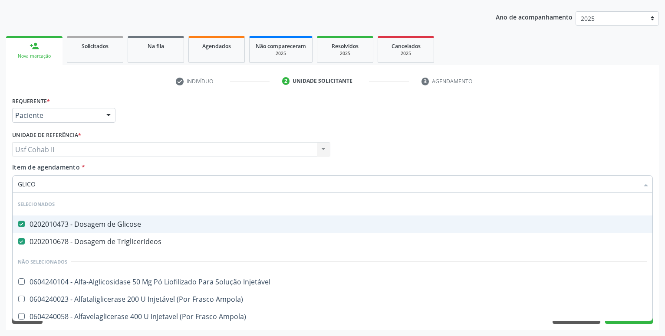
type input "GLICOS"
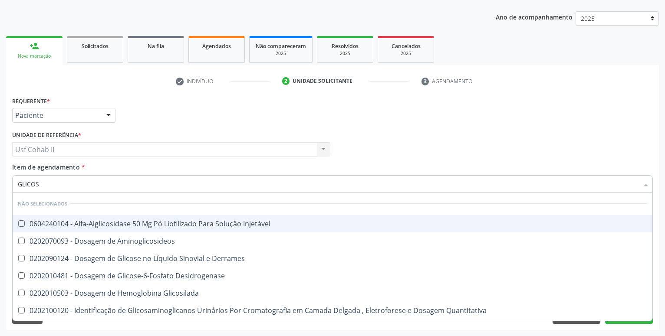
scroll to position [57, 0]
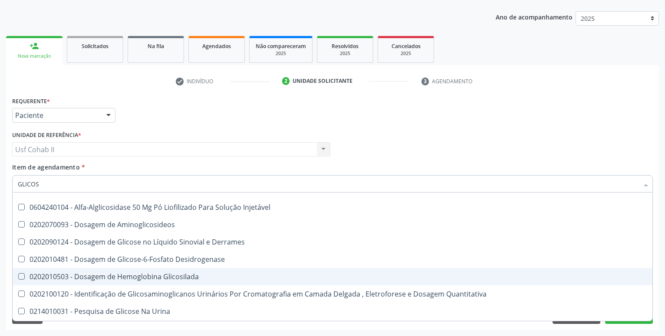
click at [161, 274] on div "0202010503 - Dosagem de Hemoglobina Glicosilada" at bounding box center [332, 276] width 629 height 7
checkbox Glicosilada "true"
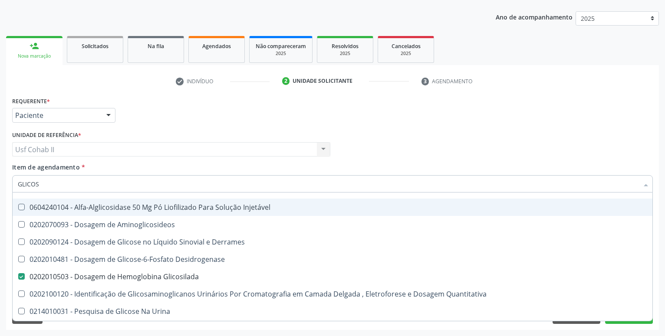
click at [200, 103] on div "Requerente * Paciente Profissional de Saúde Paciente Nenhum resultado encontrad…" at bounding box center [332, 112] width 645 height 34
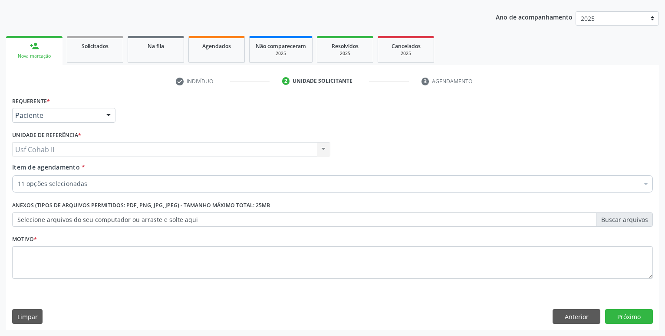
checkbox Ureia "true"
checkbox Ldl "true"
checkbox \(Tgo\) "true"
checkbox \(Tgp\) "true"
checkbox Triglicerideos "true"
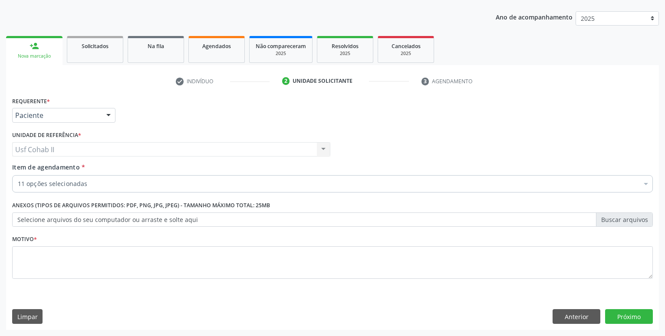
checkbox Hdl "true"
checkbox Creatinina "true"
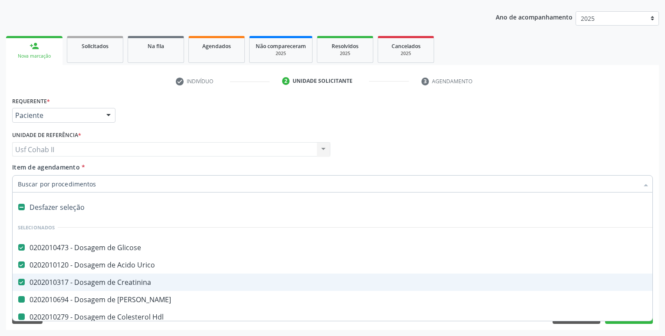
type input "H"
checkbox Ureia "false"
checkbox Ldl "false"
checkbox Total "false"
checkbox \(Tgo\) "false"
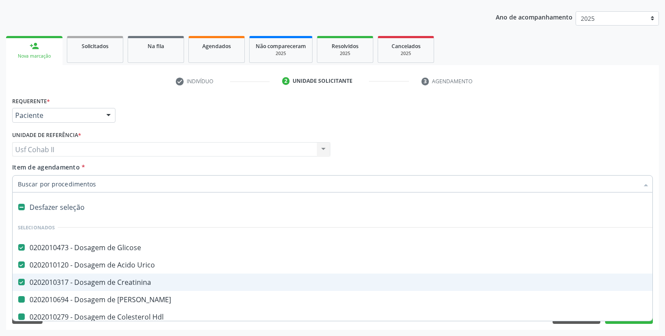
checkbox \(Tgp\) "false"
checkbox Triglicerideos "false"
checkbox Hdl "false"
checkbox Glicosilada "false"
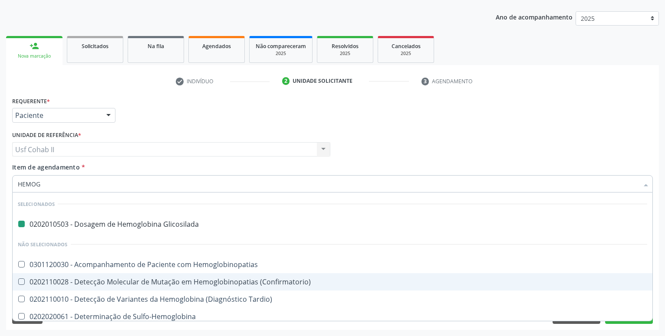
type input "HEMOGR"
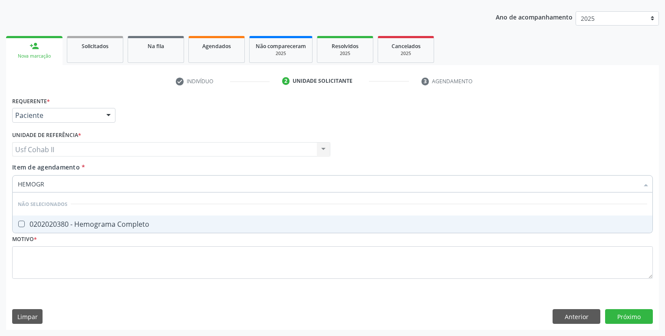
click at [132, 222] on div "0202020380 - Hemograma Completo" at bounding box center [332, 224] width 629 height 7
checkbox Completo "true"
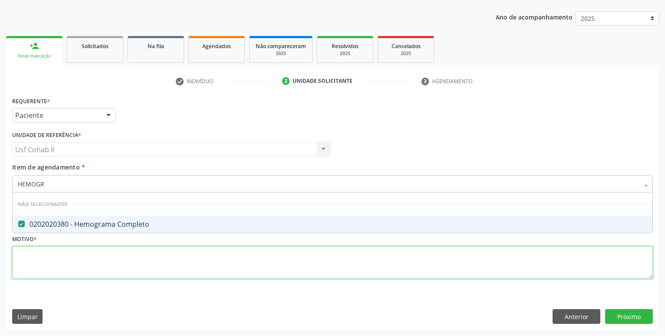
click at [102, 254] on textarea at bounding box center [332, 262] width 640 height 33
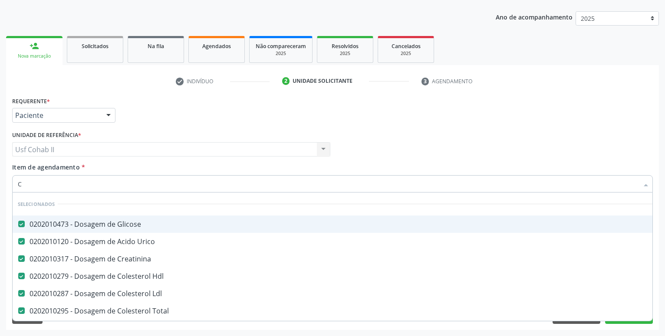
type input "CO"
checkbox Completo "false"
type input "COL"
checkbox Total "false"
checkbox \(Tgo\) "false"
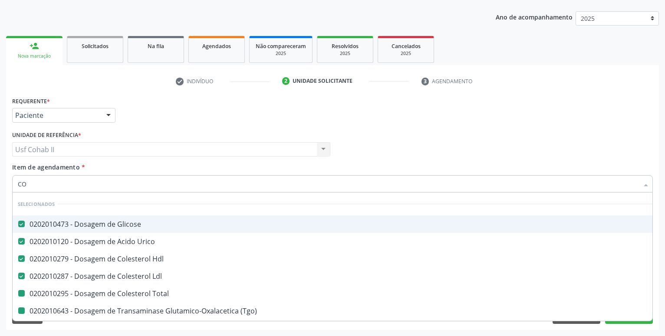
checkbox \(Tgp\) "false"
checkbox Glicosilada "false"
checkbox Completo "false"
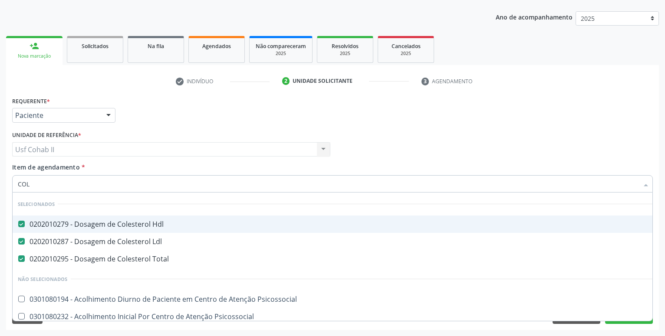
type input "COLE"
click at [159, 130] on div "Unidade de referência * Usf Cohab II Usf Cohab II Nenhum resultado encontrado p…" at bounding box center [171, 143] width 318 height 28
checkbox Saúde "true"
checkbox Ayurveda "true"
checkbox Gel "true"
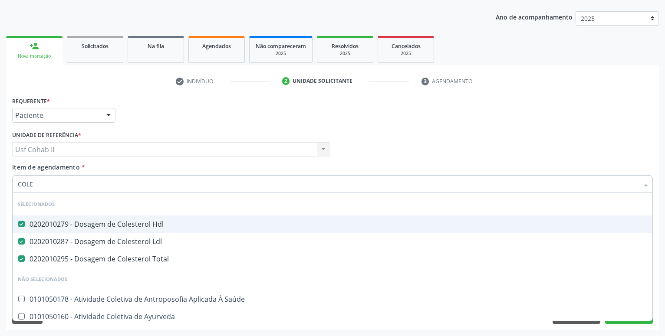
checkbox Fluorado "true"
checkbox Supervisionada "true"
checkbox Bucal "true"
checkbox Urostomizados "true"
checkbox Epidemiológica "true"
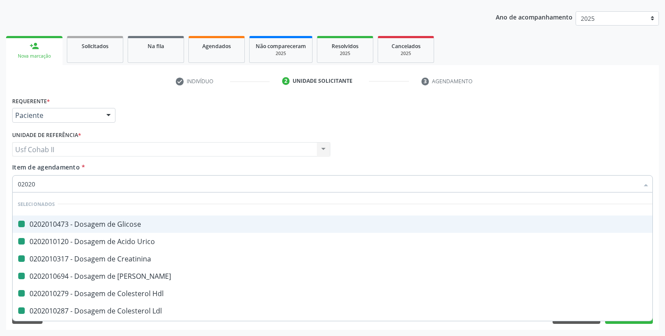
type input "020205"
checkbox Glicose "false"
checkbox Urico "false"
checkbox Creatinina "false"
checkbox Hdl "false"
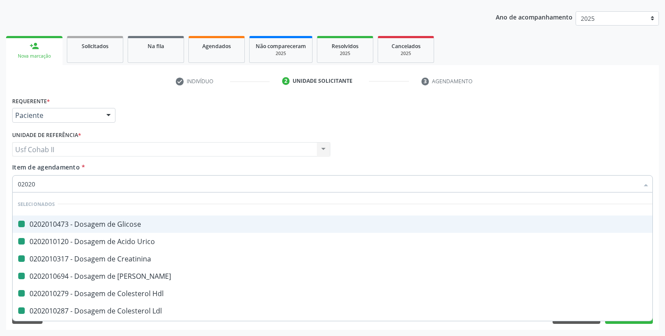
checkbox Ldl "false"
checkbox Total "false"
checkbox \(Tgo\) "false"
checkbox \(Tgp\) "false"
checkbox Glicosilada "false"
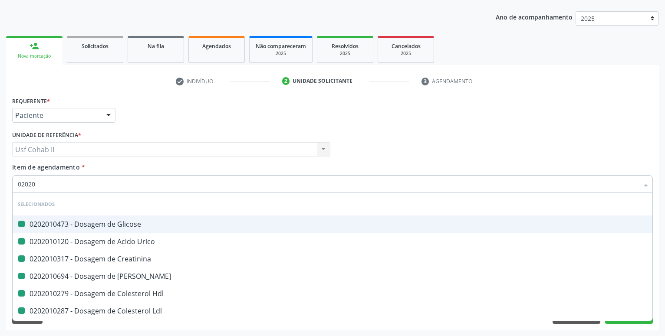
checkbox Completo "false"
checkbox Triglicerideos "false"
checkbox Ureia "false"
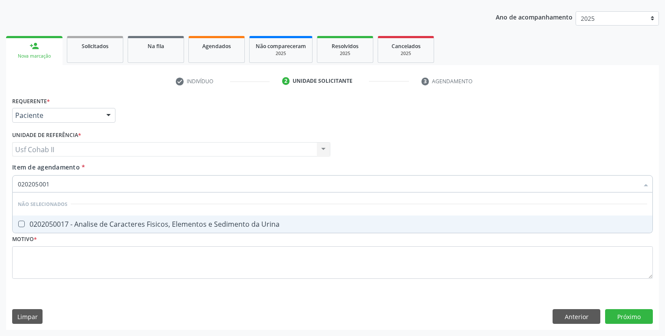
type input "0202050017"
click at [196, 225] on div "0202050017 - Analise de Caracteres Fisicos, Elementos e Sedimento da Urina" at bounding box center [332, 224] width 629 height 7
checkbox Urina "true"
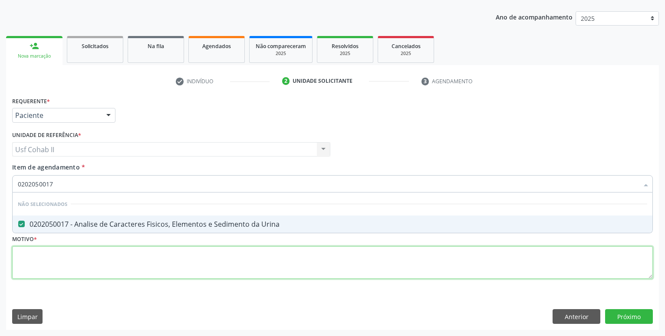
click at [163, 264] on textarea at bounding box center [332, 262] width 640 height 33
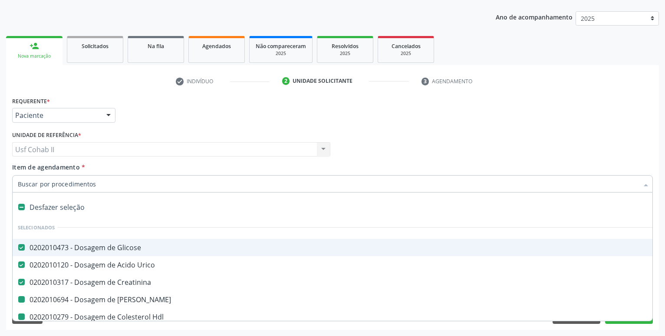
type input "P"
checkbox Ureia "false"
checkbox Hdl "false"
checkbox Ldl "false"
checkbox Total "false"
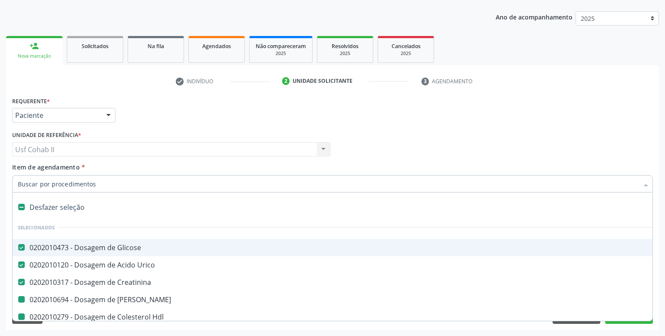
checkbox \(Tgo\) "false"
checkbox \(Tgp\) "false"
checkbox Triglicerideos "false"
checkbox Glicosilada "false"
checkbox Completo "false"
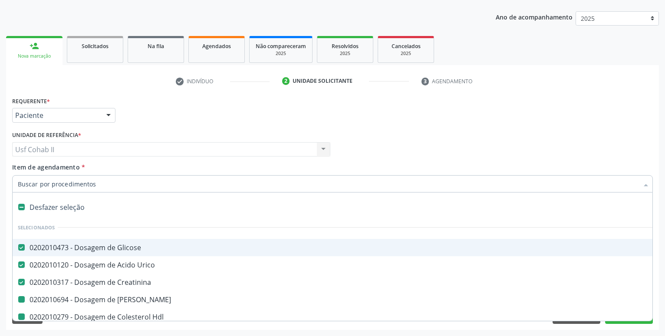
checkbox Urina "false"
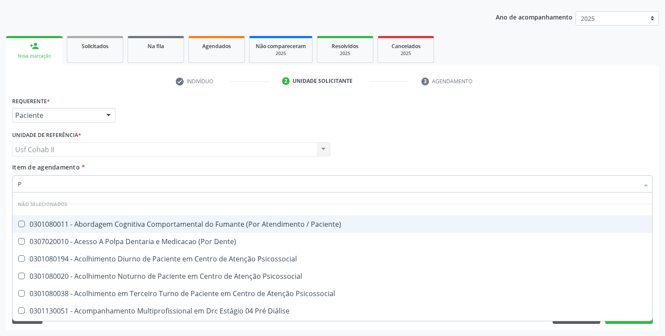
type input "PA"
checkbox Paciente\) "false"
checkbox Dente\) "false"
type input "P"
checkbox Paciente\) "true"
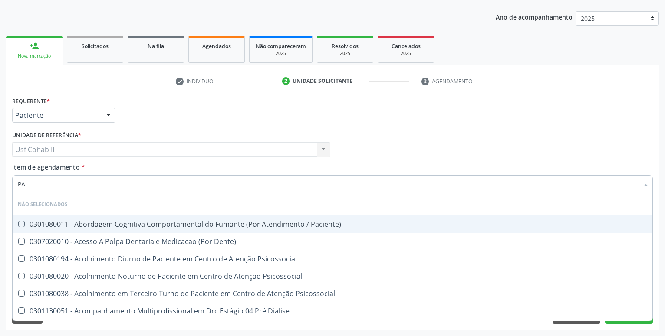
checkbox Dente\) "true"
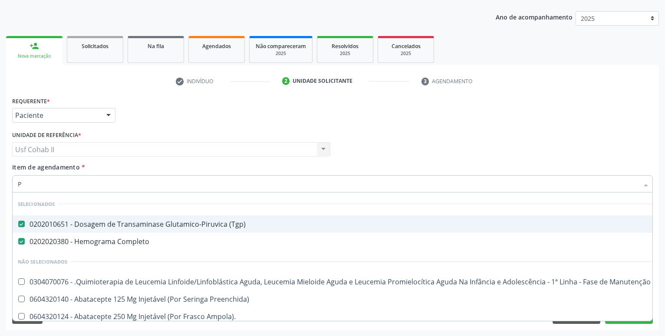
checkbox Manutenção "true"
checkbox Preenchida\) "true"
checkbox Ampola\)\ "true"
checkbox Valvar "true"
checkbox Adolescente\) "true"
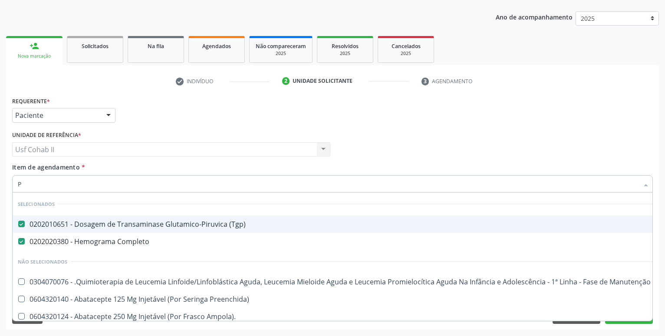
checkbox Paciente\) "true"
checkbox Dente\) "true"
checkbox Comprimido\) "true"
checkbox Capsula\) "true"
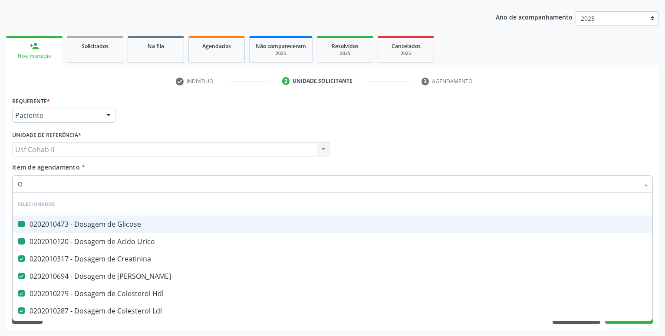
type input "OV"
checkbox Glicose "false"
checkbox Urico "false"
checkbox Ureia "false"
checkbox Hdl "false"
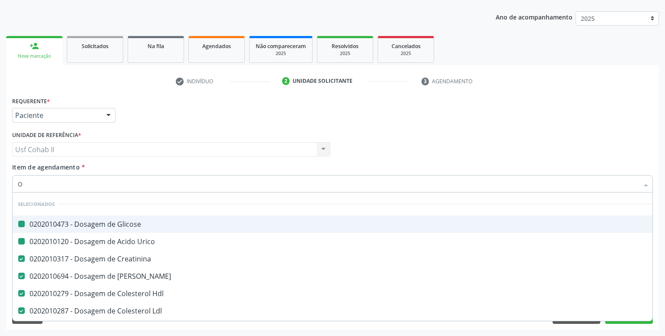
checkbox Ldl "false"
checkbox Total "false"
checkbox \(Tgo\) "false"
checkbox \(Tgp\) "false"
checkbox Triglicerideos "false"
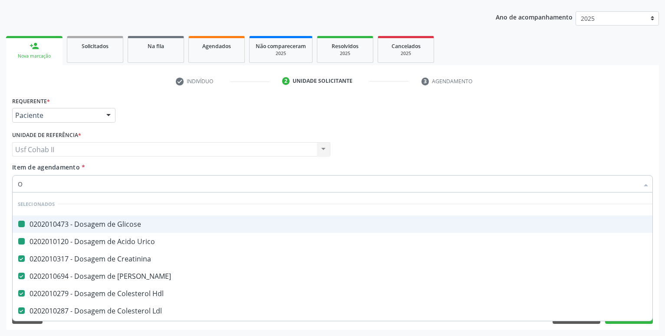
checkbox Glicosilada "false"
checkbox Completo "false"
checkbox Urina "false"
checkbox Creatinina "false"
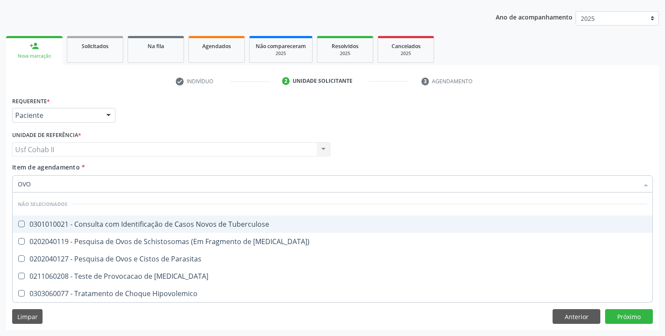
type input "OVOS"
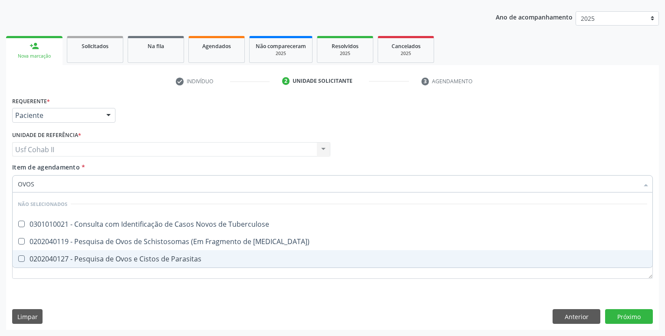
click at [163, 257] on div "0202040127 - Pesquisa de Ovos e Cistos de Parasitas" at bounding box center [332, 258] width 629 height 7
checkbox Parasitas "true"
click at [144, 290] on div "Requerente * Paciente Profissional de Saúde Paciente Nenhum resultado encontrad…" at bounding box center [332, 193] width 640 height 196
checkbox Tuberculose "true"
checkbox Mucosa\) "true"
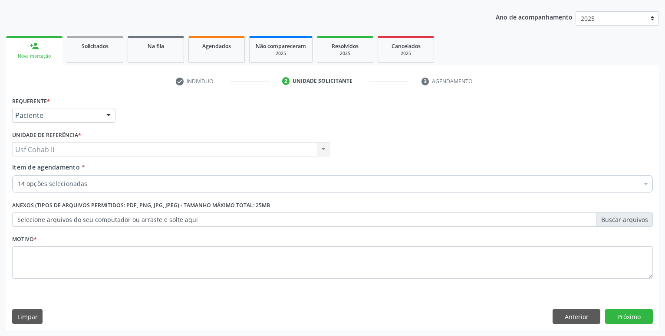
click at [176, 114] on div "Requerente * Paciente Profissional de Saúde Paciente Nenhum resultado encontrad…" at bounding box center [332, 112] width 645 height 34
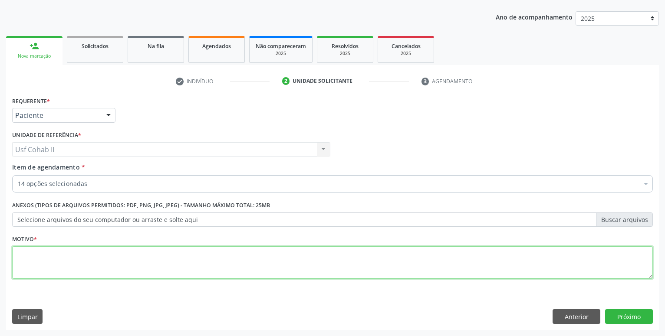
click at [148, 255] on textarea at bounding box center [332, 262] width 640 height 33
type textarea "."
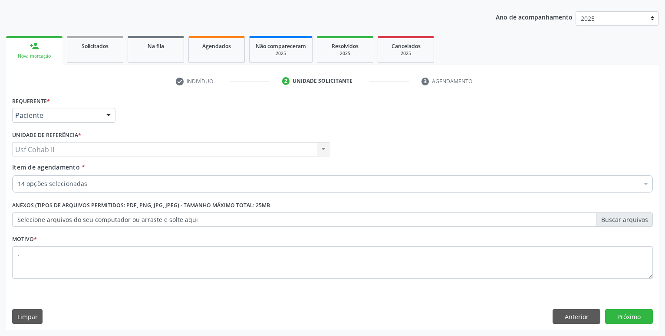
click at [148, 190] on div "14 opções selecionadas" at bounding box center [332, 183] width 640 height 17
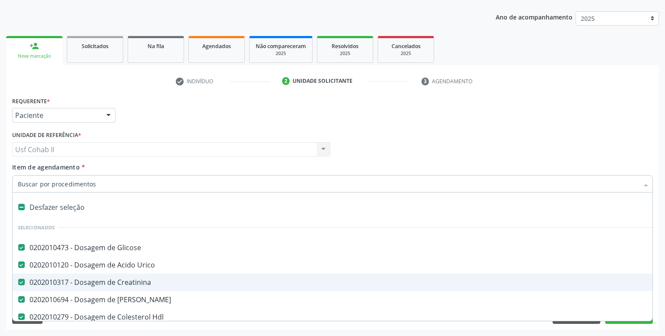
type input "T"
checkbox Completo "false"
checkbox Urina "false"
checkbox Parasitas "false"
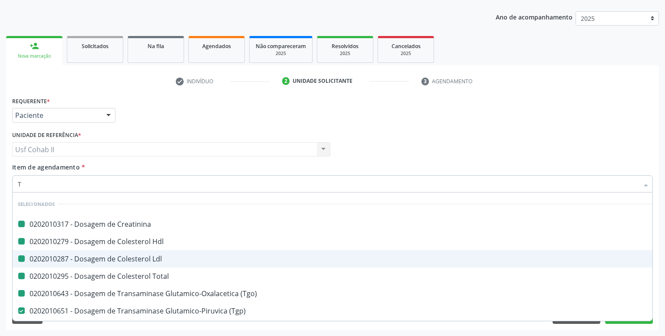
type input "T4"
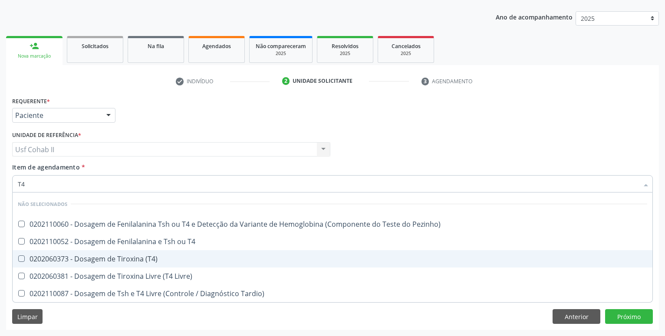
checkbox Pezinho\) "false"
checkbox T4 "false"
checkbox \(T4\) "false"
checkbox Livre\) "false"
checkbox Tardio\) "false"
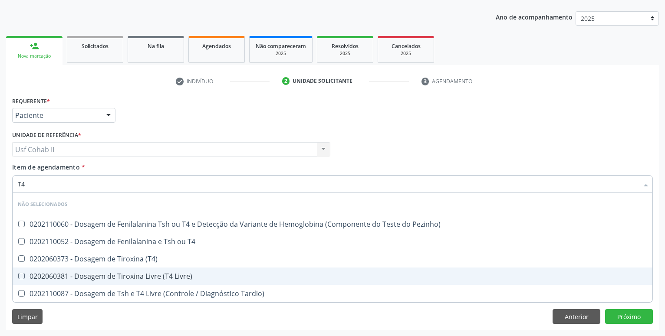
click at [196, 278] on div "0202060381 - Dosagem de Tiroxina Livre (T4 Livre)" at bounding box center [332, 276] width 629 height 7
checkbox Livre\) "true"
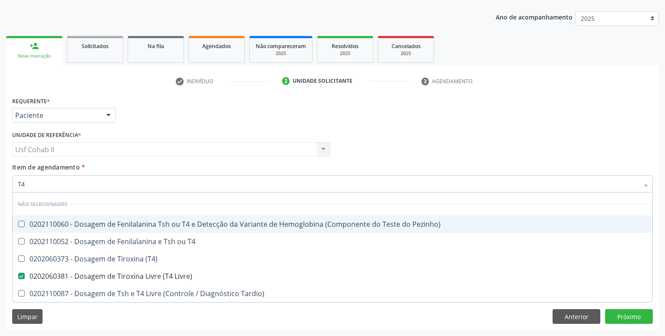
click at [226, 111] on div "Requerente * Paciente Profissional de Saúde Paciente Nenhum resultado encontrad…" at bounding box center [332, 112] width 645 height 34
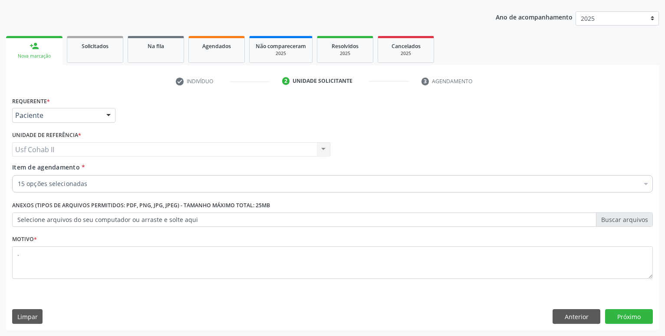
checkbox Glicose "true"
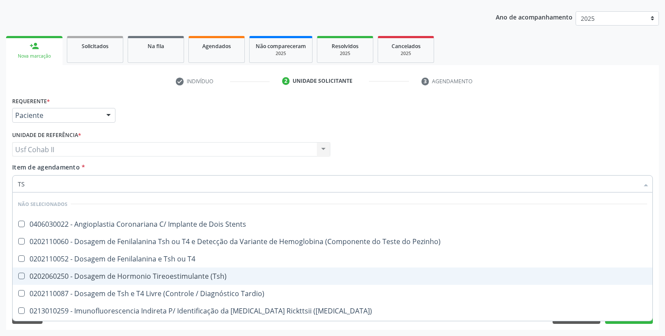
click at [235, 282] on span "0202060250 - Dosagem de Hormonio Tireoestimulante (Tsh)" at bounding box center [332, 276] width 639 height 17
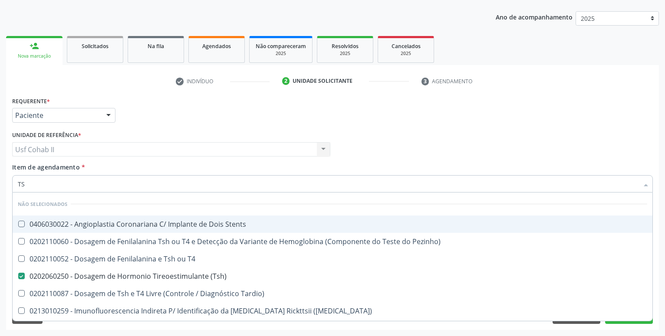
click at [257, 103] on div "Requerente * Paciente Profissional de Saúde Paciente Nenhum resultado encontrad…" at bounding box center [332, 112] width 645 height 34
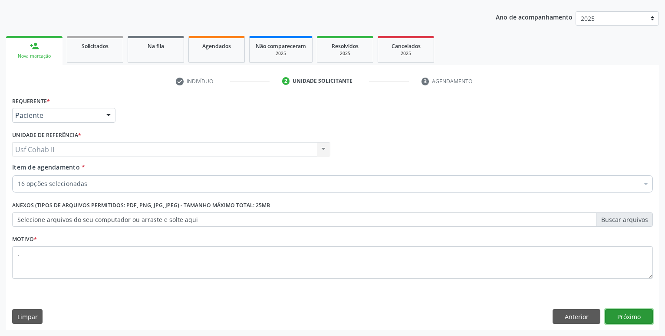
click at [634, 314] on button "Próximo" at bounding box center [629, 316] width 48 height 15
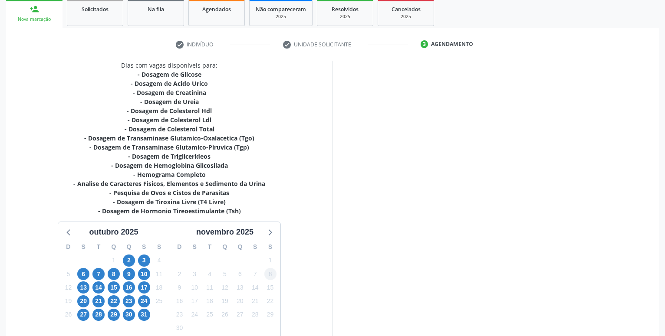
scroll to position [178, 0]
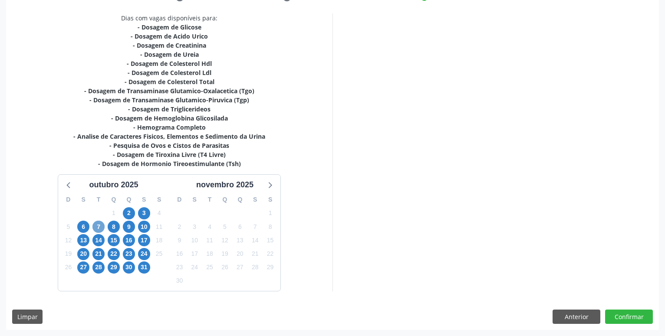
click at [96, 226] on span "7" at bounding box center [98, 227] width 12 height 12
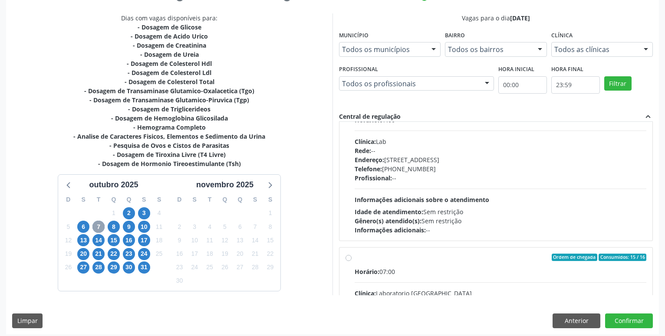
scroll to position [99, 0]
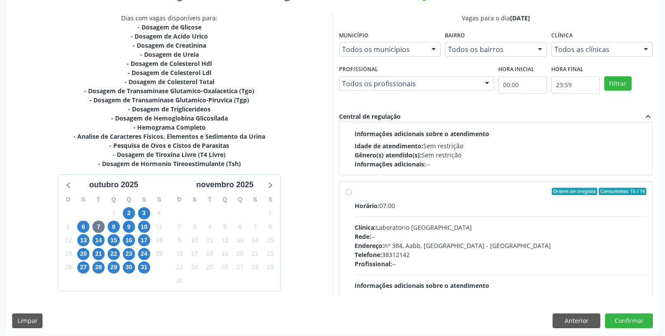
click at [354, 192] on label "Ordem de chegada Consumidos: 15 / 16 Horário: 07:00 Clínica: Laboratorio [GEOGR…" at bounding box center [499, 254] width 291 height 133
click at [347, 192] on input "Ordem de chegada Consumidos: 15 / 16 Horário: 07:00 Clínica: Laboratorio [GEOGR…" at bounding box center [348, 192] width 6 height 8
click at [319, 183] on div "Dias com vagas disponíveis para: - Dosagem de Glicose - Dosagem de Acido Urico …" at bounding box center [169, 154] width 326 height 282
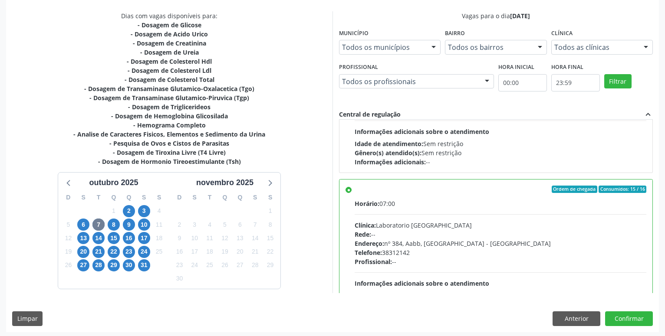
scroll to position [182, 0]
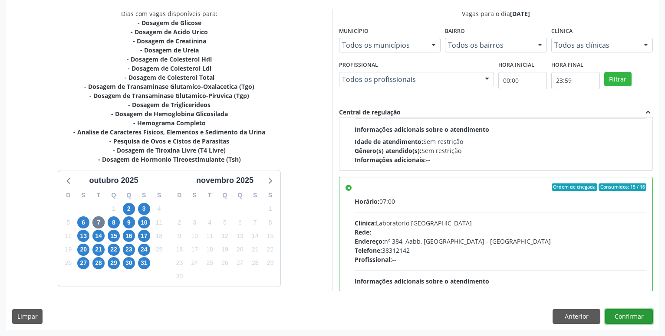
click at [636, 311] on button "Confirmar" at bounding box center [629, 316] width 48 height 15
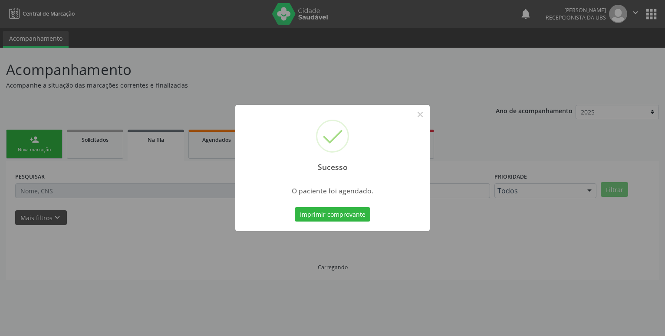
scroll to position [0, 0]
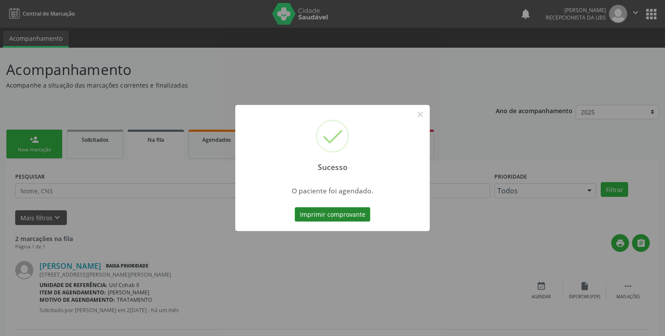
click at [319, 210] on button "Imprimir comprovante" at bounding box center [332, 214] width 75 height 15
